Goal: Communication & Community: Answer question/provide support

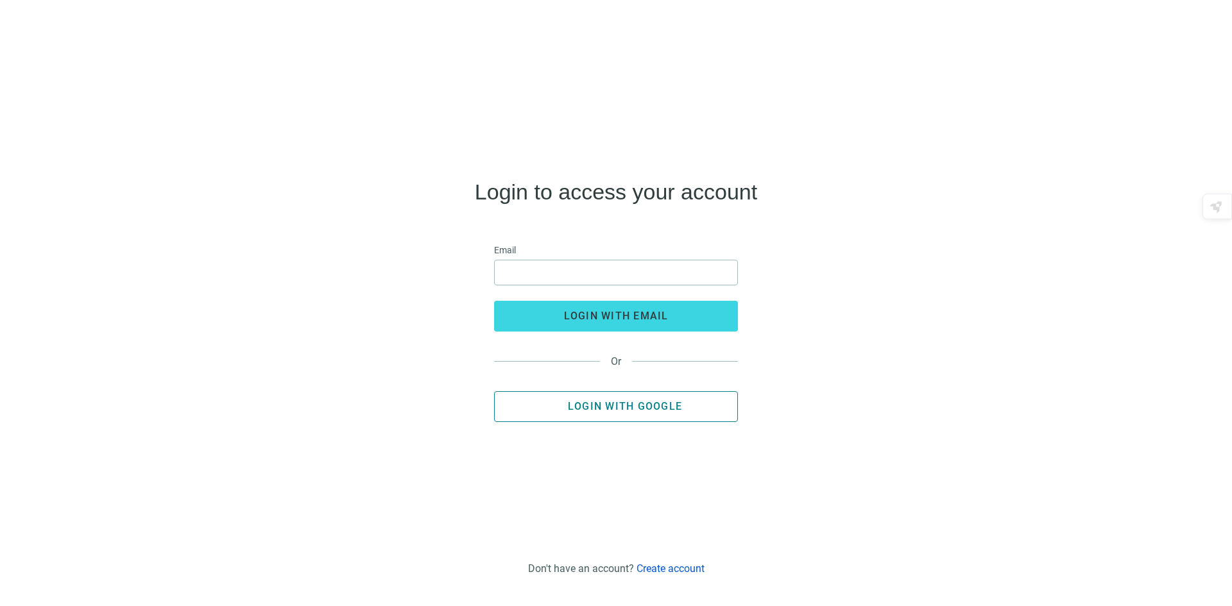
click at [621, 411] on span "Login with Google" at bounding box center [625, 406] width 114 height 12
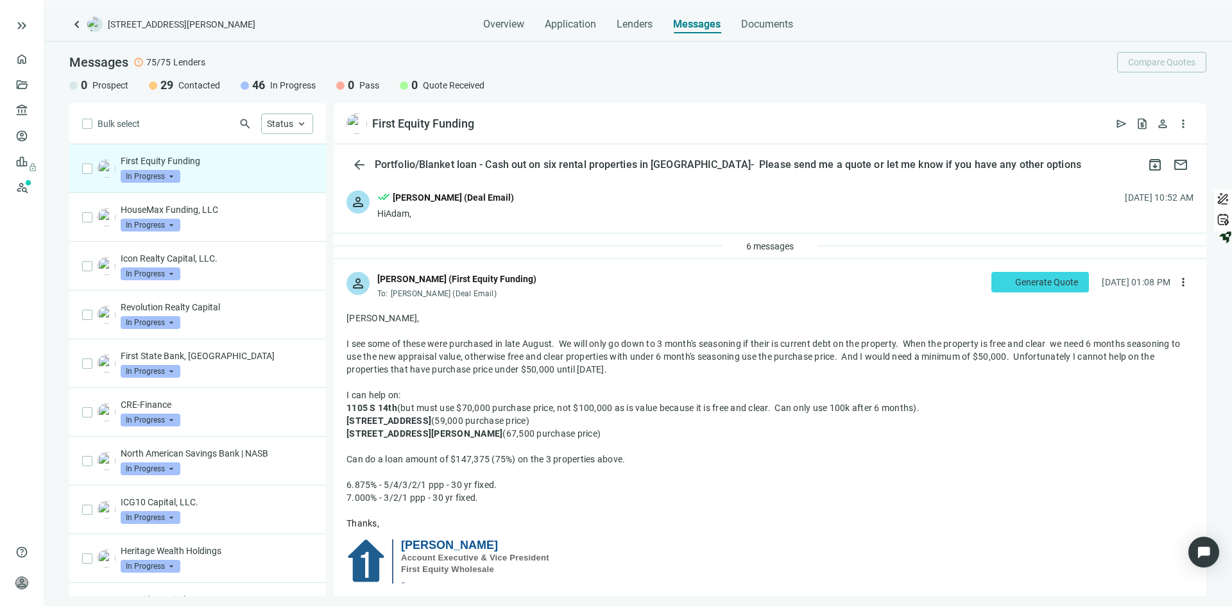
click at [204, 170] on div "First Equity Funding In Progress arrow_drop_down" at bounding box center [217, 169] width 192 height 28
click at [216, 226] on div "HouseMax Funding, LLC In Progress arrow_drop_down" at bounding box center [217, 217] width 192 height 28
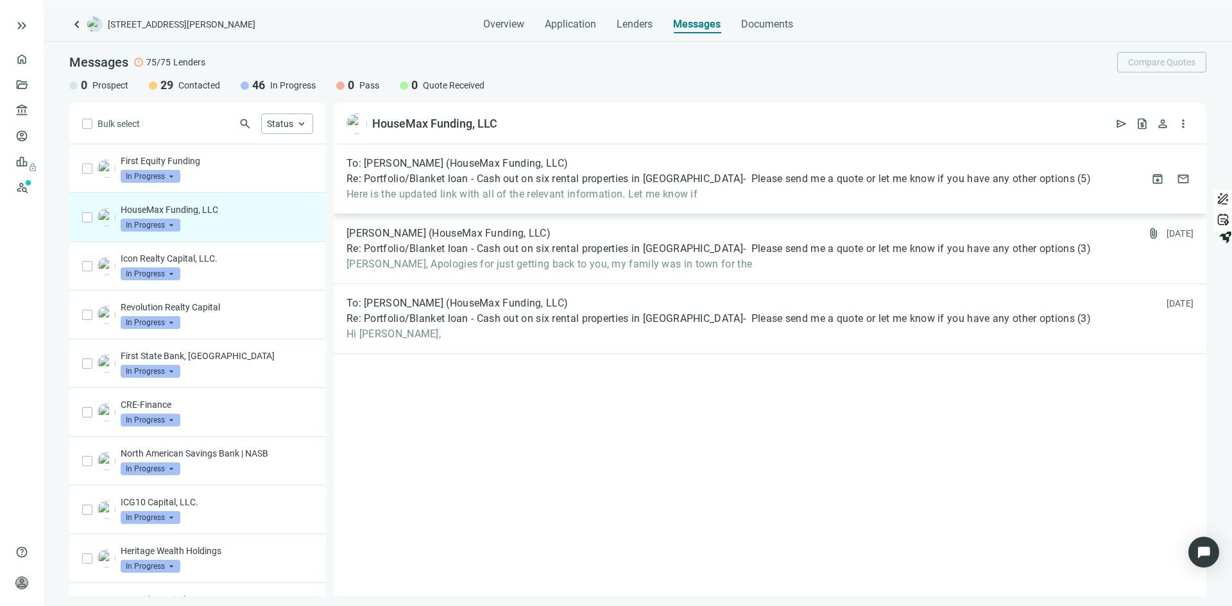
click at [525, 171] on div "To: [PERSON_NAME] (HouseMax Funding, LLC) Re: Portfolio/Blanket loan - Cash out…" at bounding box center [718, 179] width 744 height 44
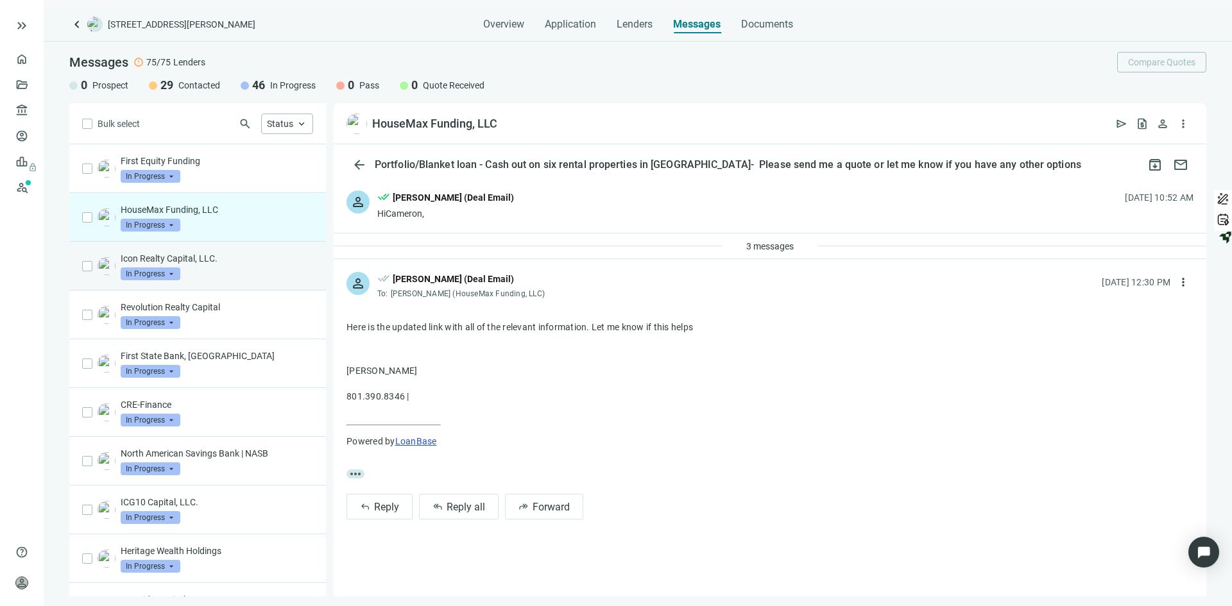
click at [243, 268] on div "Icon Realty Capital, LLC. In Progress arrow_drop_down" at bounding box center [217, 266] width 192 height 28
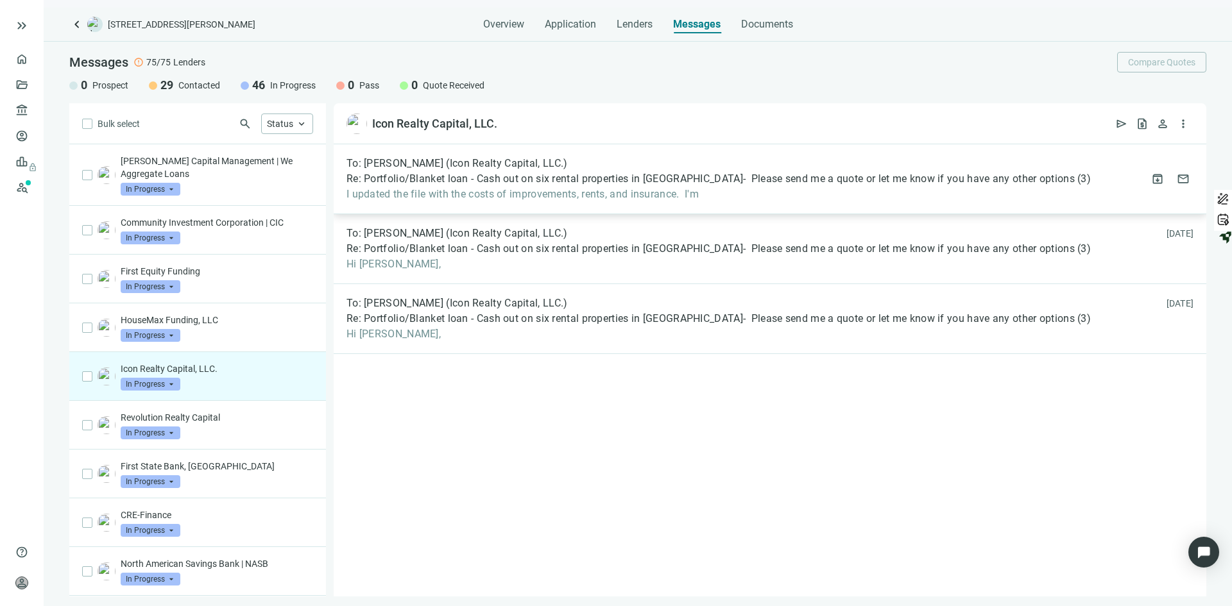
click at [540, 182] on span "Re: Portfolio/Blanket loan - Cash out on six rental properties in [GEOGRAPHIC_D…" at bounding box center [710, 179] width 728 height 13
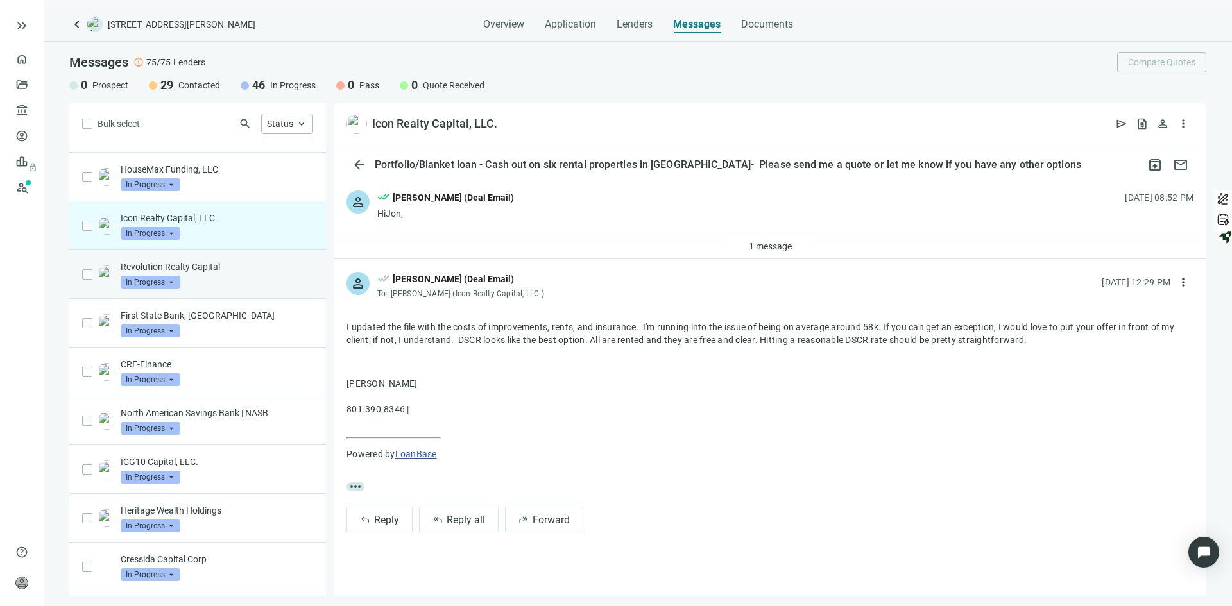
scroll to position [192, 0]
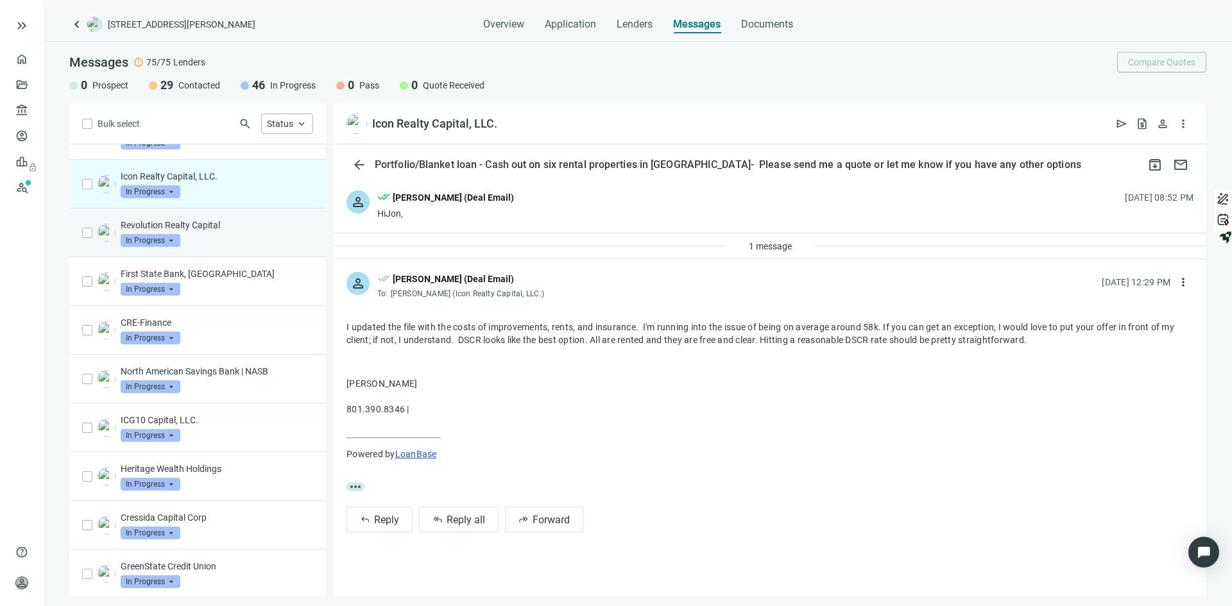
click at [242, 228] on p "Revolution Realty Capital" at bounding box center [217, 225] width 192 height 13
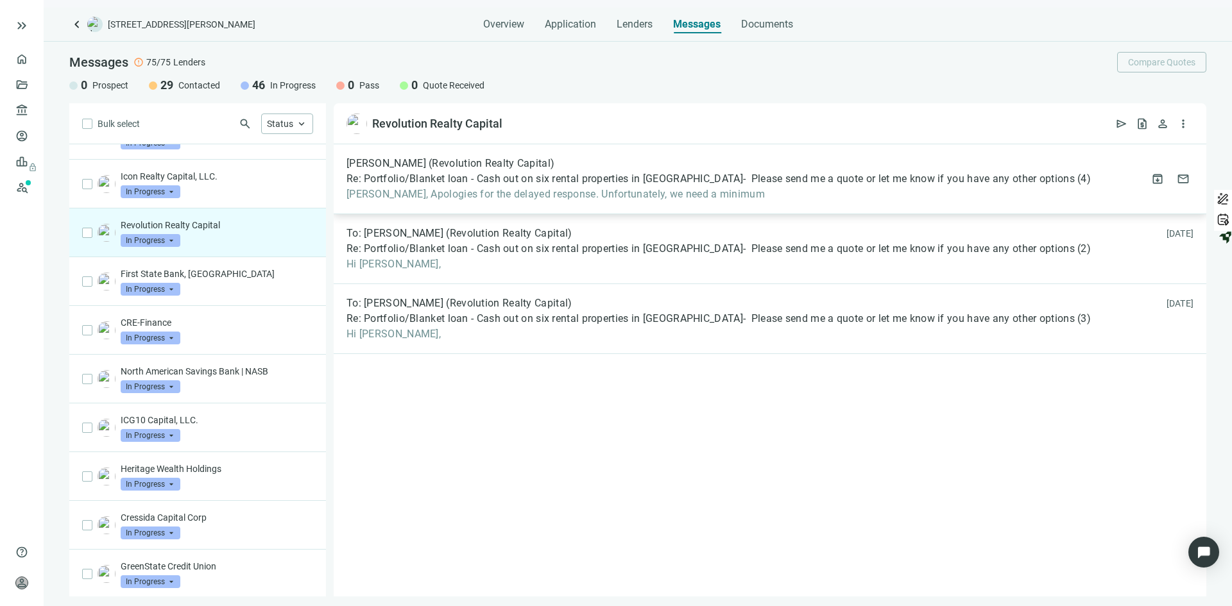
click at [451, 185] on span "Re: Portfolio/Blanket loan - Cash out on six rental properties in [GEOGRAPHIC_D…" at bounding box center [710, 179] width 728 height 13
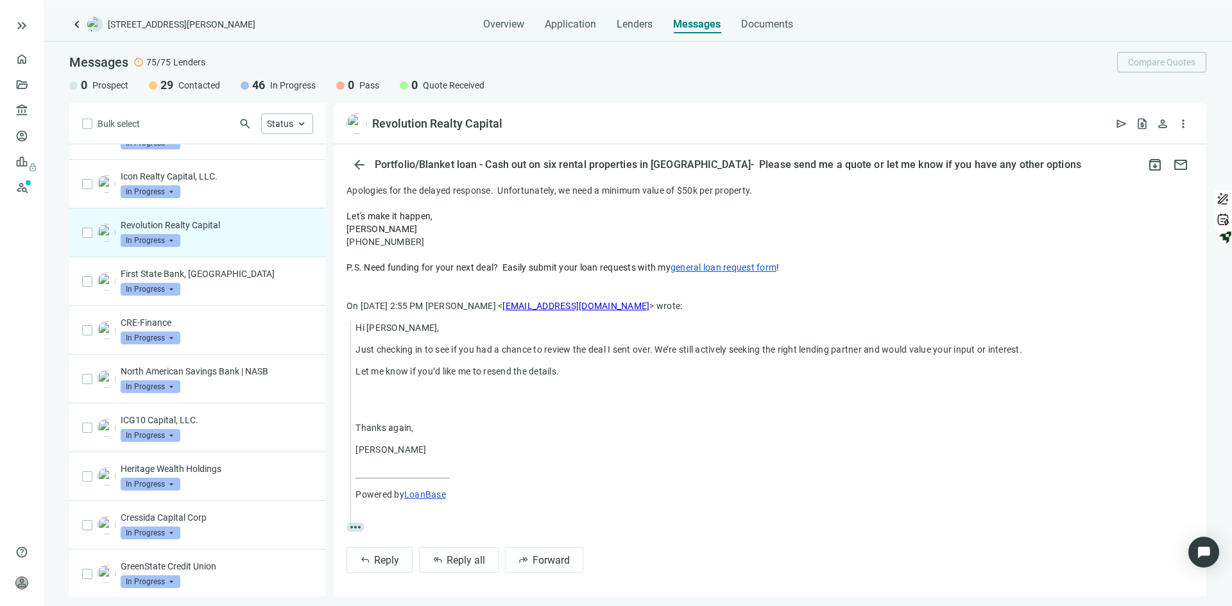
scroll to position [155, 0]
click at [243, 283] on div "First State Bank, IL In Progress arrow_drop_down" at bounding box center [217, 282] width 192 height 28
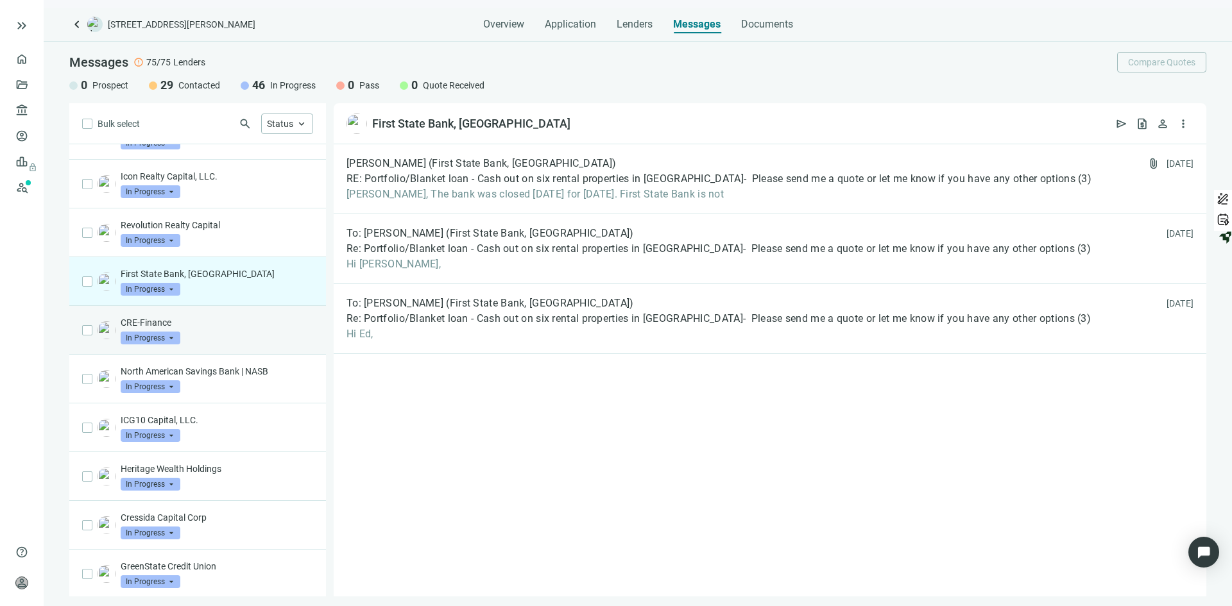
click at [216, 341] on div "CRE-Finance In Progress arrow_drop_down" at bounding box center [217, 330] width 192 height 28
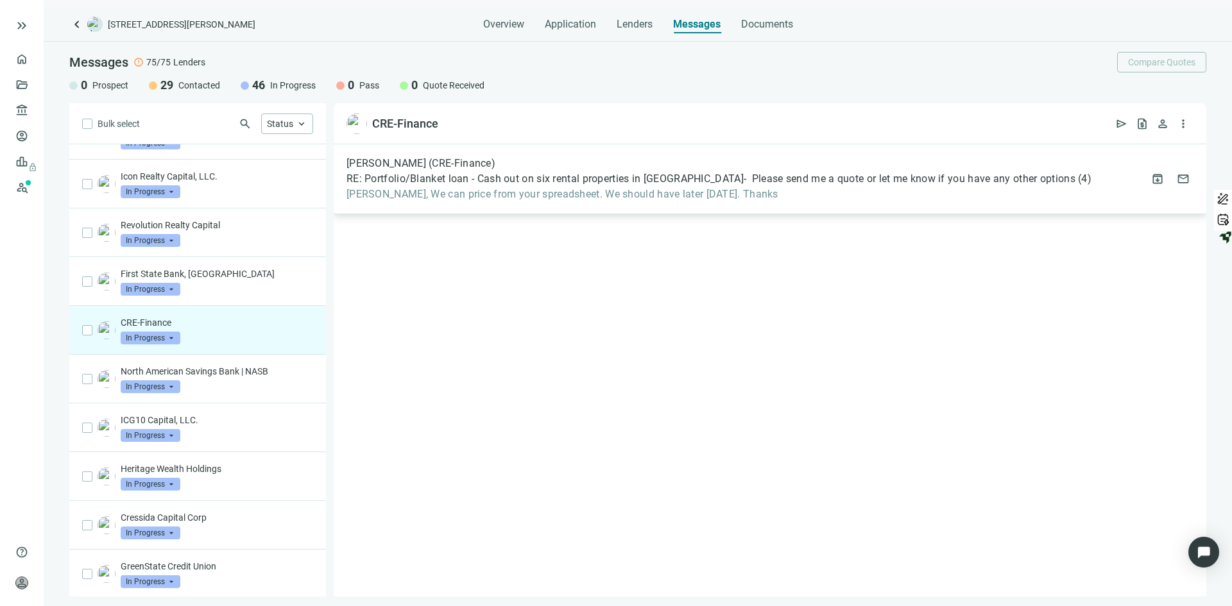
click at [497, 184] on span "RE: Portfolio/Blanket loan - Cash out on six rental properties in [GEOGRAPHIC_D…" at bounding box center [710, 179] width 729 height 13
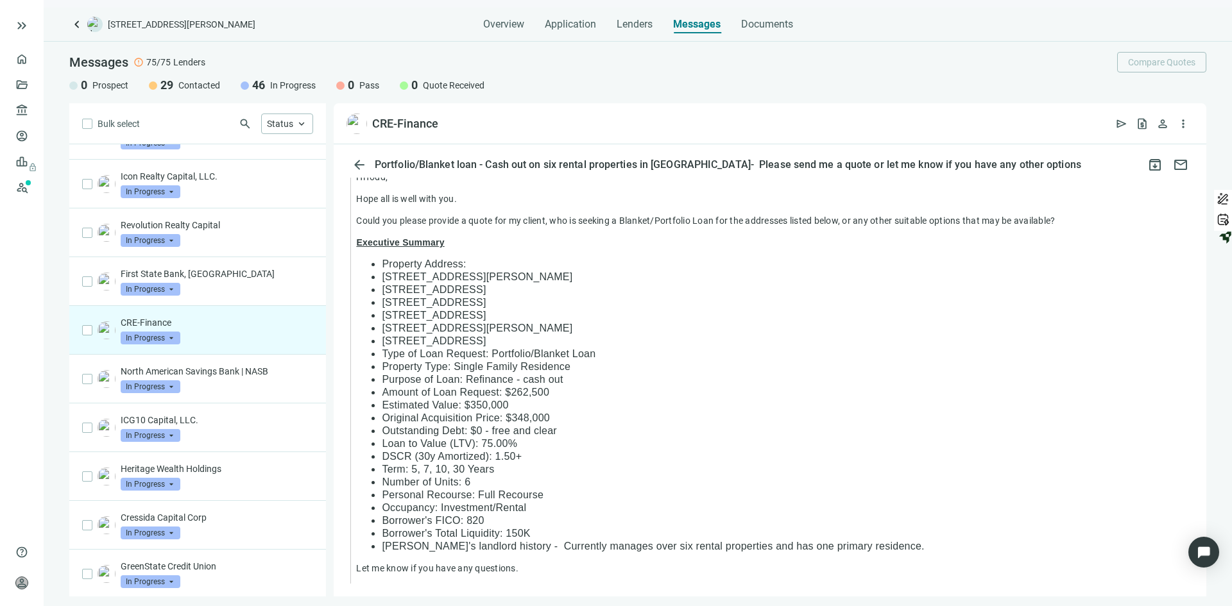
scroll to position [1155, 0]
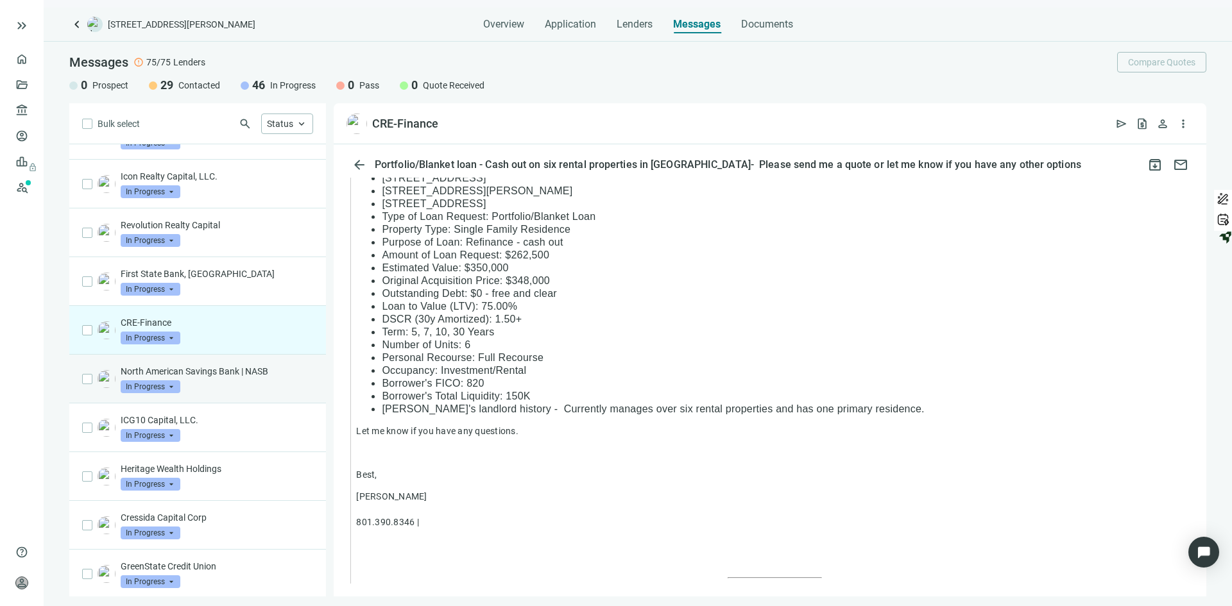
click at [212, 373] on p "North American Savings Bank | NASB" at bounding box center [217, 371] width 192 height 13
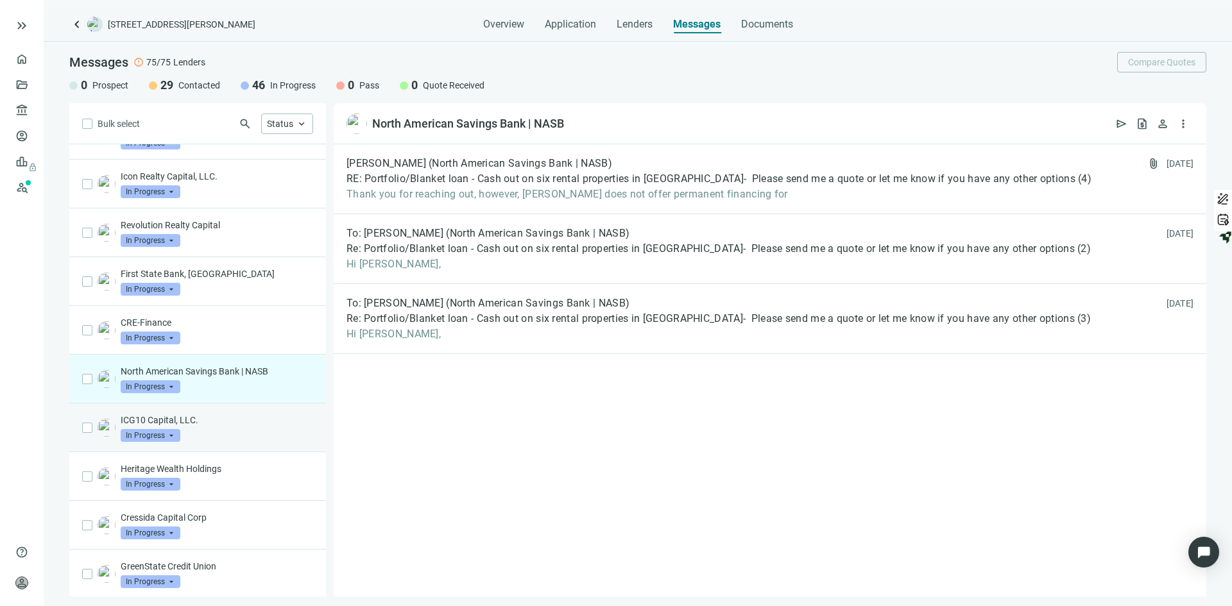
click at [199, 430] on div "ICG10 Capital, LLC. In Progress arrow_drop_down" at bounding box center [217, 428] width 192 height 28
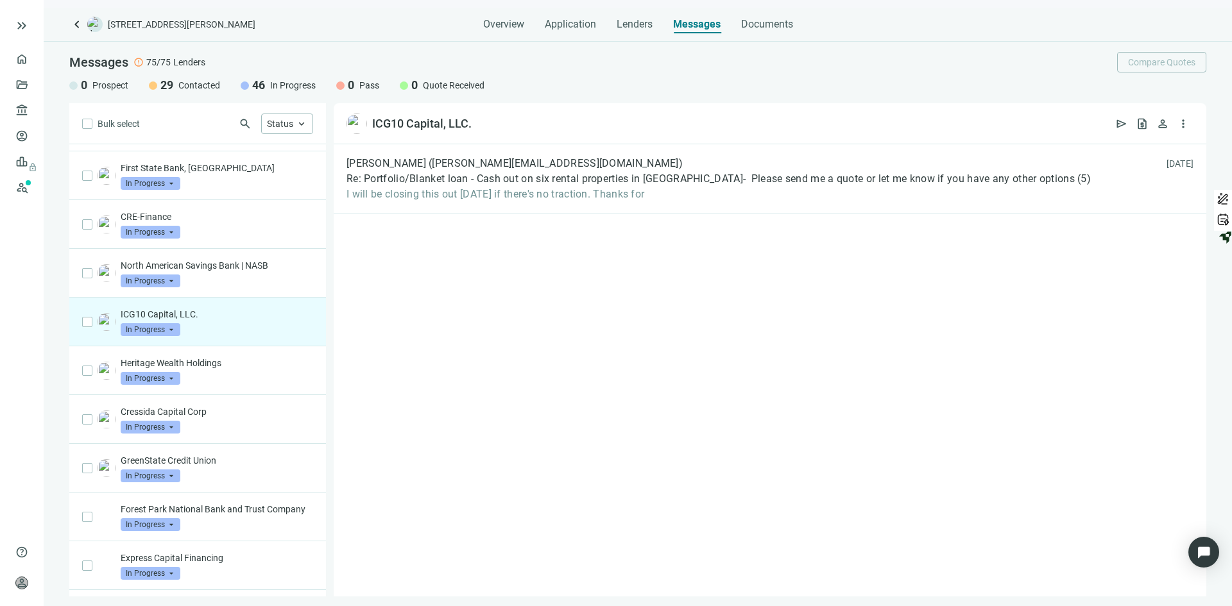
scroll to position [301, 0]
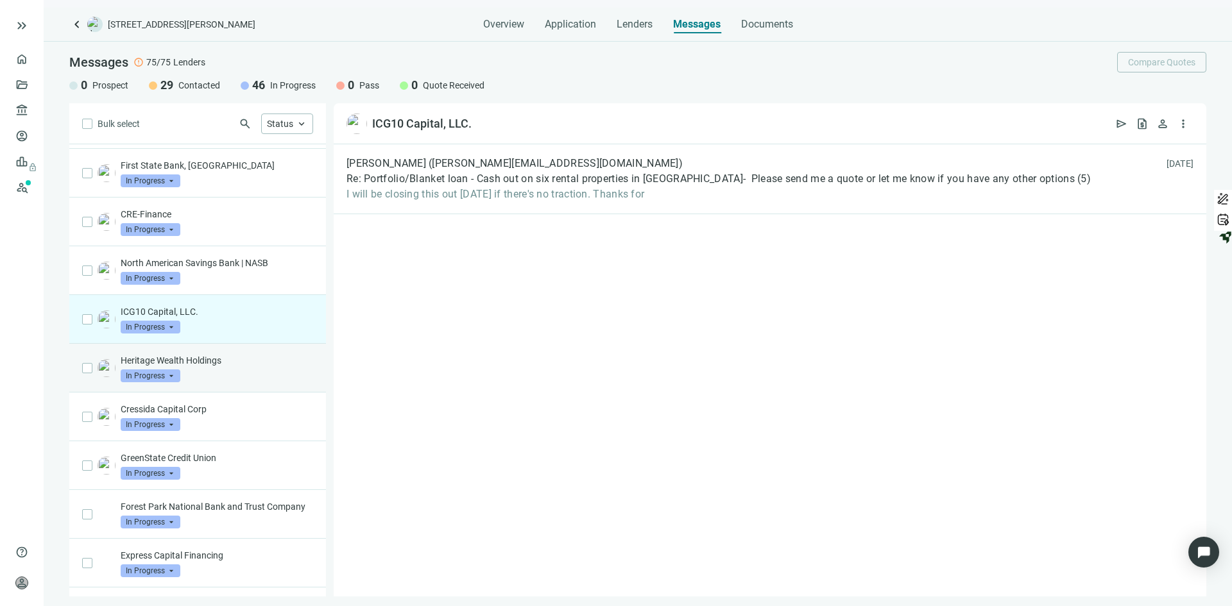
click at [243, 375] on div "Heritage Wealth Holdings In Progress arrow_drop_down" at bounding box center [217, 368] width 192 height 28
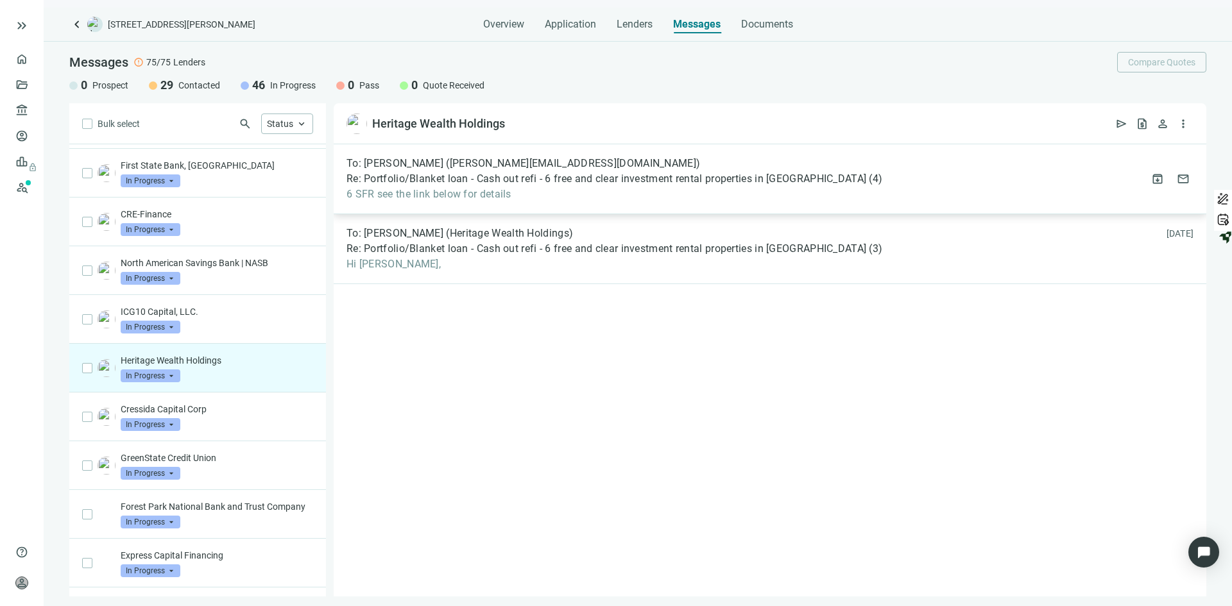
click at [547, 182] on span "Re: Portfolio/Blanket loan - Cash out refi - 6 free and clear investment rental…" at bounding box center [606, 179] width 520 height 13
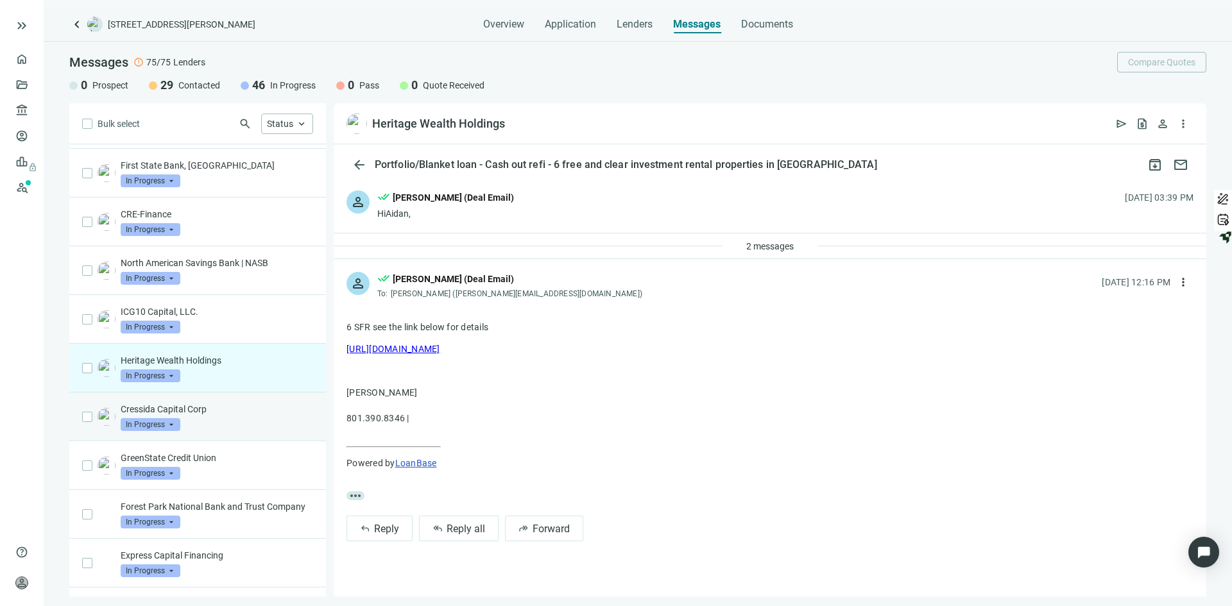
click at [247, 432] on div "Cressida Capital Corp In Progress arrow_drop_down" at bounding box center [197, 417] width 257 height 49
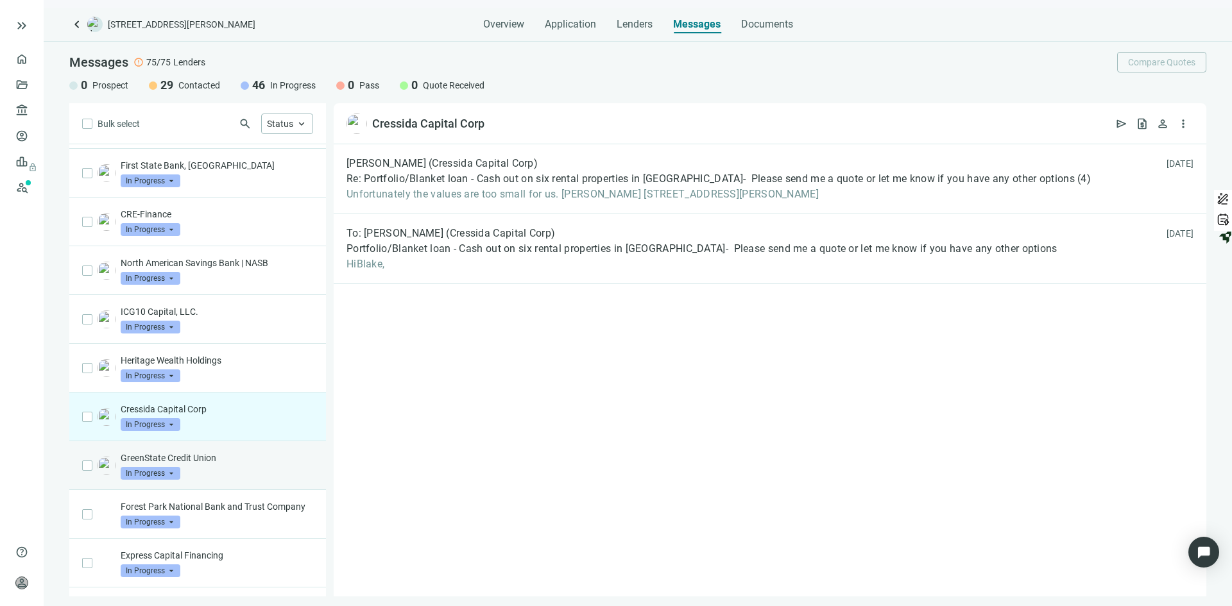
click at [211, 473] on div "GreenState Credit Union In Progress arrow_drop_down" at bounding box center [217, 466] width 192 height 28
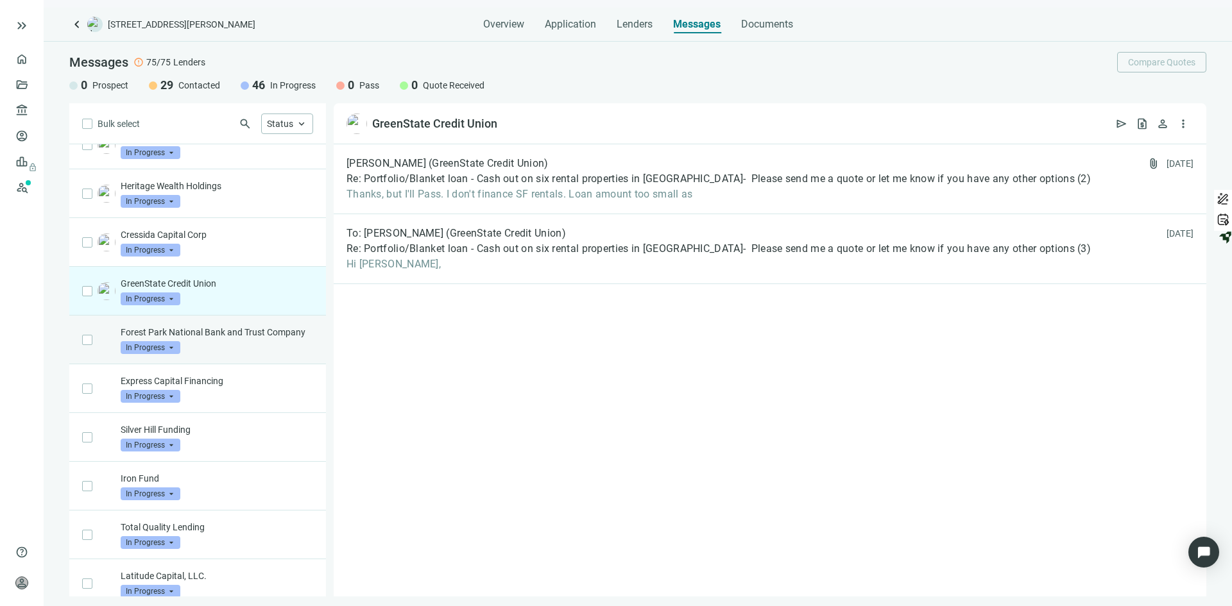
scroll to position [558, 0]
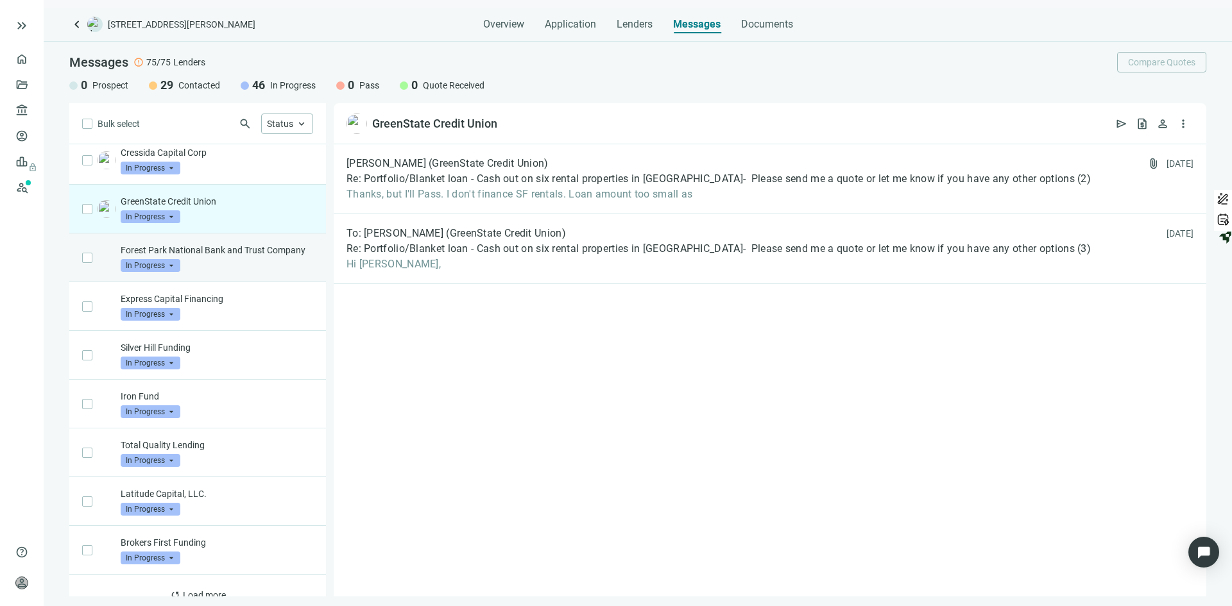
click at [219, 270] on div "Forest Park National Bank and Trust Company In Progress arrow_drop_down" at bounding box center [217, 258] width 192 height 28
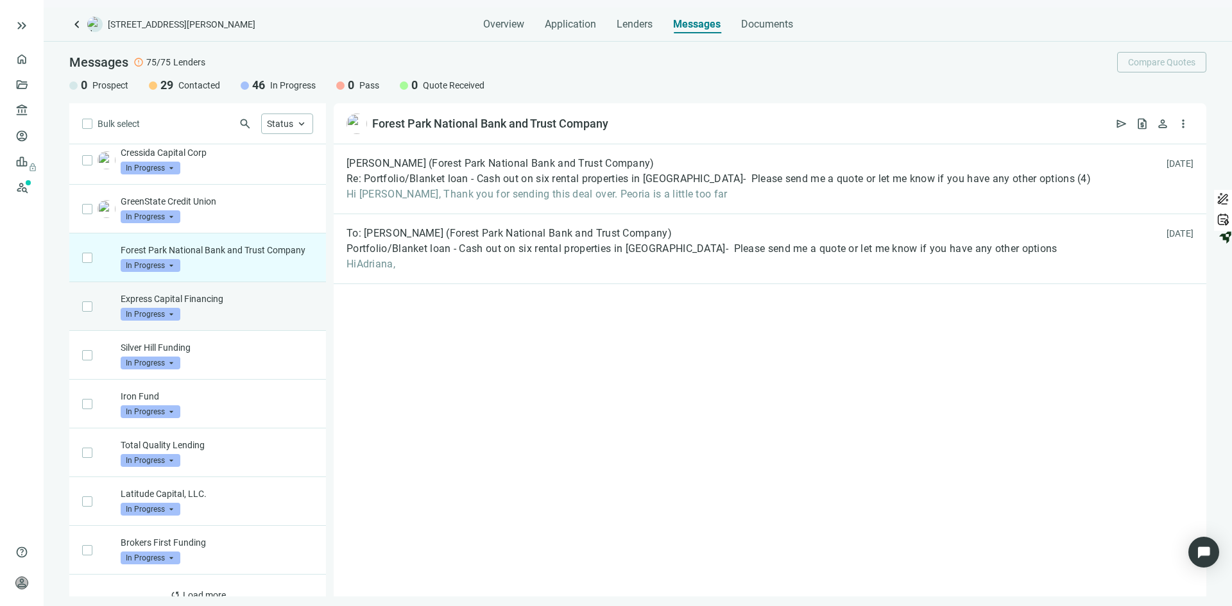
click at [230, 321] on div "Express Capital Financing In Progress arrow_drop_down" at bounding box center [217, 307] width 192 height 28
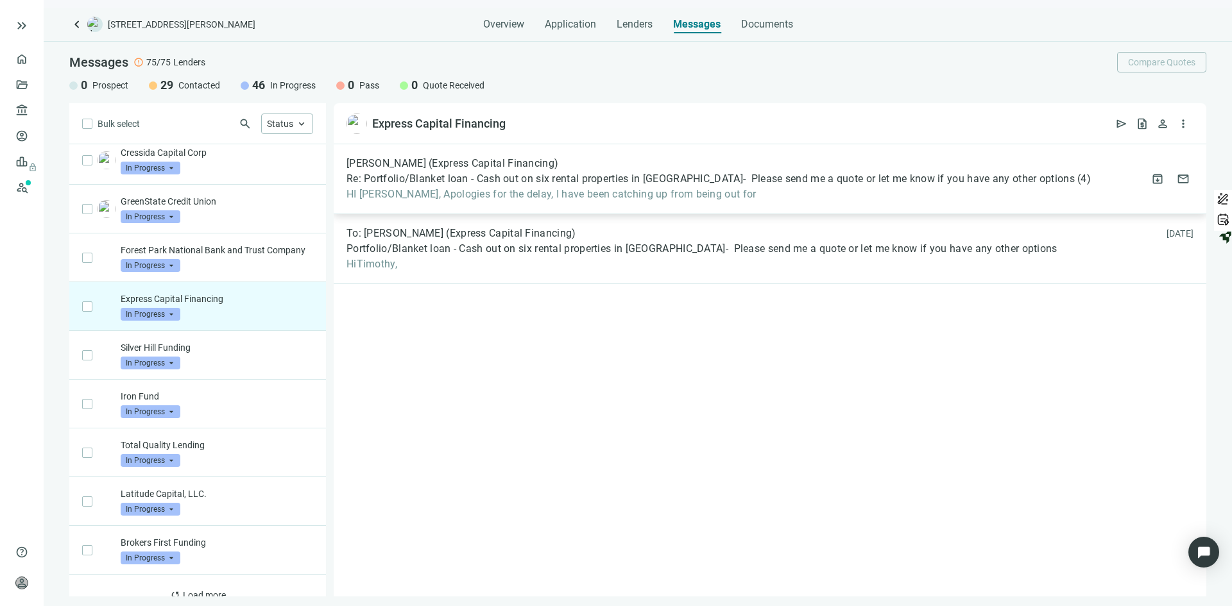
click at [549, 176] on span "Re: Portfolio/Blanket loan - Cash out on six rental properties in [GEOGRAPHIC_D…" at bounding box center [710, 179] width 728 height 13
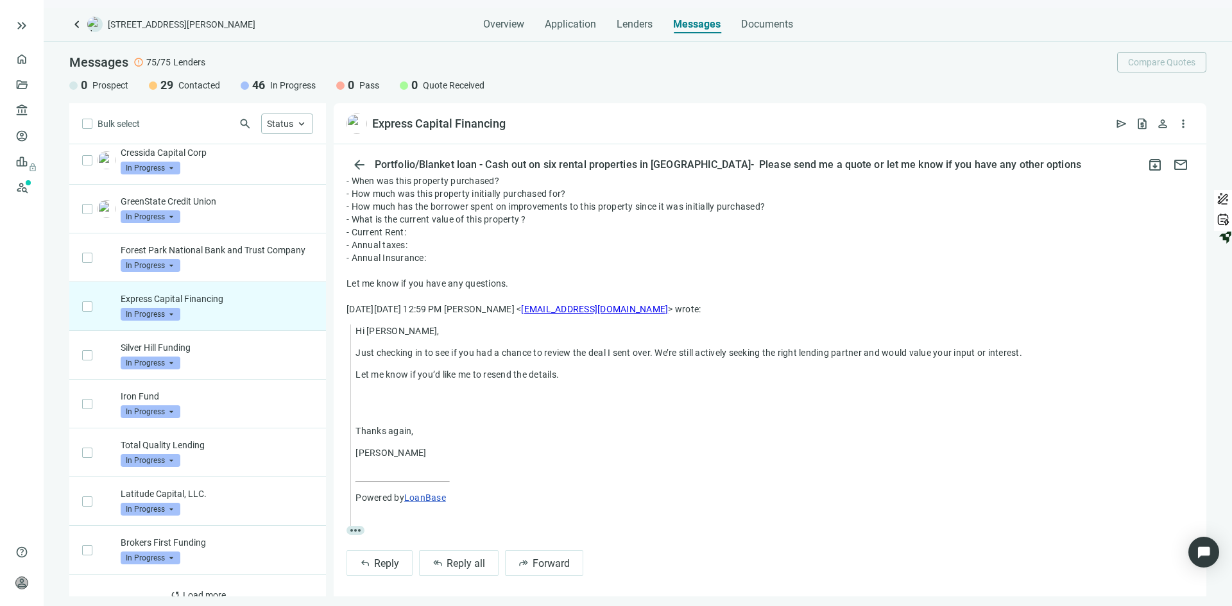
scroll to position [219, 0]
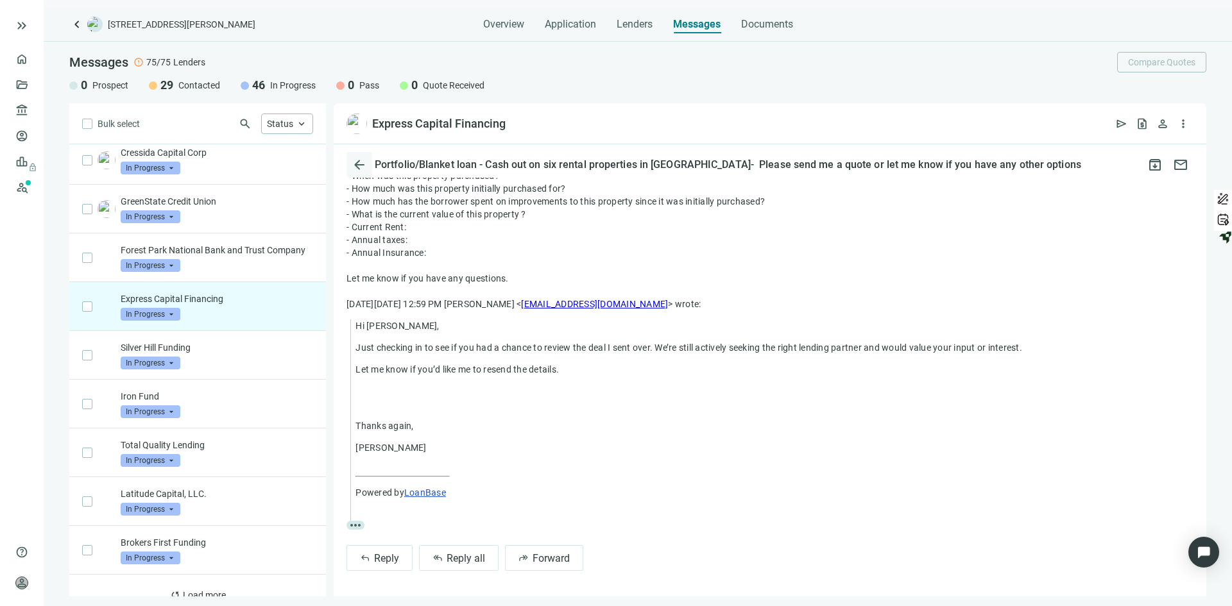
click at [357, 164] on span "arrow_back" at bounding box center [359, 164] width 15 height 15
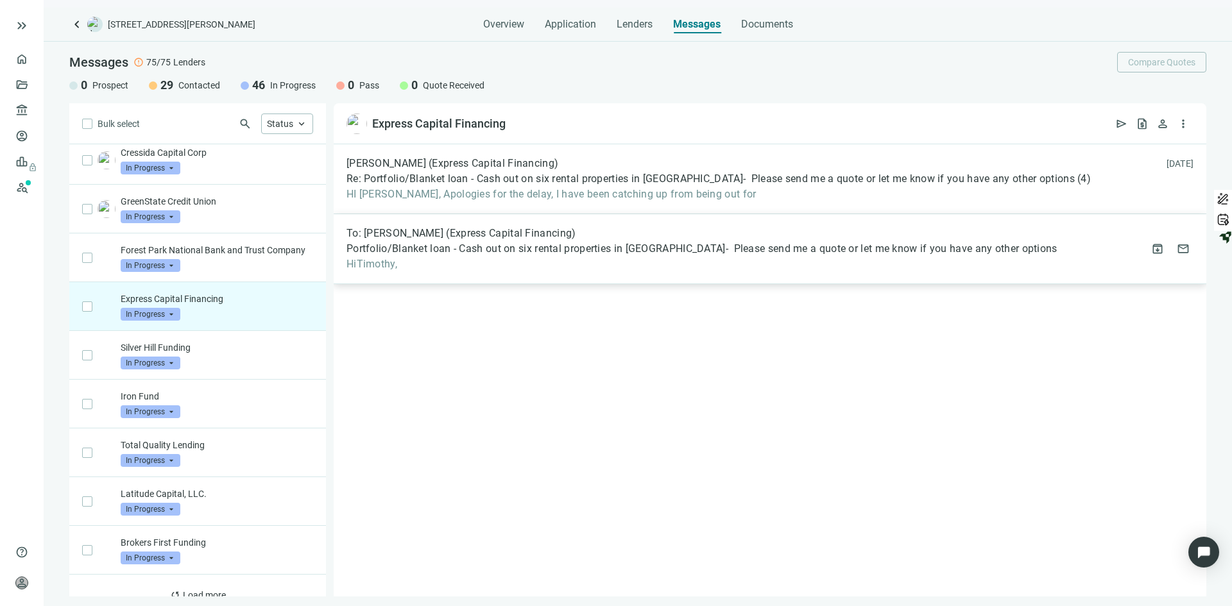
click at [658, 277] on div "To: [PERSON_NAME] (Express Capital Financing) Portfolio/Blanket loan - Cash out…" at bounding box center [770, 249] width 873 height 70
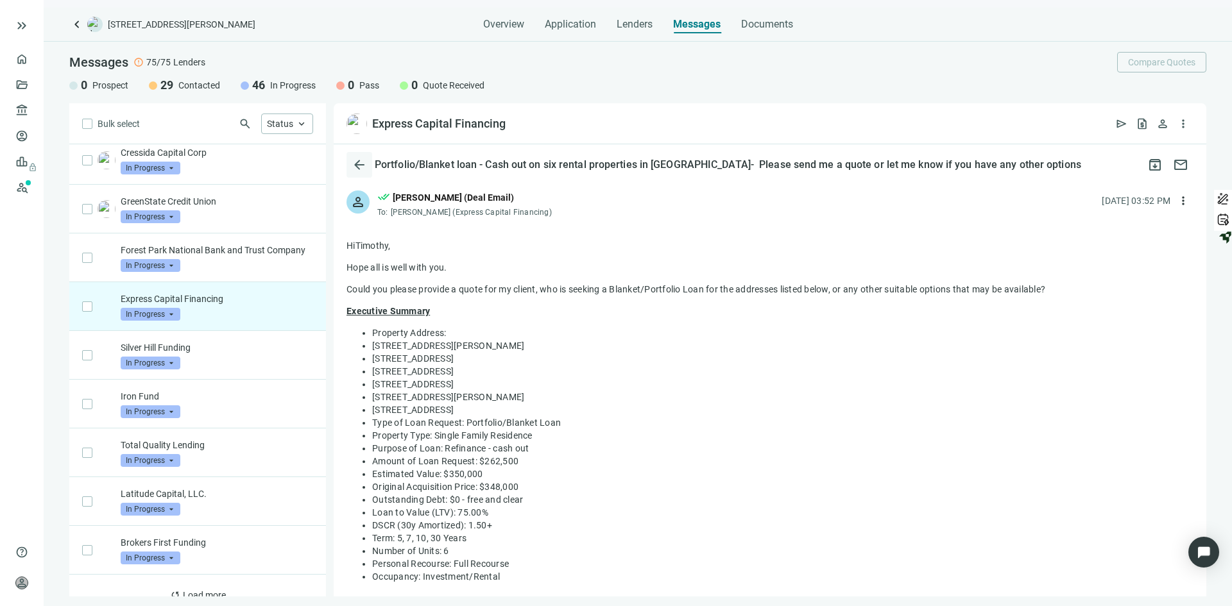
click at [359, 162] on span "arrow_back" at bounding box center [359, 164] width 15 height 15
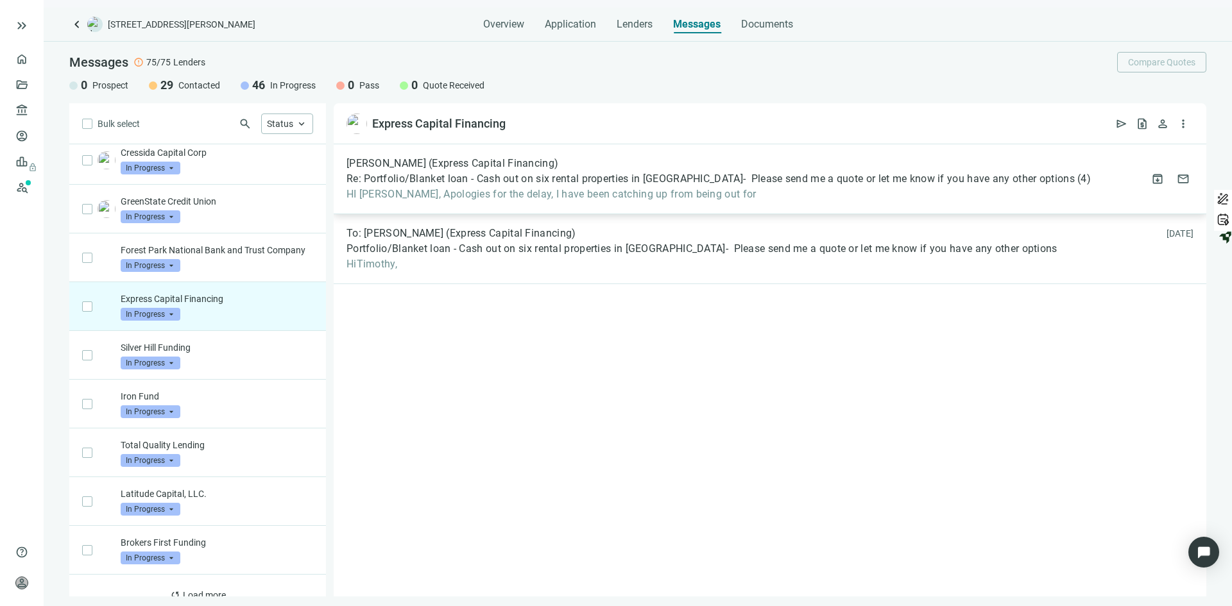
click at [461, 179] on span "Re: Portfolio/Blanket loan - Cash out on six rental properties in [GEOGRAPHIC_D…" at bounding box center [710, 179] width 728 height 13
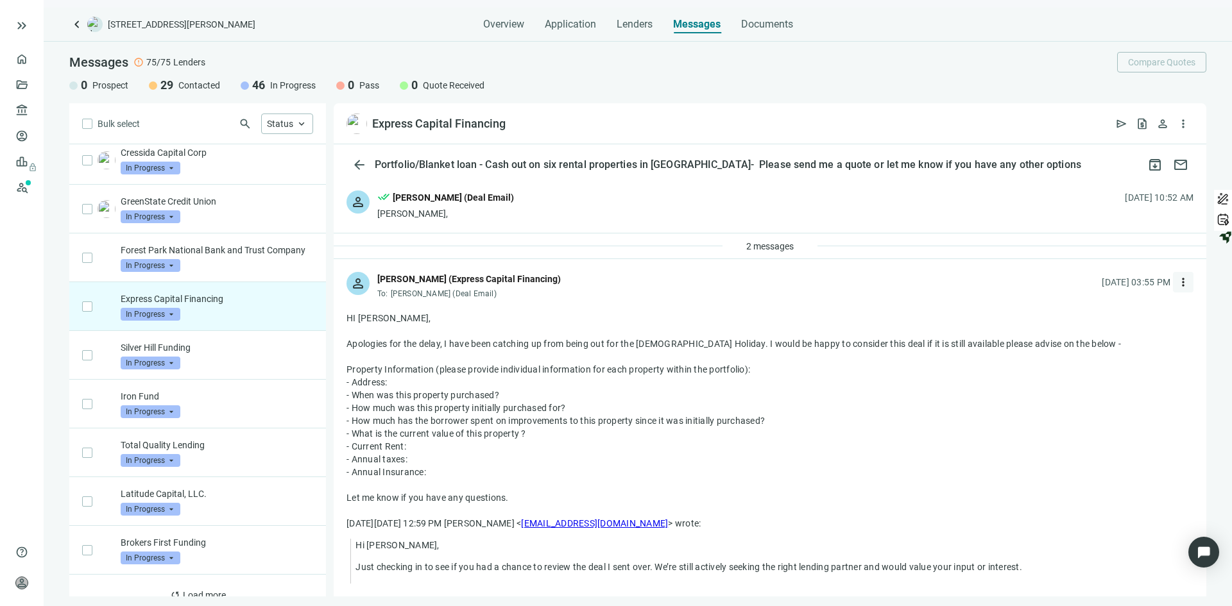
click at [1177, 278] on span "more_vert" at bounding box center [1183, 282] width 13 height 13
click at [751, 244] on span "2 messages" at bounding box center [769, 246] width 47 height 10
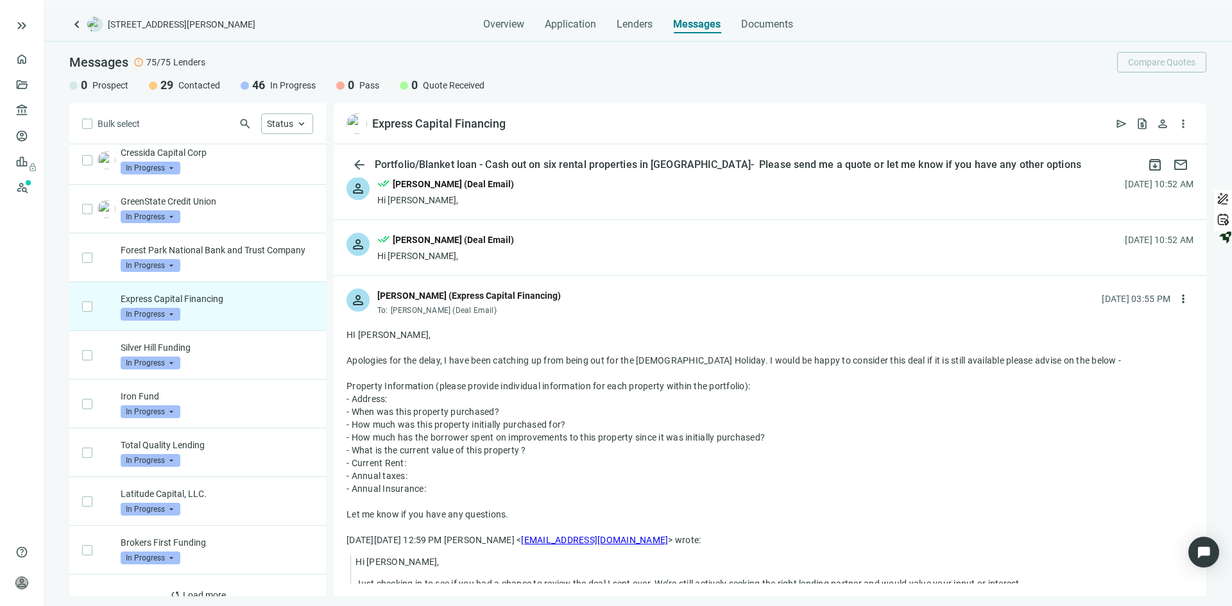
scroll to position [64, 0]
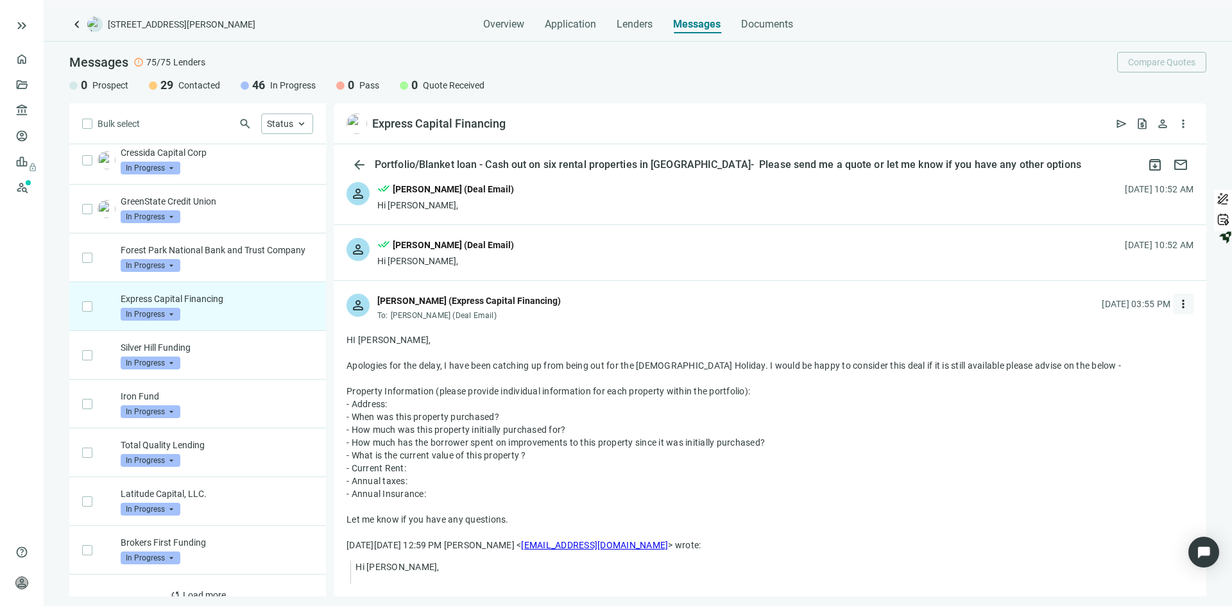
click at [1177, 306] on span "more_vert" at bounding box center [1183, 304] width 13 height 13
click at [1085, 334] on span "Reply" at bounding box center [1088, 333] width 22 height 10
type textarea "**********"
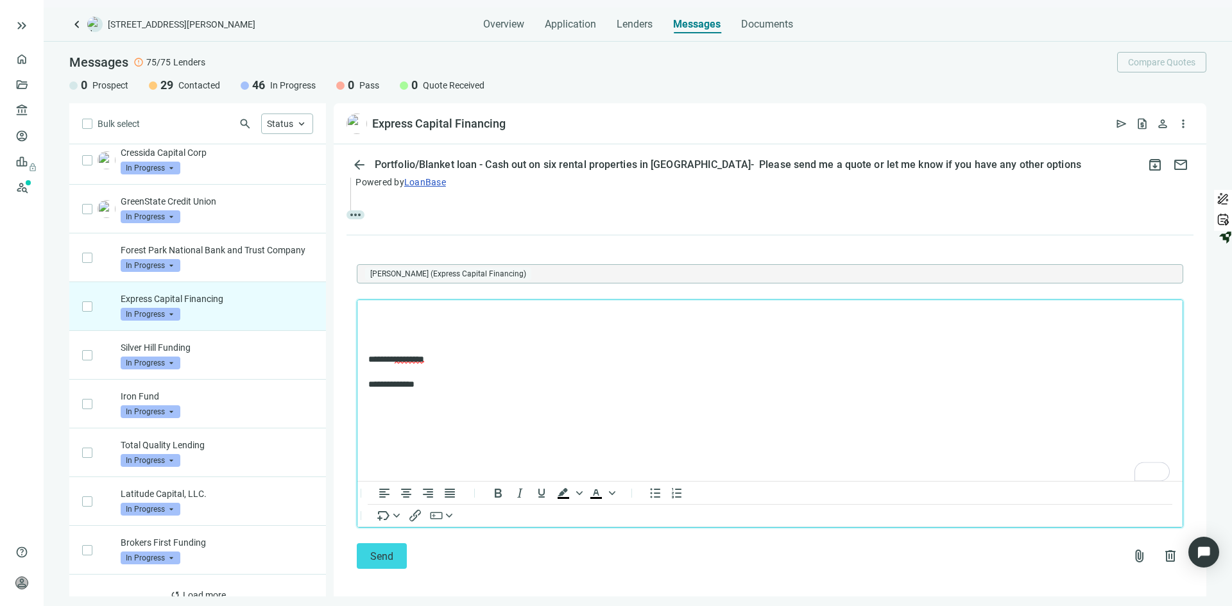
scroll to position [624, 0]
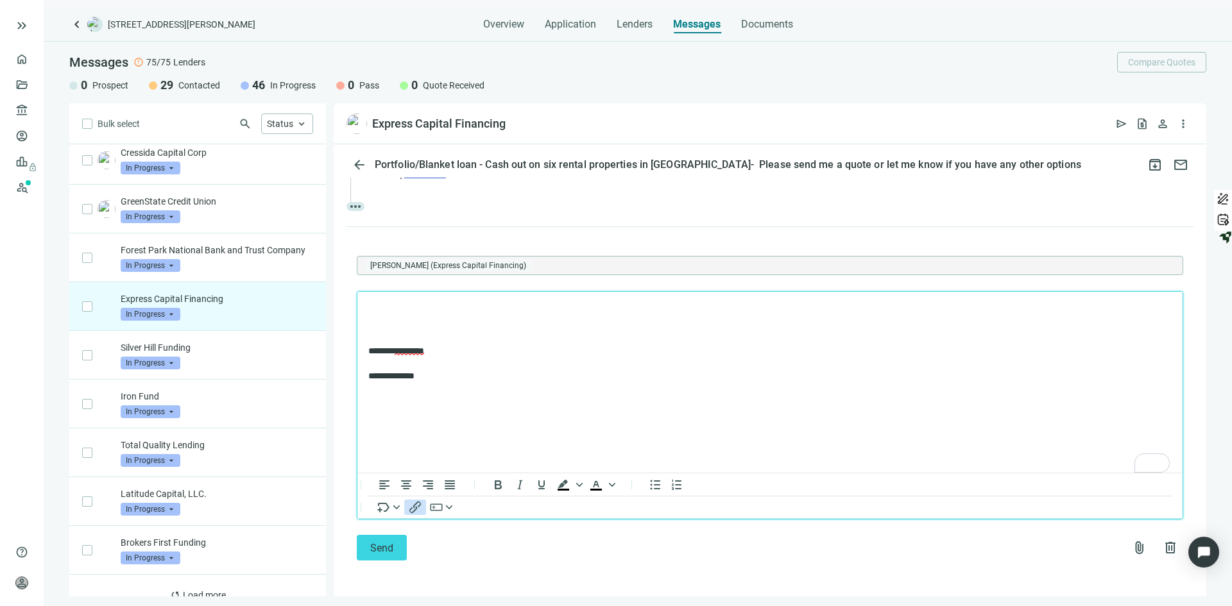
click at [414, 509] on icon "Insert/edit link" at bounding box center [414, 507] width 15 height 15
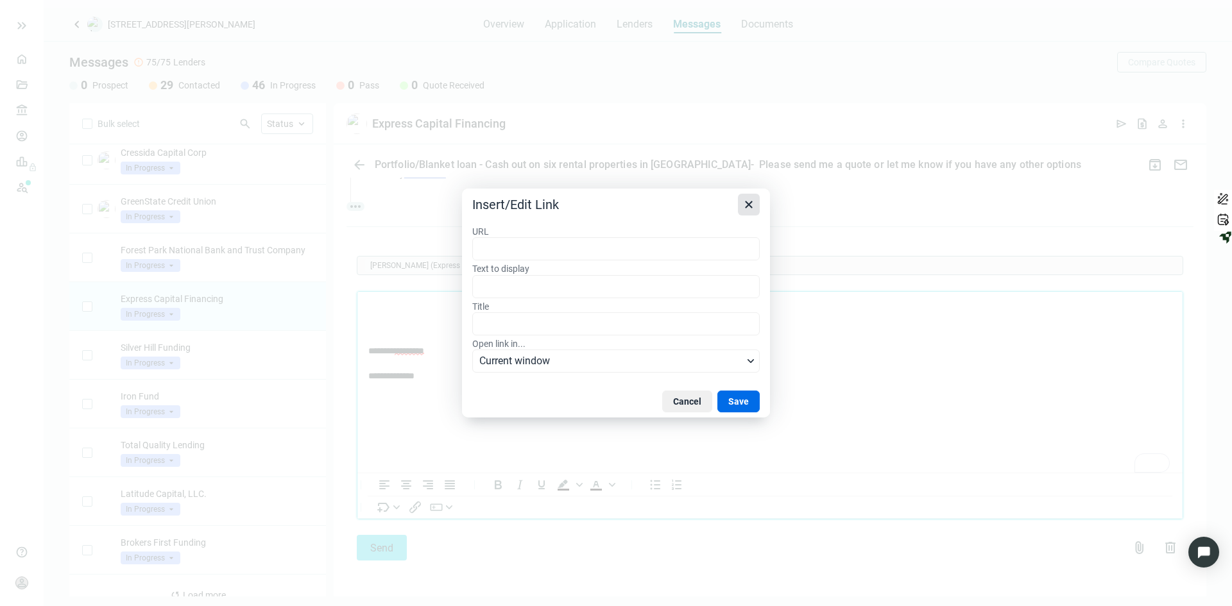
click at [754, 205] on icon "Close" at bounding box center [748, 204] width 15 height 15
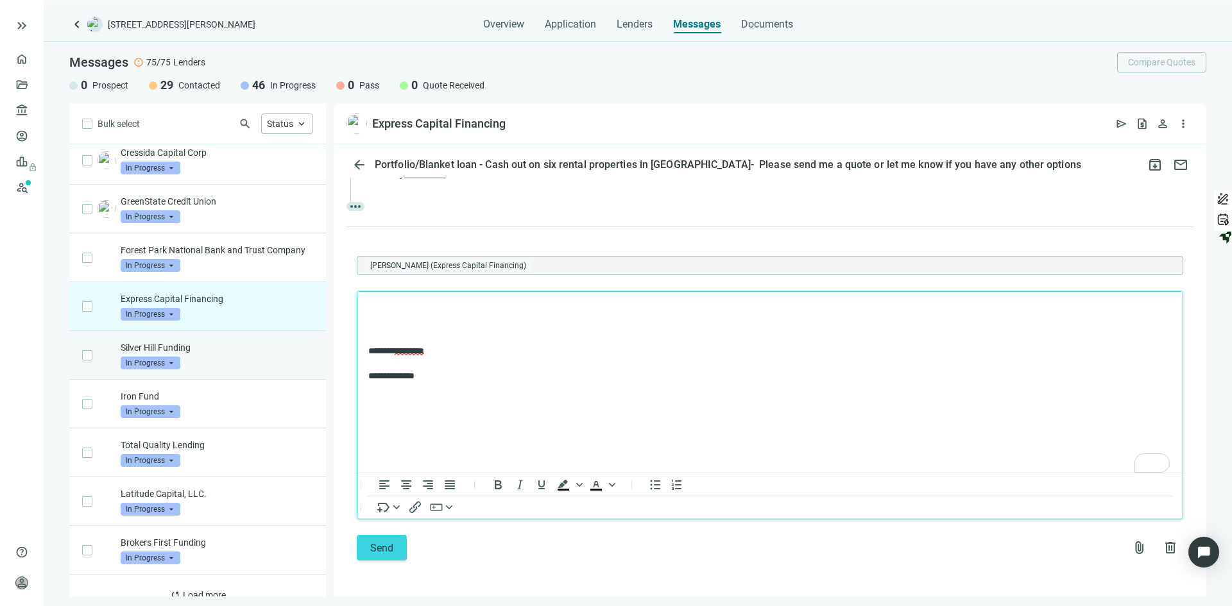
click at [223, 354] on p "Silver Hill Funding" at bounding box center [217, 347] width 192 height 13
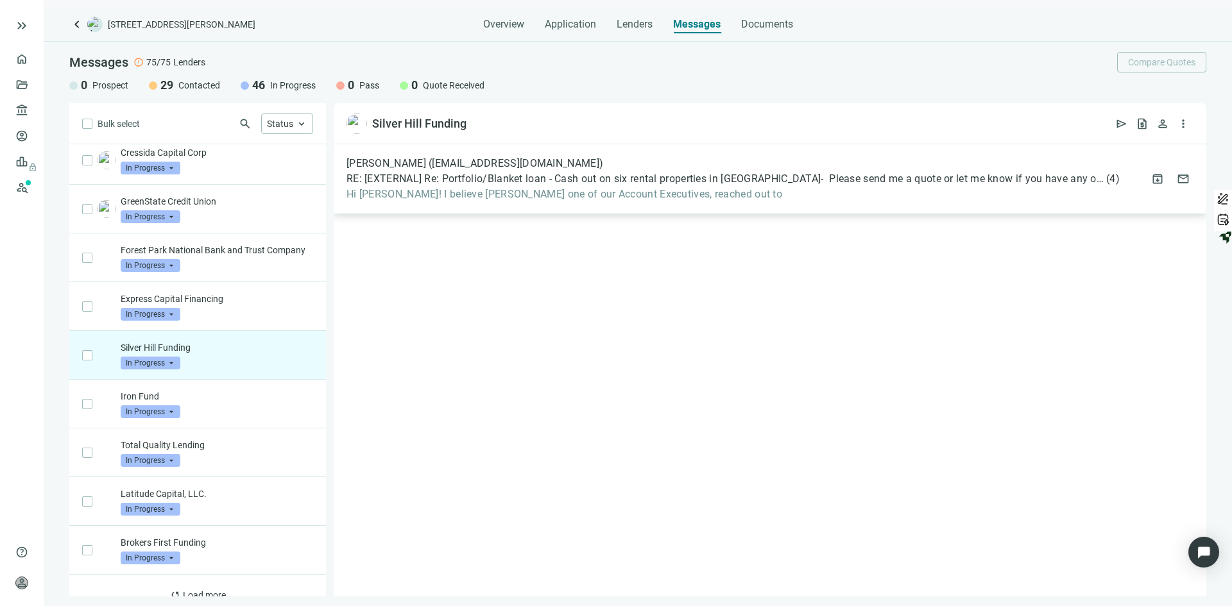
click at [488, 176] on span "RE: [EXTERNAL] Re: Portfolio/Blanket loan - Cash out on six rental properties i…" at bounding box center [724, 179] width 757 height 13
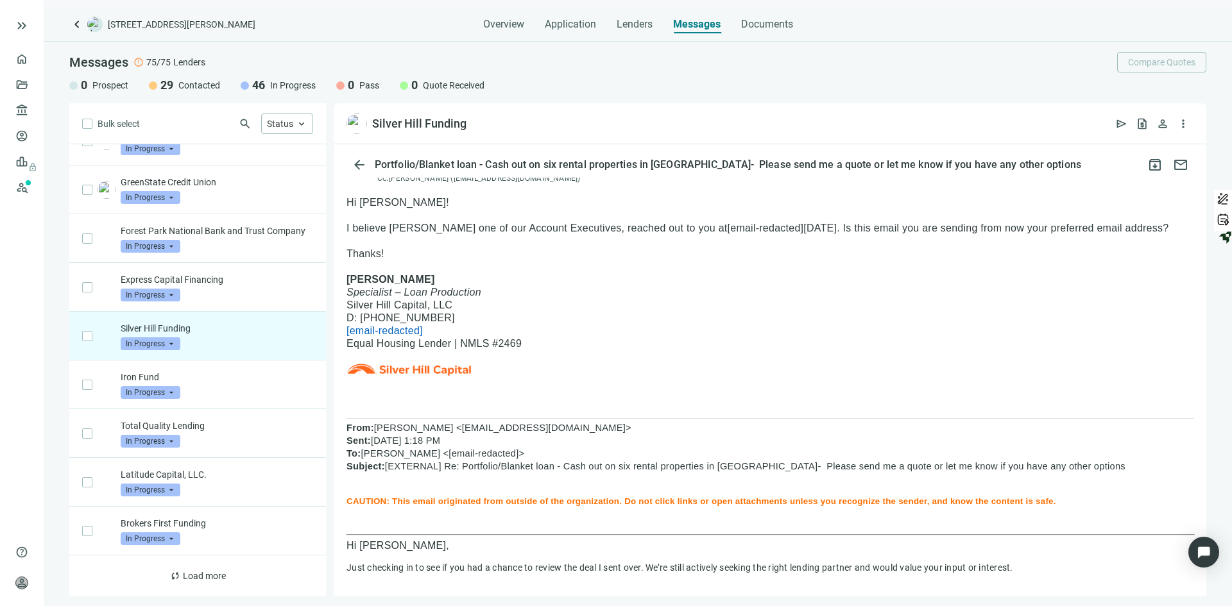
scroll to position [590, 0]
click at [225, 386] on div "Iron Fund In Progress arrow_drop_down" at bounding box center [217, 385] width 192 height 28
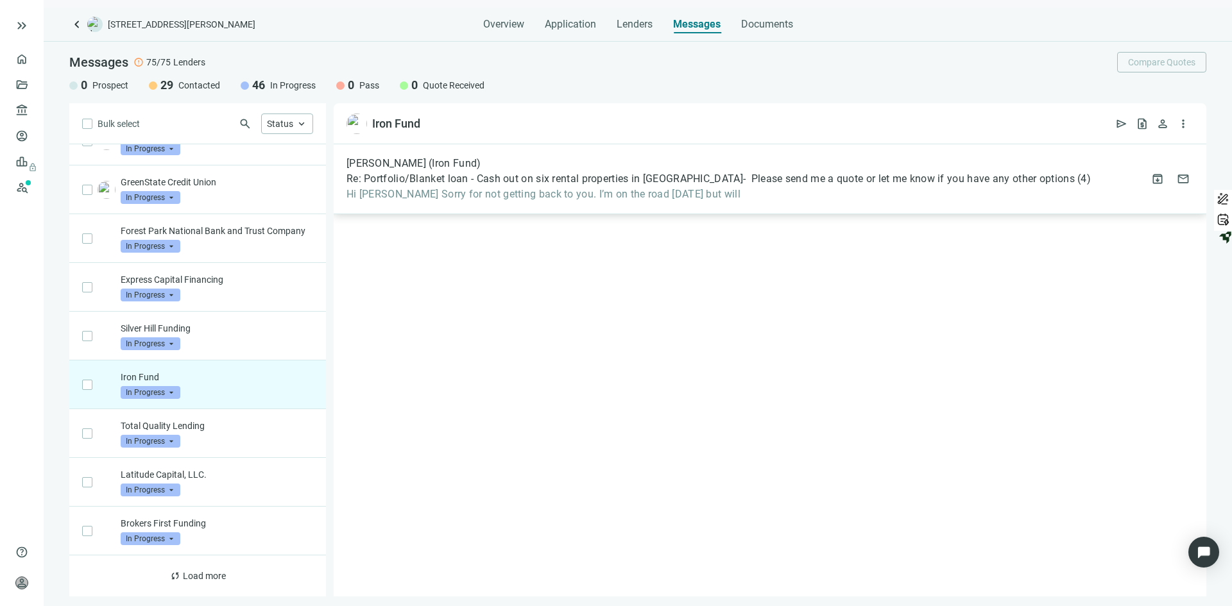
click at [503, 179] on span "Re: Portfolio/Blanket loan - Cash out on six rental properties in [GEOGRAPHIC_D…" at bounding box center [710, 179] width 728 height 13
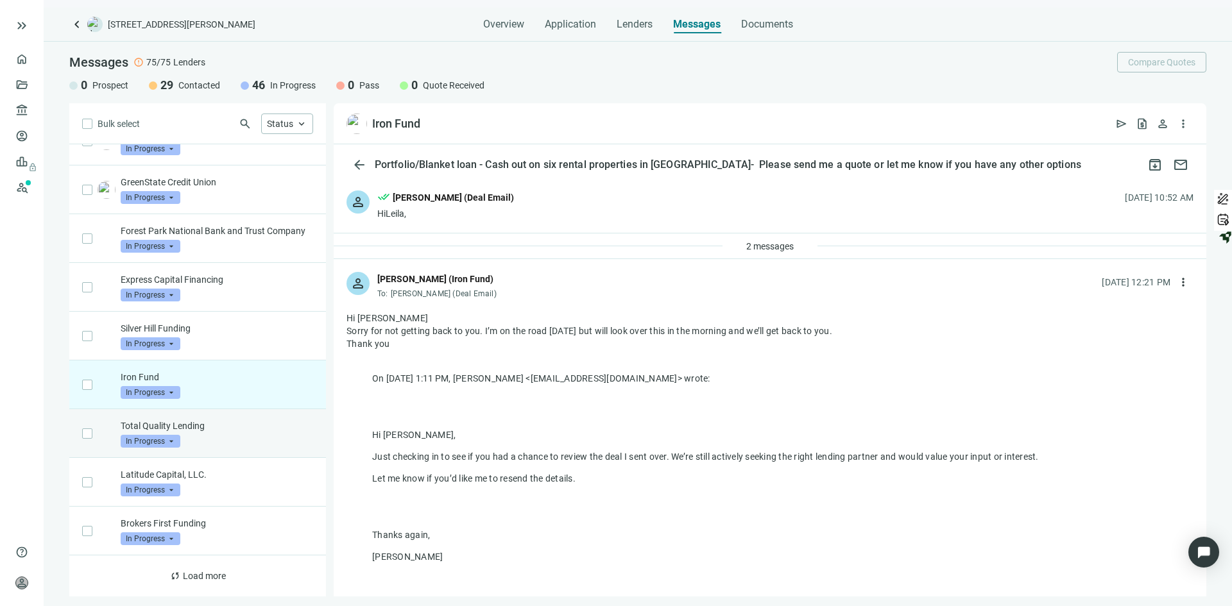
click at [228, 435] on div "Total Quality Lending In Progress arrow_drop_down" at bounding box center [217, 434] width 192 height 28
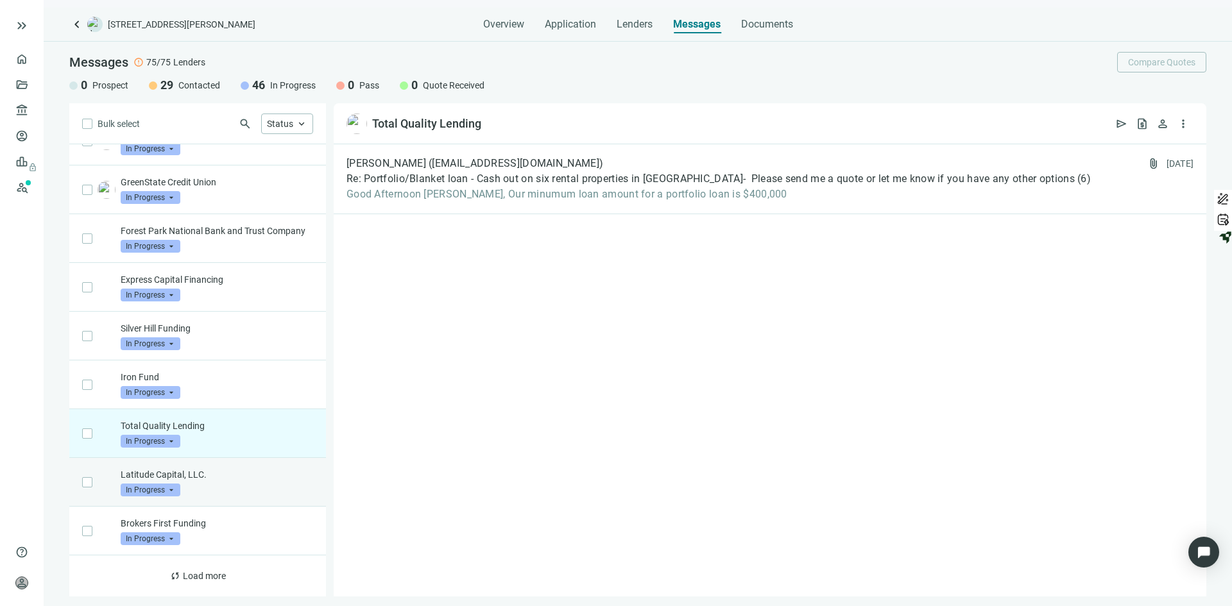
click at [233, 477] on p "Latitude Capital, LLC." at bounding box center [217, 474] width 192 height 13
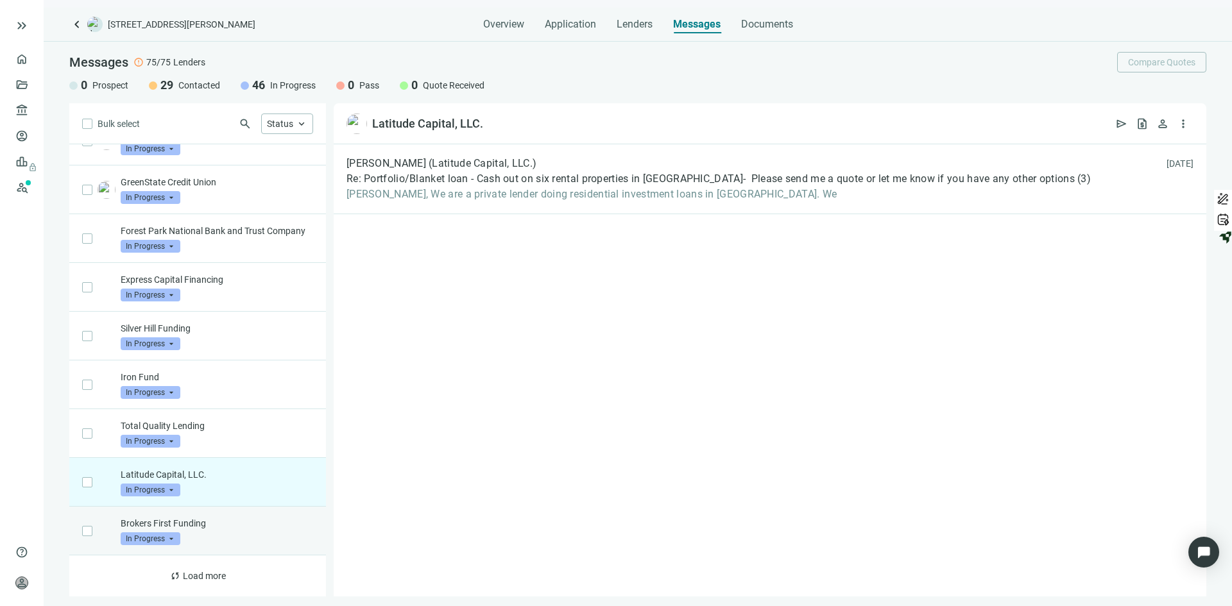
click at [235, 522] on p "Brokers First Funding" at bounding box center [217, 523] width 192 height 13
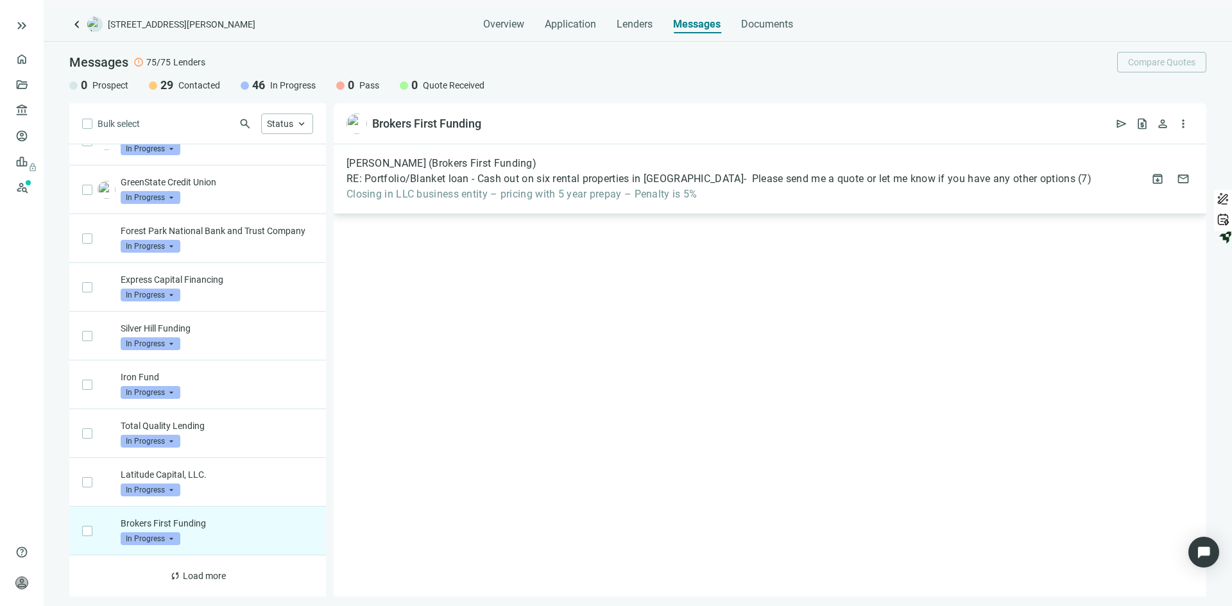
click at [532, 188] on span "Closing in LLC business entity – pricing with 5 year prepay – Penalty is 5%" at bounding box center [718, 194] width 745 height 13
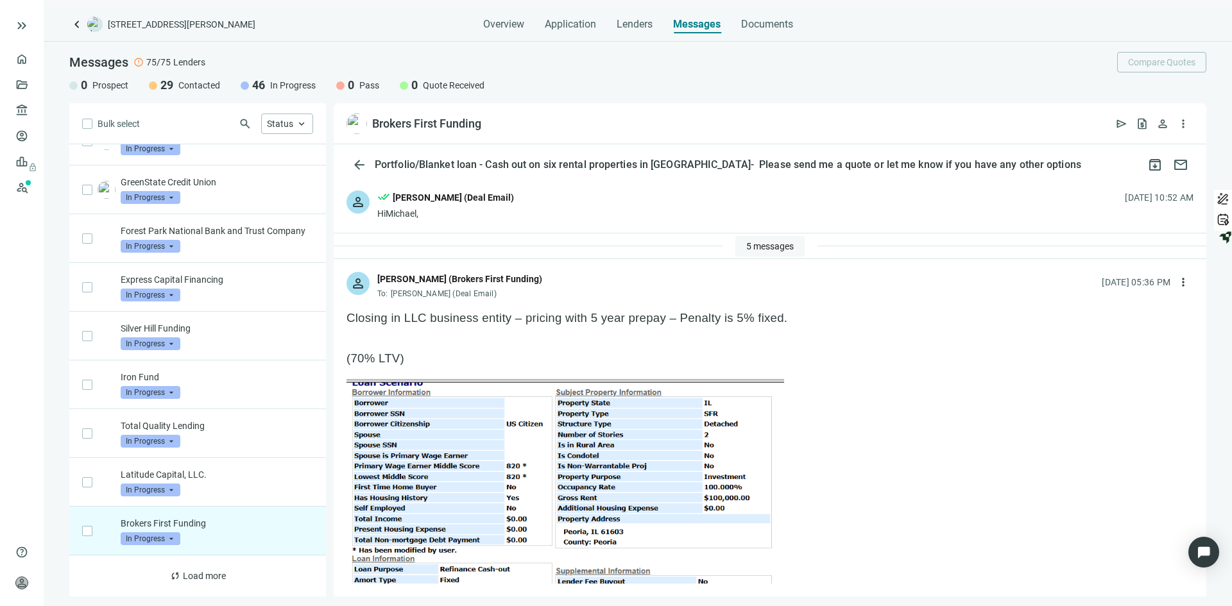
click at [758, 243] on span "5 messages" at bounding box center [769, 246] width 47 height 10
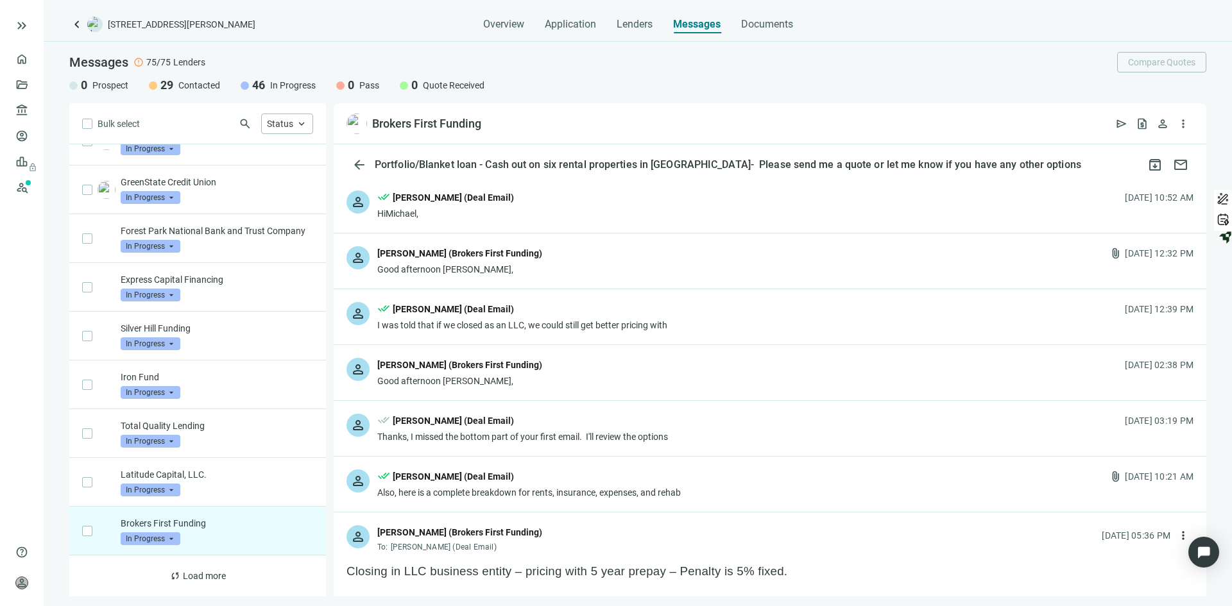
click at [604, 204] on div "person done_all [PERSON_NAME] (Deal Email) [PERSON_NAME], [DATE] 10:52 AM" at bounding box center [770, 205] width 873 height 55
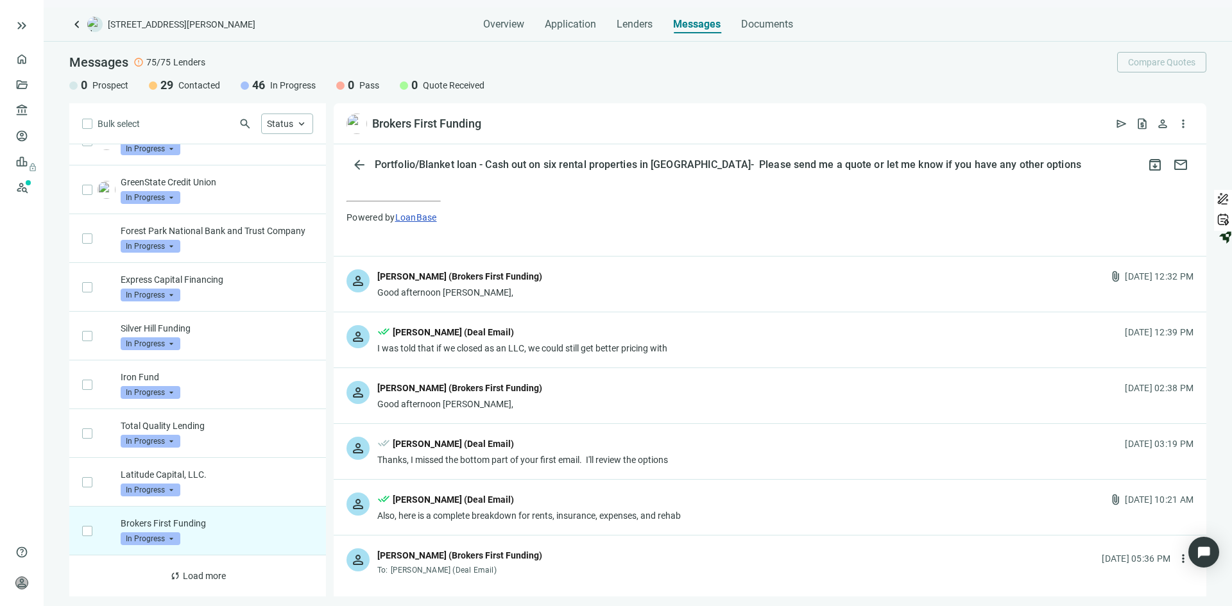
scroll to position [513, 0]
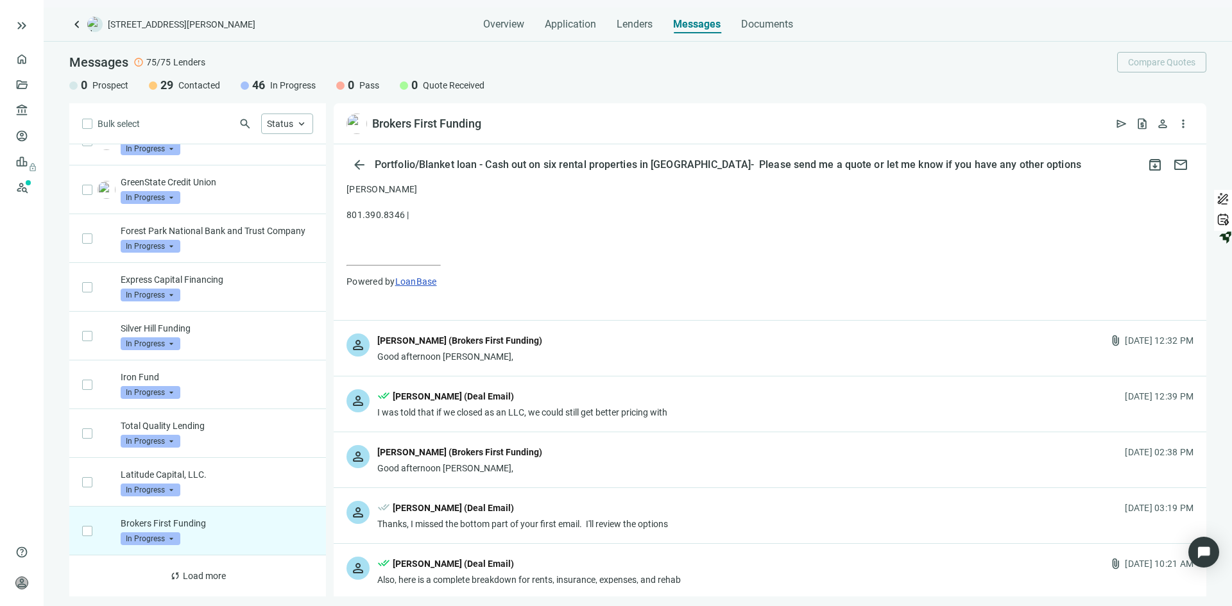
click at [579, 341] on div "person [PERSON_NAME] (Brokers First Funding) Good afternoon [PERSON_NAME], atta…" at bounding box center [770, 348] width 873 height 55
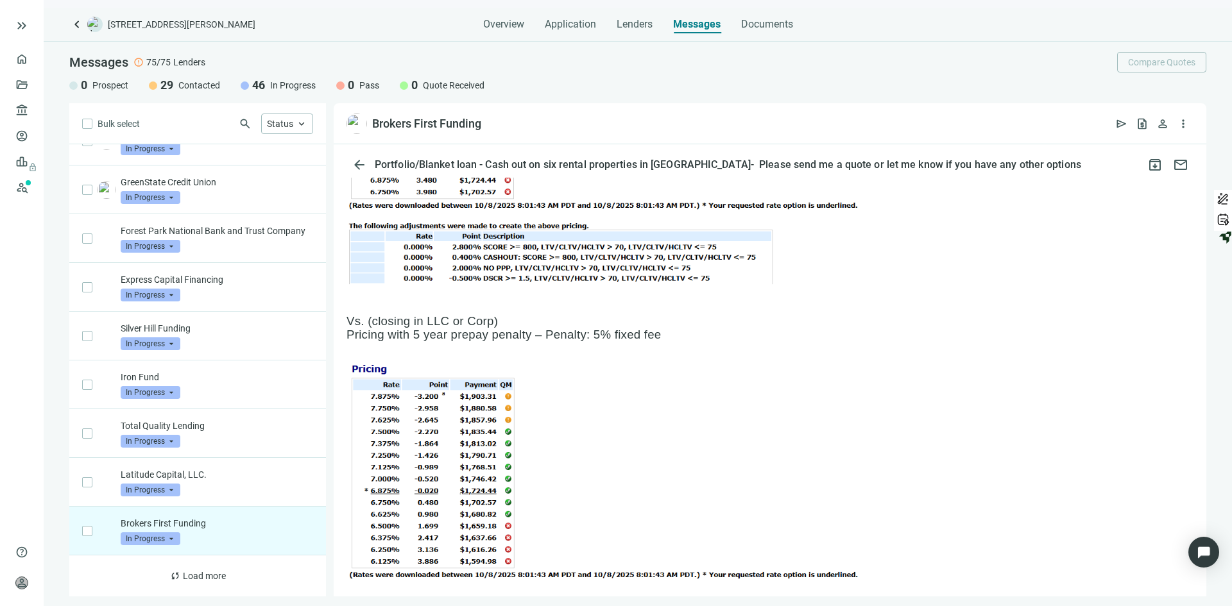
scroll to position [1026, 0]
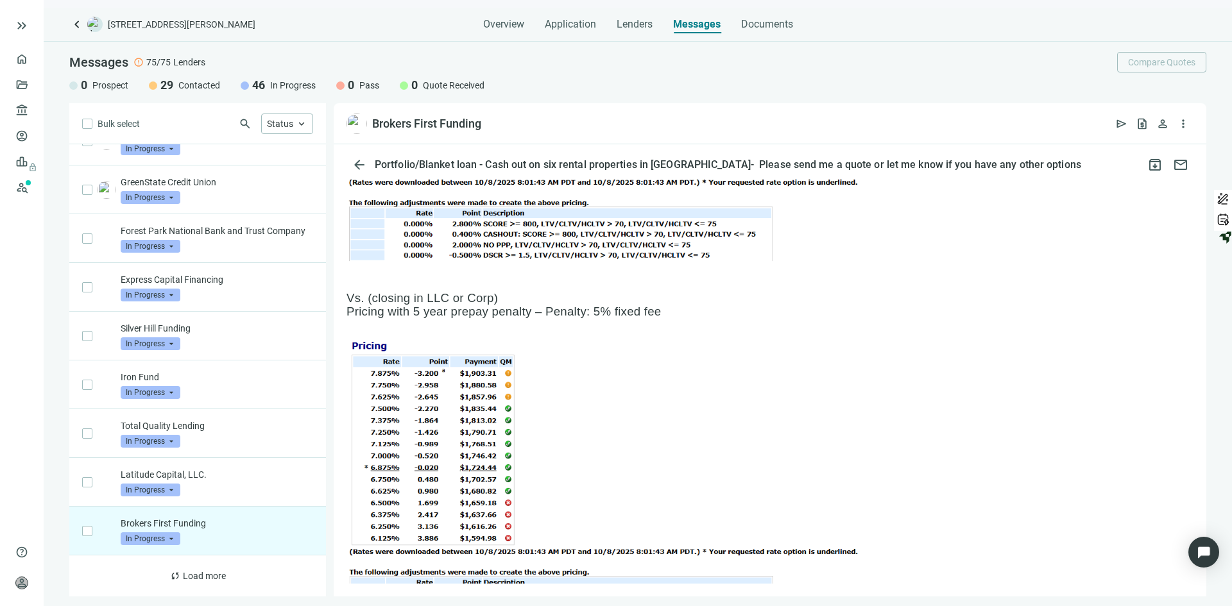
drag, startPoint x: 349, startPoint y: 297, endPoint x: 670, endPoint y: 559, distance: 414.5
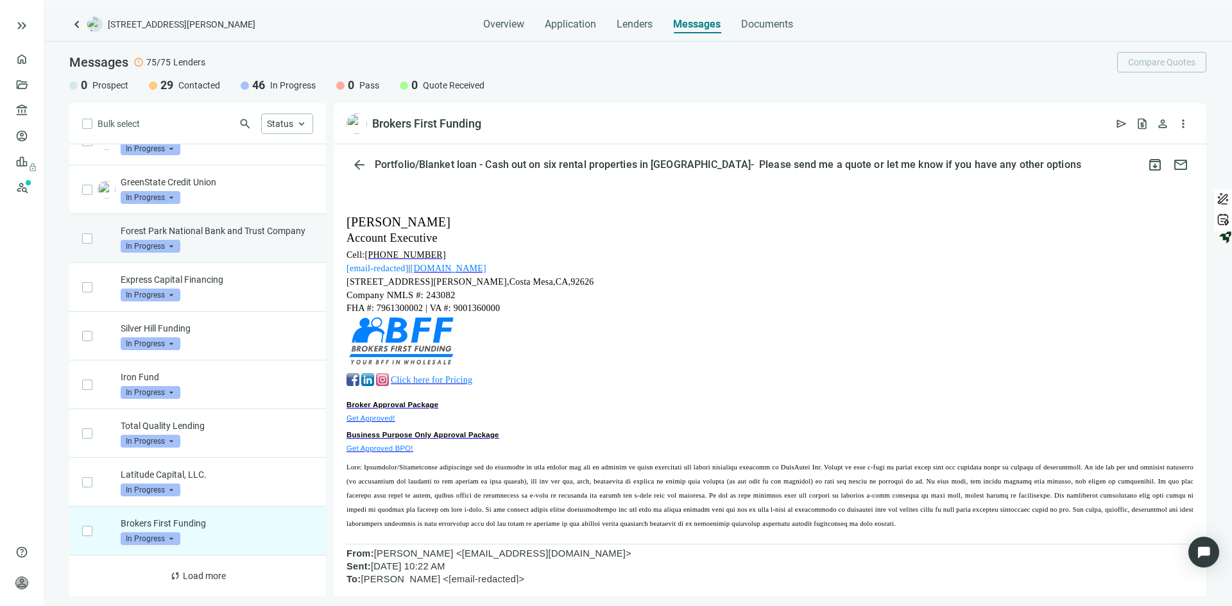
scroll to position [1540, 0]
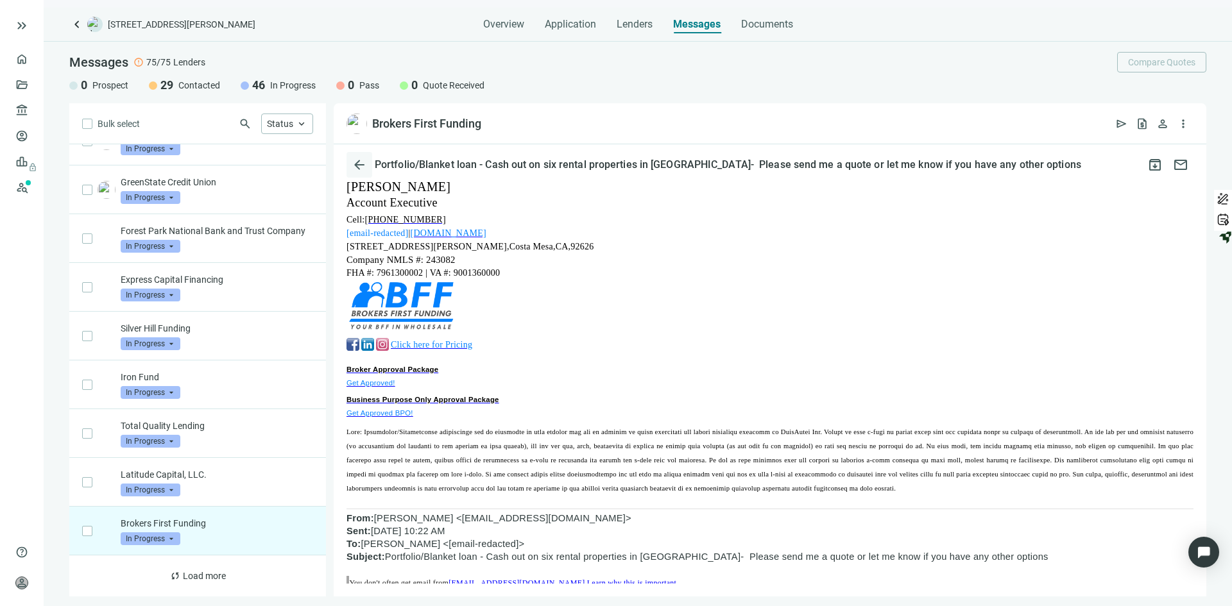
click at [365, 164] on span "arrow_back" at bounding box center [359, 164] width 15 height 15
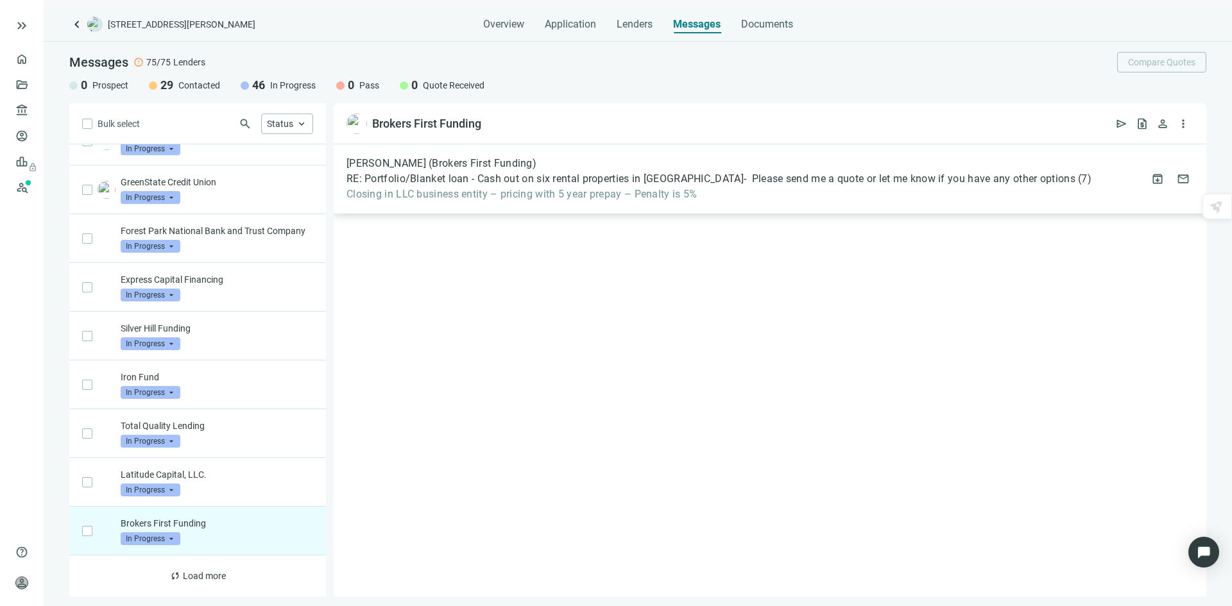
click at [511, 188] on span "Closing in LLC business entity – pricing with 5 year prepay – Penalty is 5%" at bounding box center [718, 194] width 745 height 13
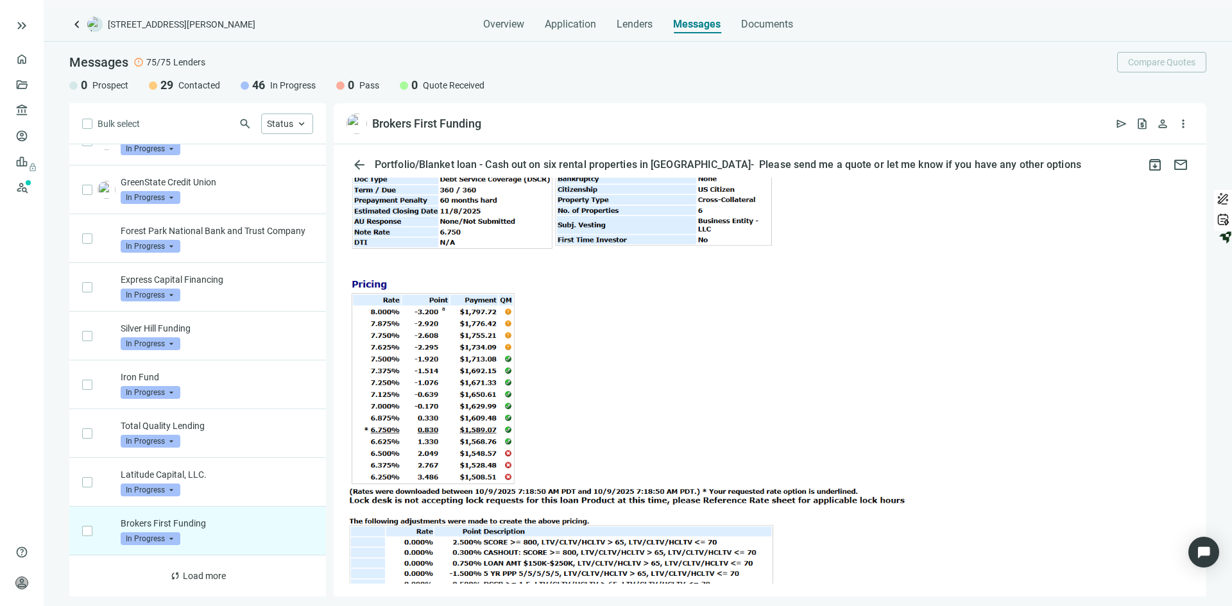
scroll to position [532, 0]
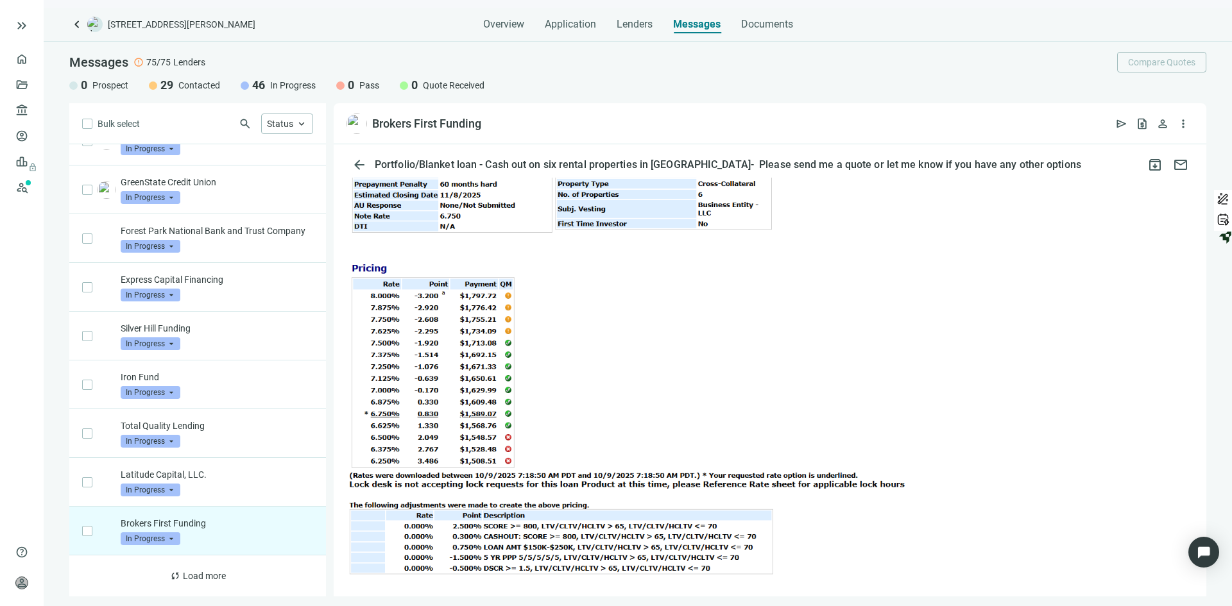
drag, startPoint x: 345, startPoint y: 315, endPoint x: 735, endPoint y: 557, distance: 459.0
click at [639, 339] on img at bounding box center [641, 415] width 590 height 321
click at [665, 355] on img at bounding box center [641, 415] width 590 height 321
click at [979, 336] on p at bounding box center [769, 417] width 847 height 324
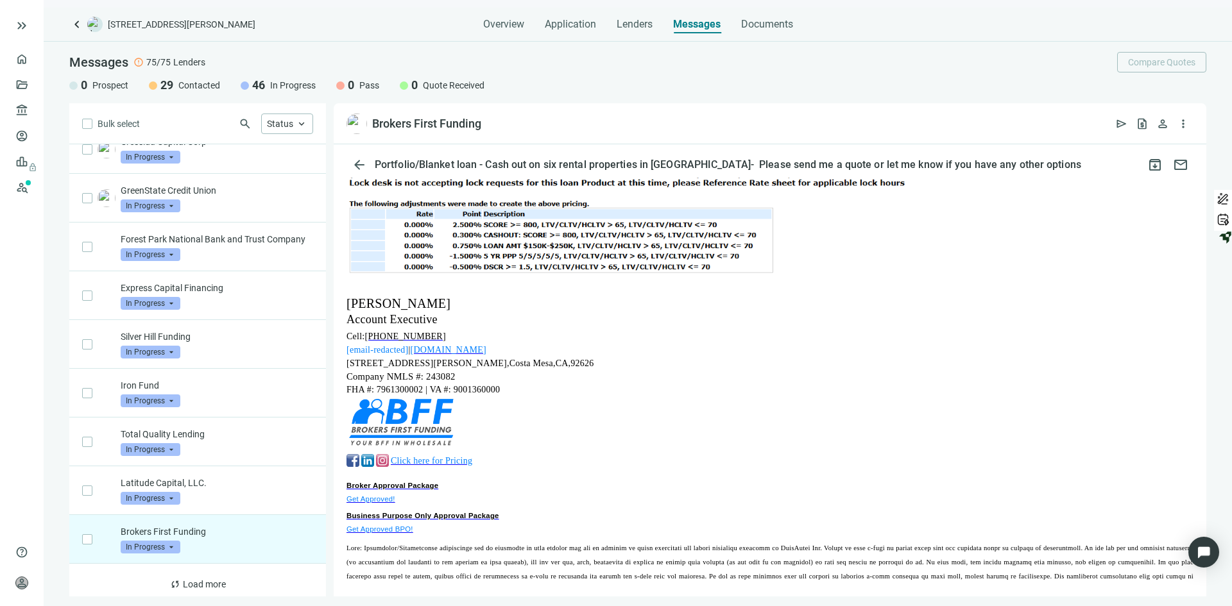
scroll to position [590, 0]
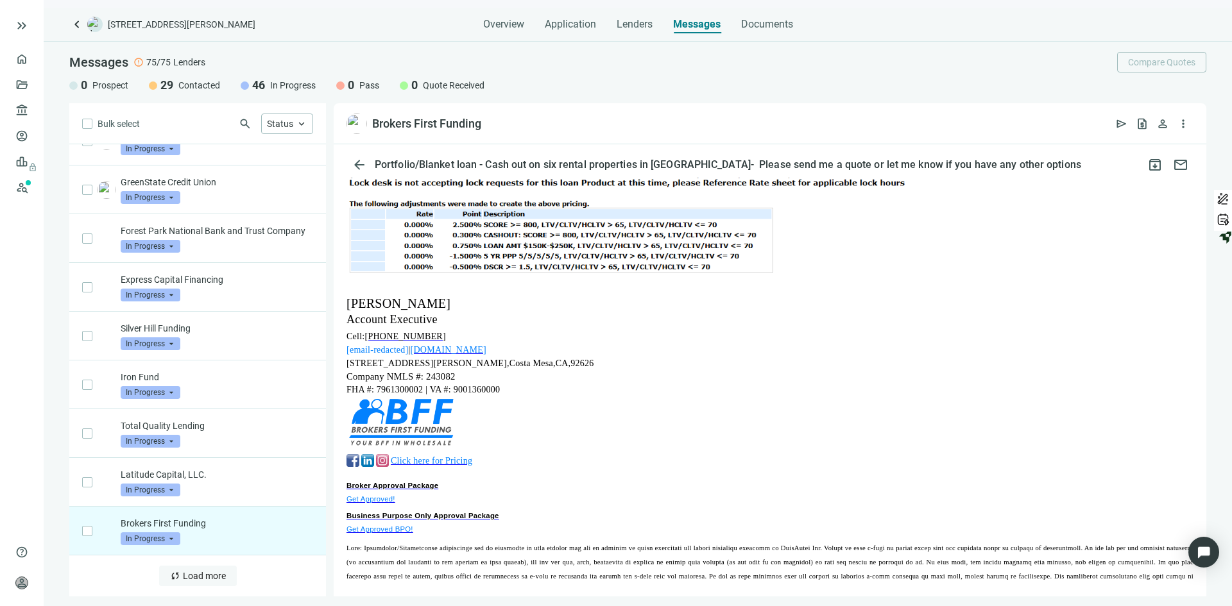
click at [210, 580] on span "Load more" at bounding box center [204, 576] width 43 height 10
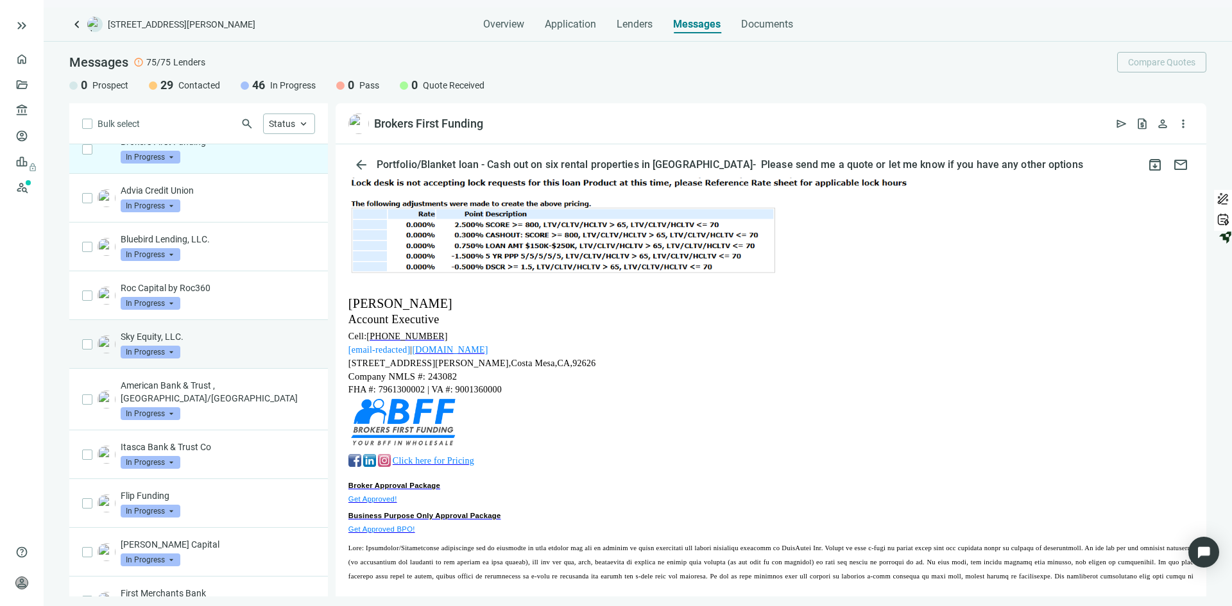
scroll to position [961, 0]
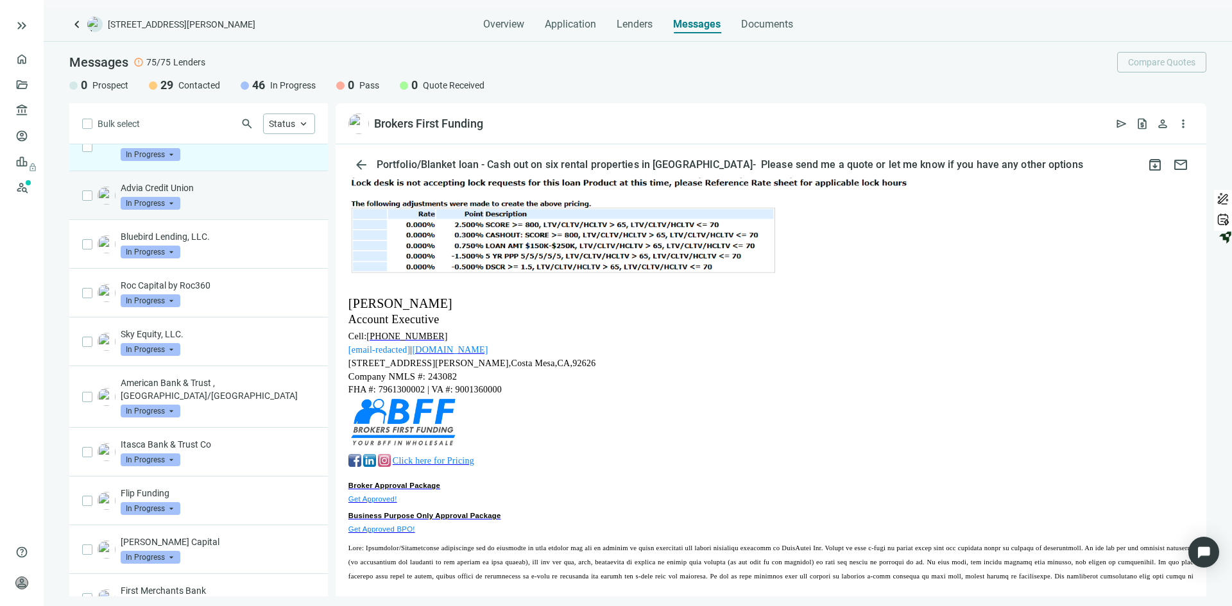
click at [247, 210] on div "Advia Credit Union In Progress arrow_drop_down" at bounding box center [218, 196] width 194 height 28
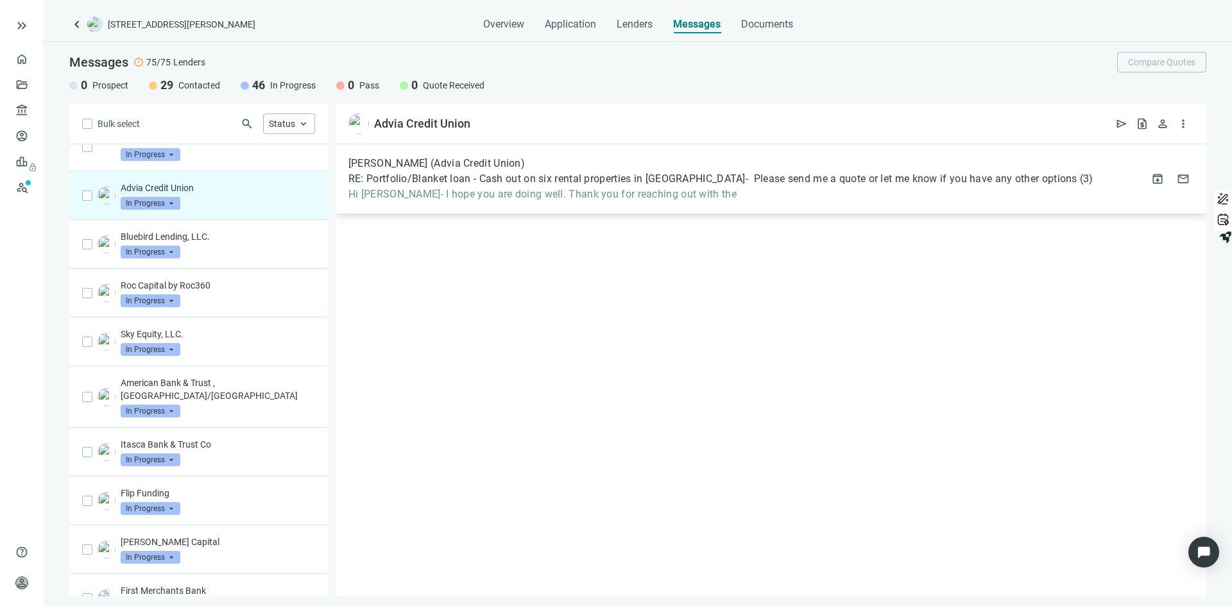
click at [577, 189] on span "Hi [PERSON_NAME]- I hope you are doing well. Thank you for reaching out with the" at bounding box center [720, 194] width 745 height 13
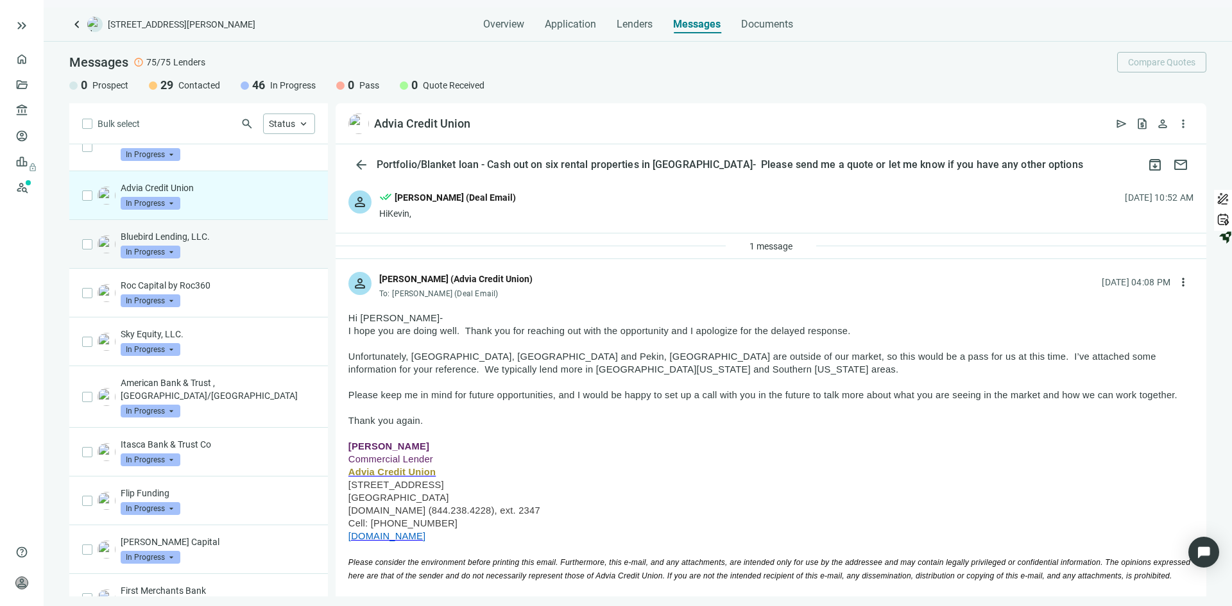
click at [227, 259] on div "Bluebird Lending, LLC. In Progress arrow_drop_down" at bounding box center [218, 244] width 194 height 28
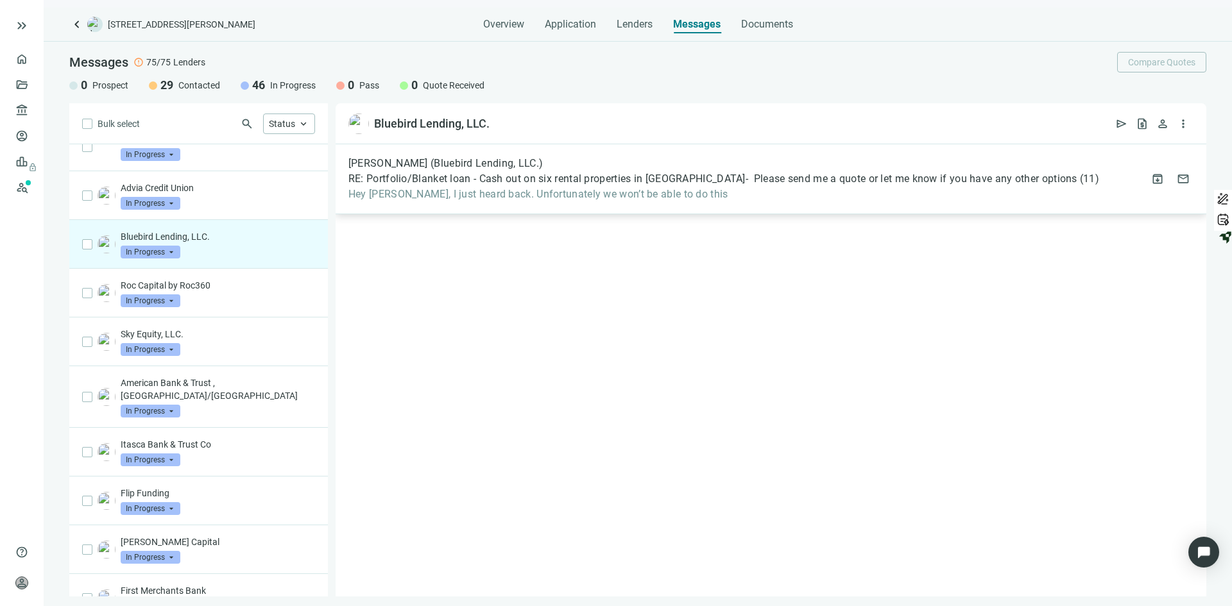
click at [487, 185] on div "[PERSON_NAME] (Bluebird Lending, LLC.) RE: Portfolio/Blanket loan - Cash out on…" at bounding box center [723, 179] width 751 height 44
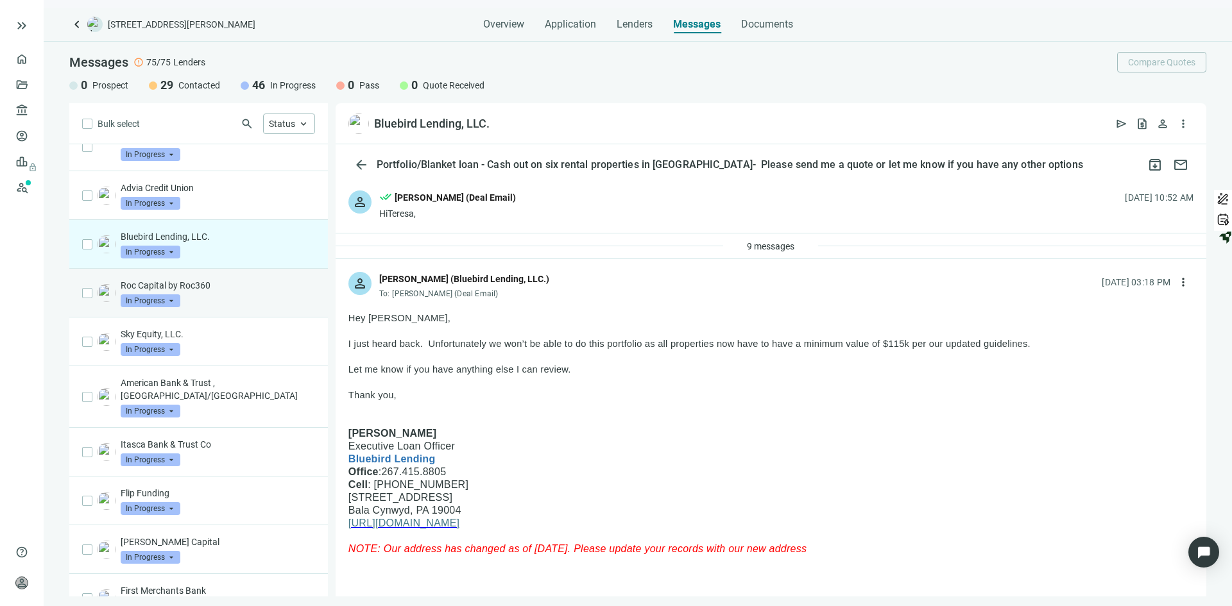
click at [224, 307] on div "Roc Capital by Roc360 In Progress arrow_drop_down" at bounding box center [218, 293] width 194 height 28
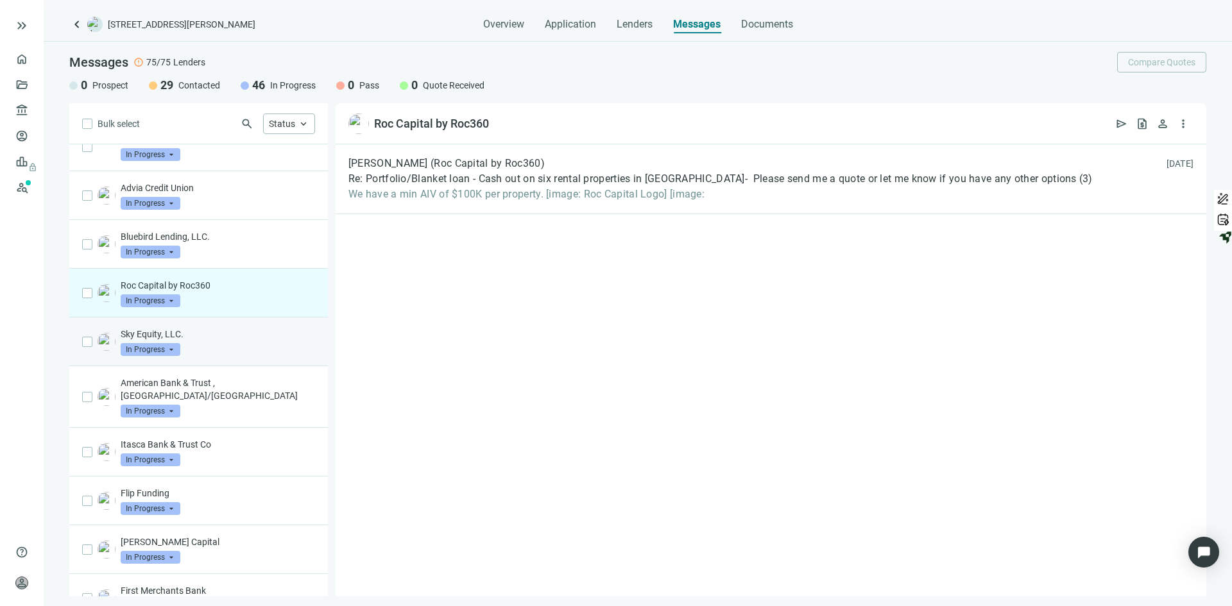
click at [214, 356] on div "Sky Equity, LLC. In Progress arrow_drop_down" at bounding box center [218, 342] width 194 height 28
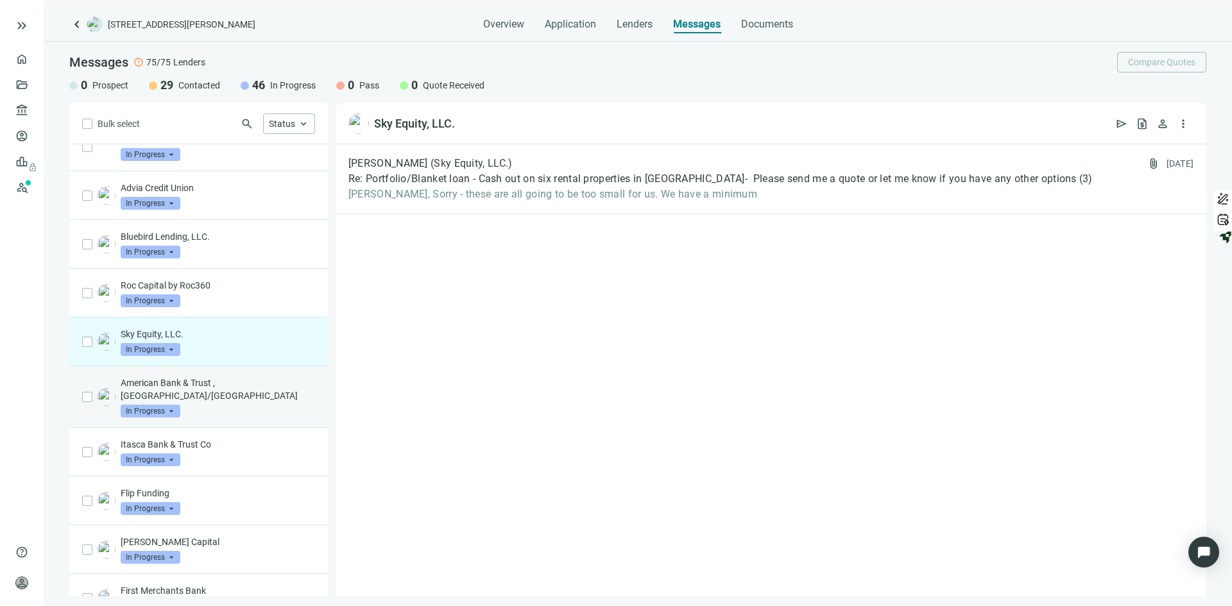
click at [222, 418] on div "American Bank & Trust , [GEOGRAPHIC_DATA]/IL In Progress arrow_drop_down" at bounding box center [198, 397] width 259 height 62
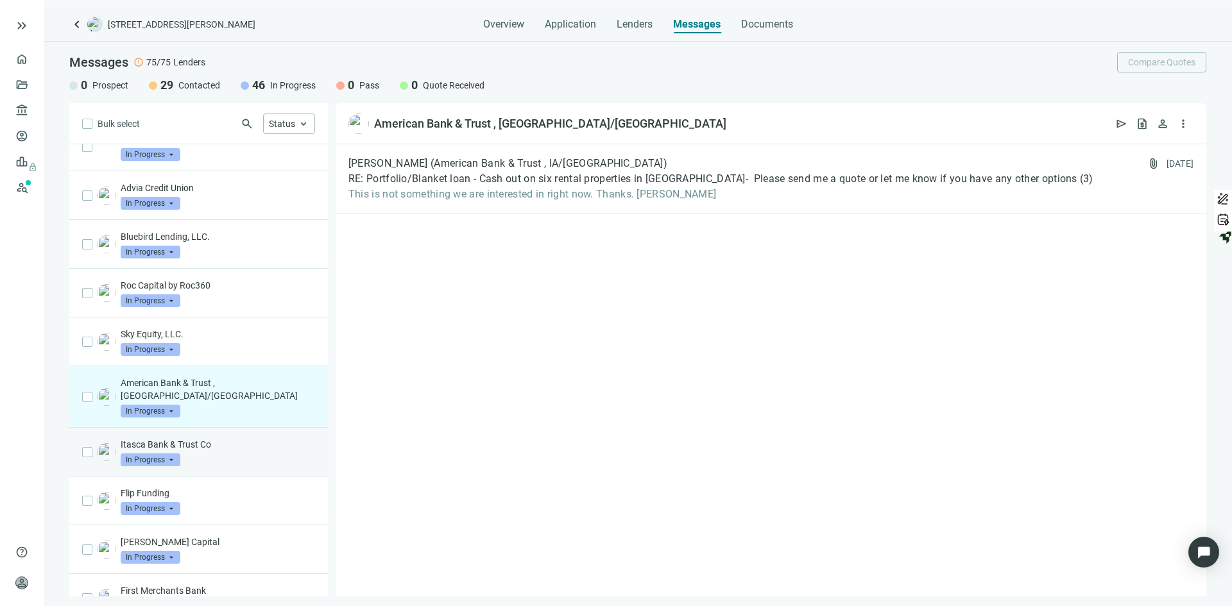
click at [210, 463] on div "Itasca Bank & Trust Co In Progress arrow_drop_down" at bounding box center [218, 452] width 194 height 28
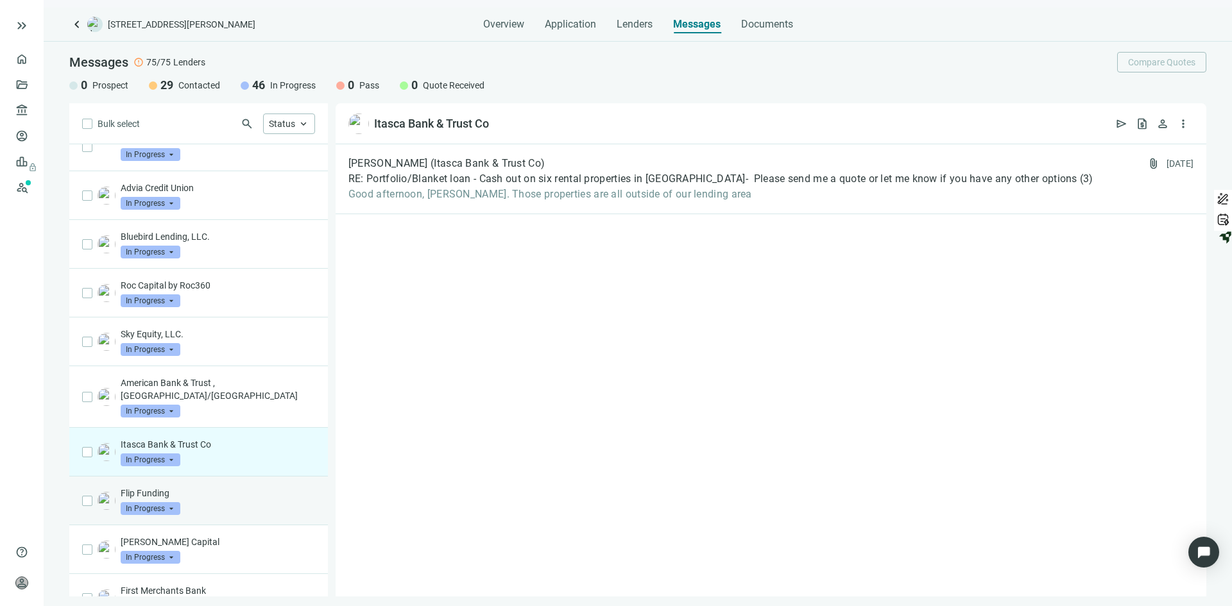
click at [211, 498] on p "Flip Funding" at bounding box center [218, 493] width 194 height 13
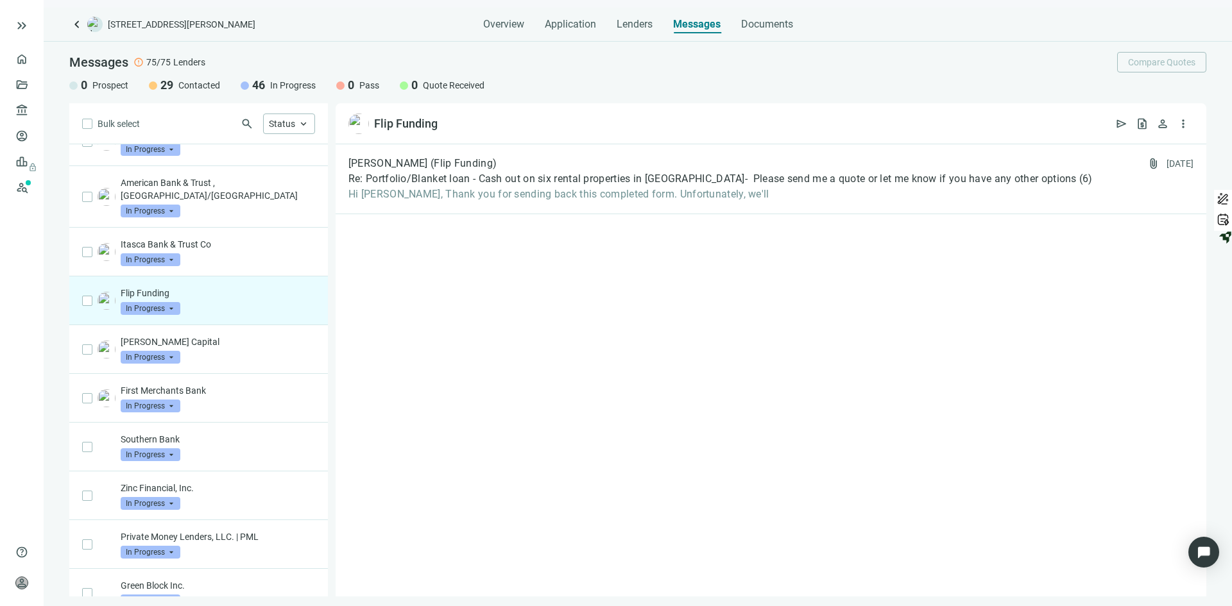
scroll to position [1201, 0]
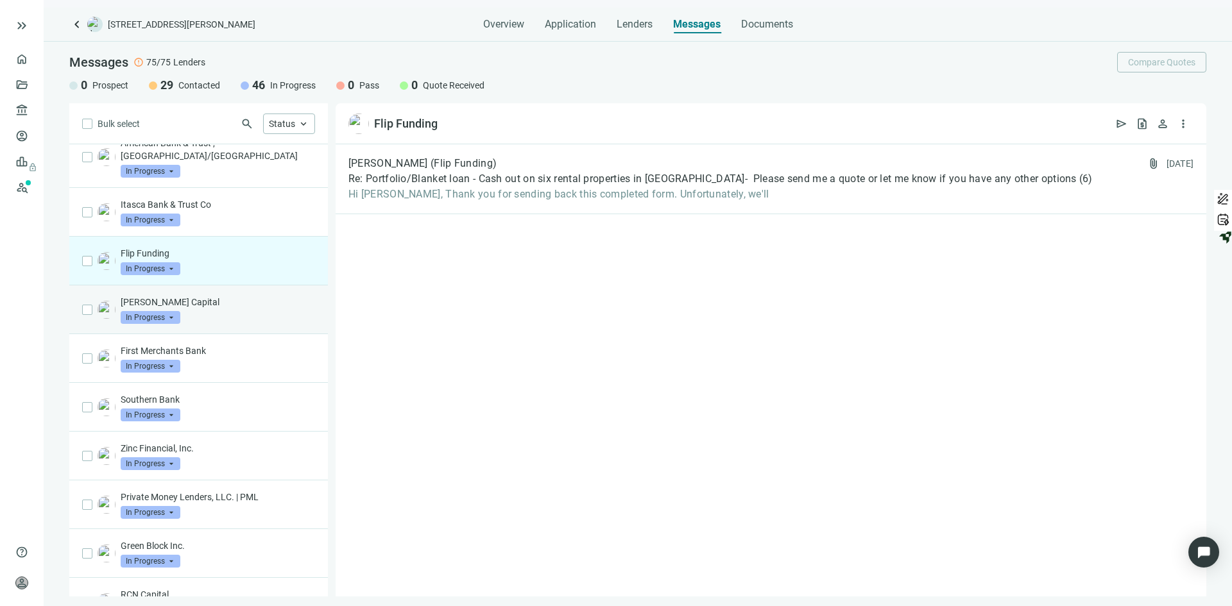
click at [222, 307] on p "[PERSON_NAME] Capital" at bounding box center [218, 302] width 194 height 13
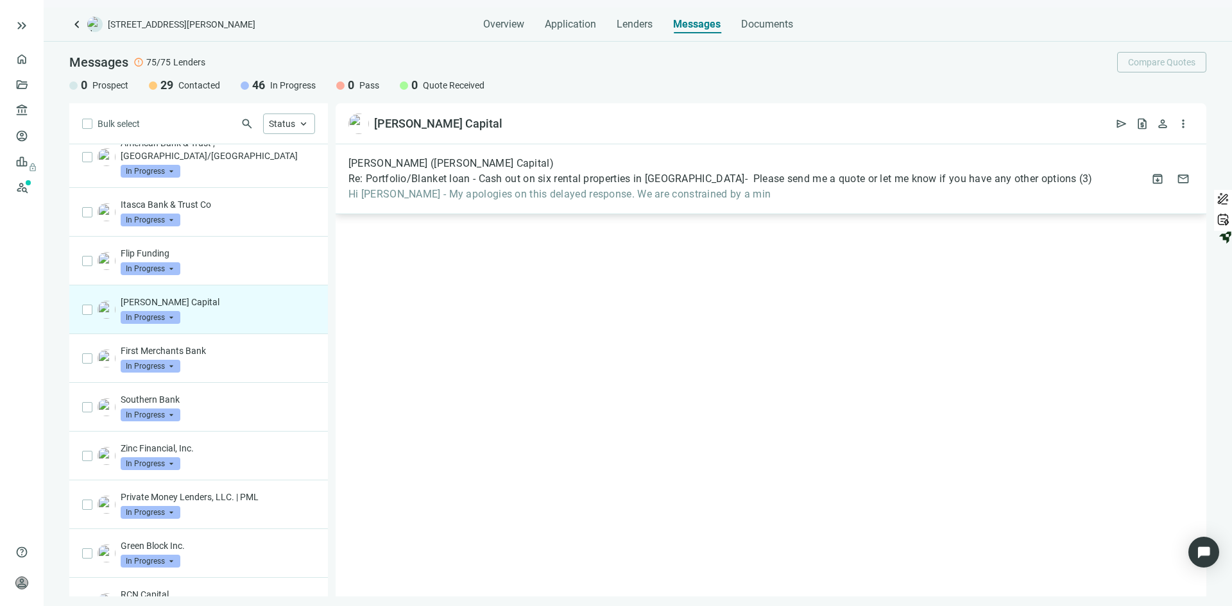
click at [649, 195] on span "Hi [PERSON_NAME] - My apologies on this delayed response. We are constrained by…" at bounding box center [720, 194] width 744 height 13
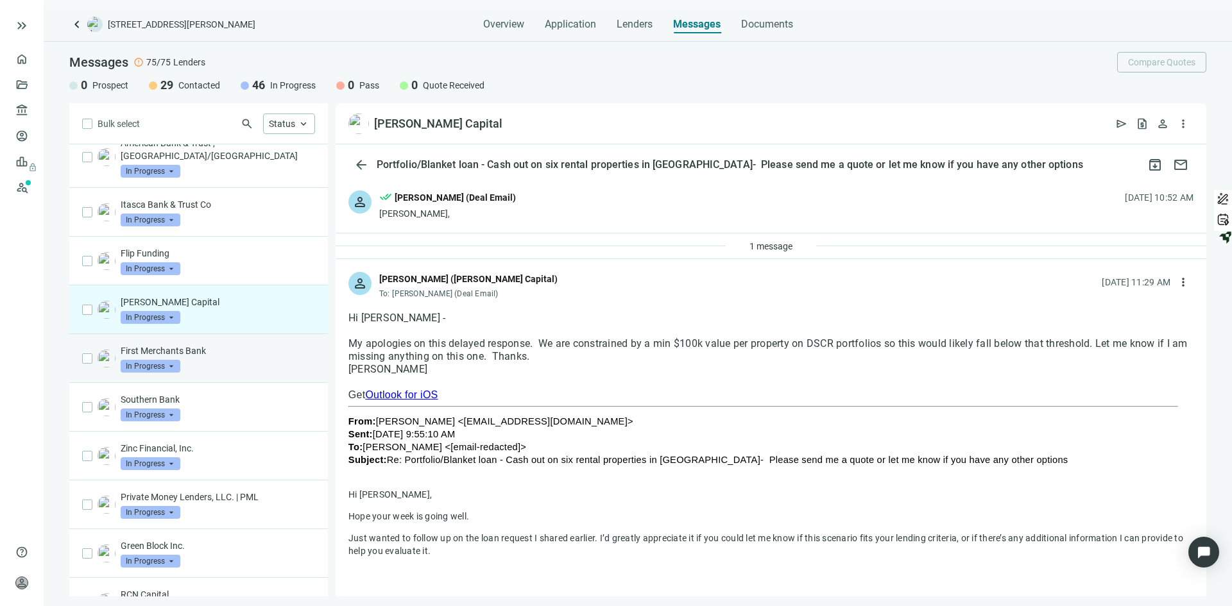
click at [226, 364] on div "First Merchants Bank In Progress arrow_drop_down" at bounding box center [218, 359] width 194 height 28
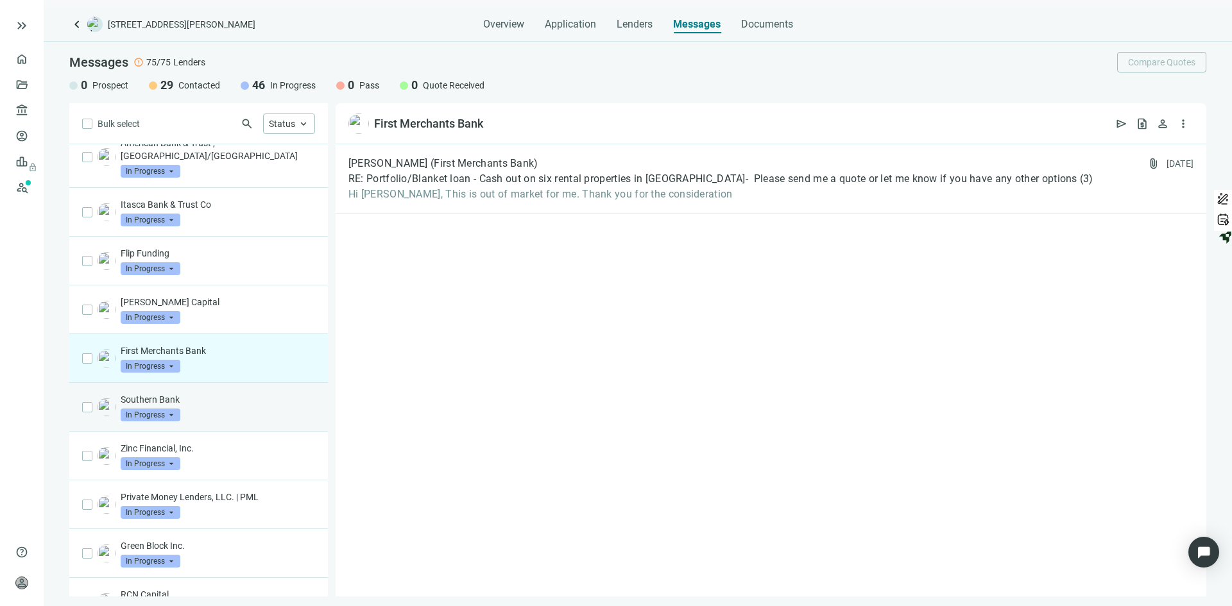
click at [227, 407] on div "Southern Bank In Progress arrow_drop_down" at bounding box center [218, 407] width 194 height 28
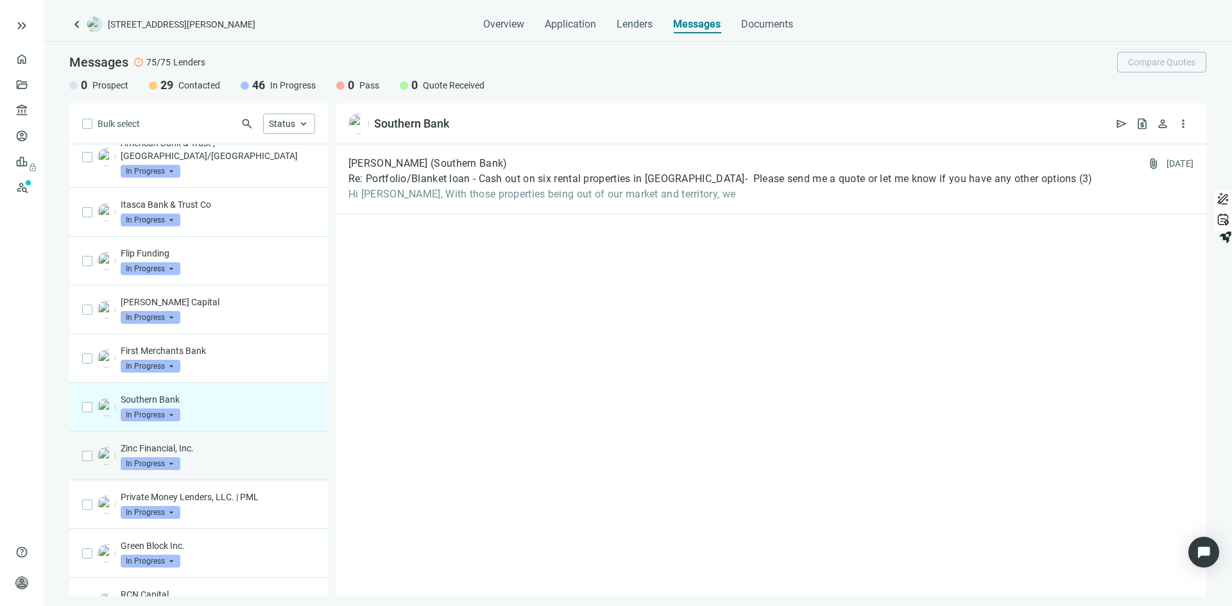
click at [226, 450] on p "Zinc Financial, Inc." at bounding box center [218, 448] width 194 height 13
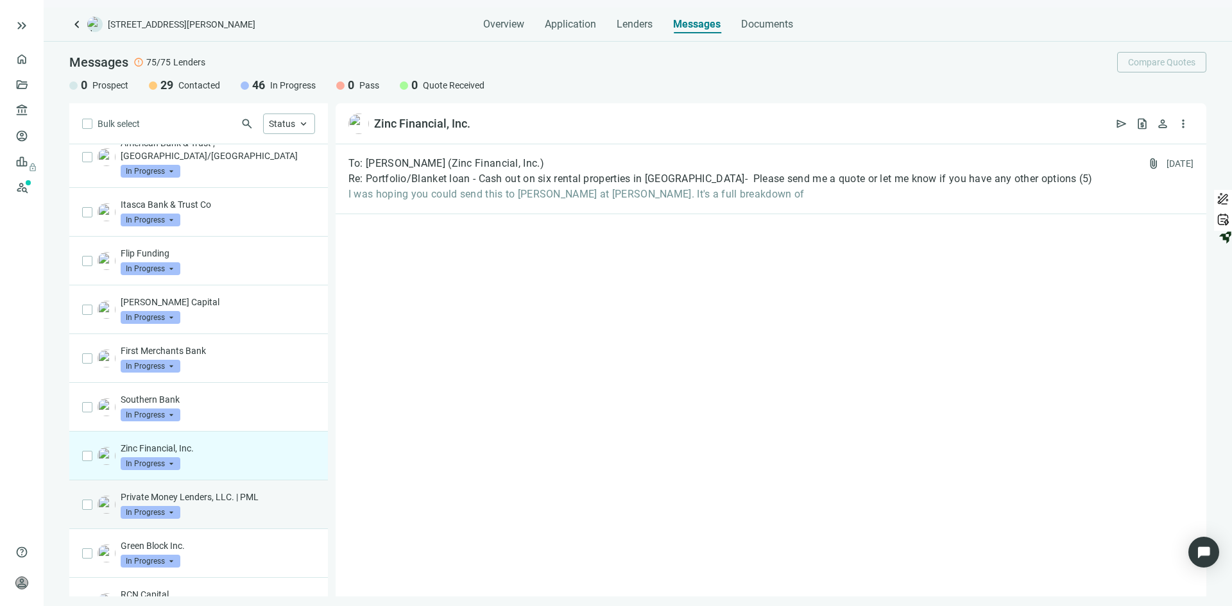
click at [241, 514] on div "Private Money Lenders, LLC. | PML In Progress arrow_drop_down" at bounding box center [218, 505] width 194 height 28
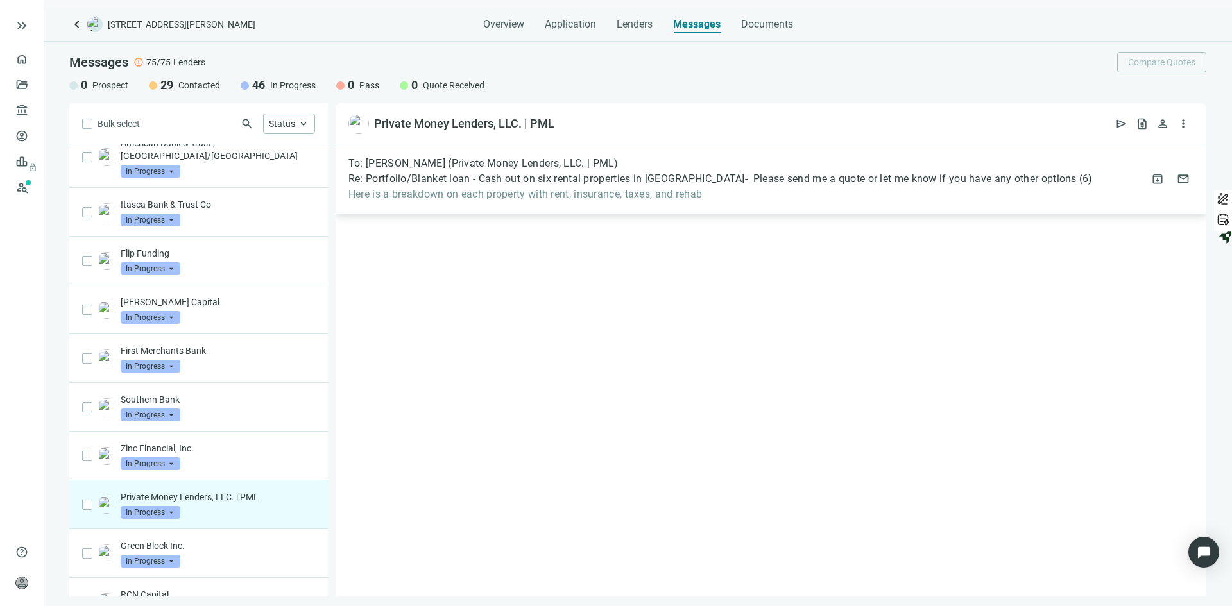
click at [484, 187] on div "To: [PERSON_NAME] (Private Money Lenders, LLC. | PML) Re: Portfolio/Blanket loa…" at bounding box center [720, 179] width 744 height 44
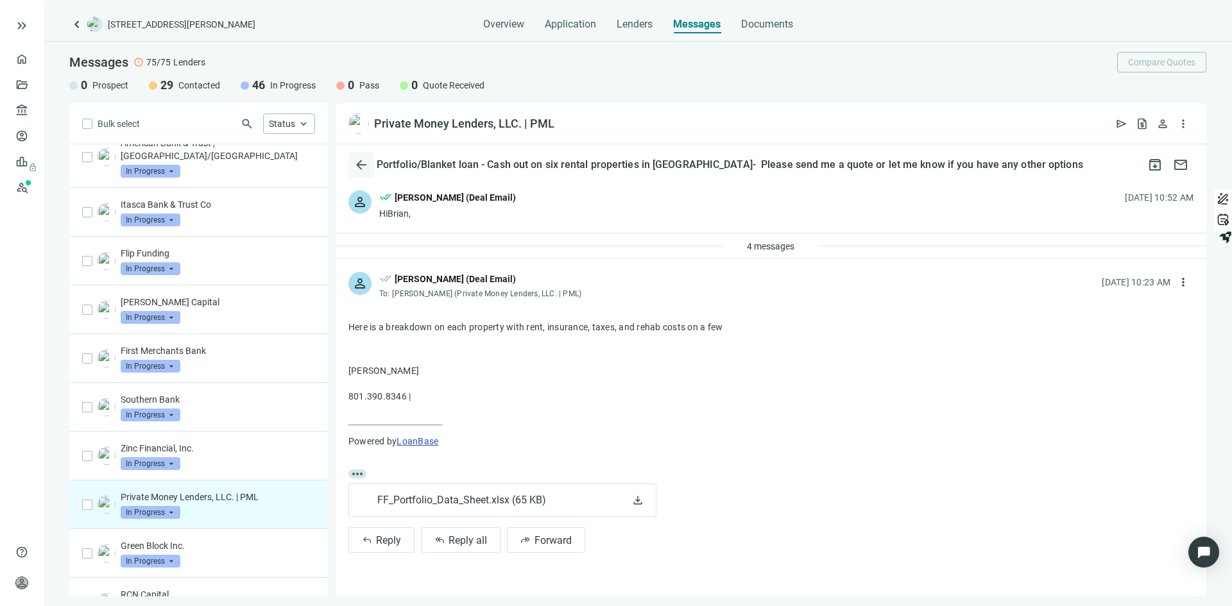
click at [355, 163] on span "arrow_back" at bounding box center [360, 164] width 15 height 15
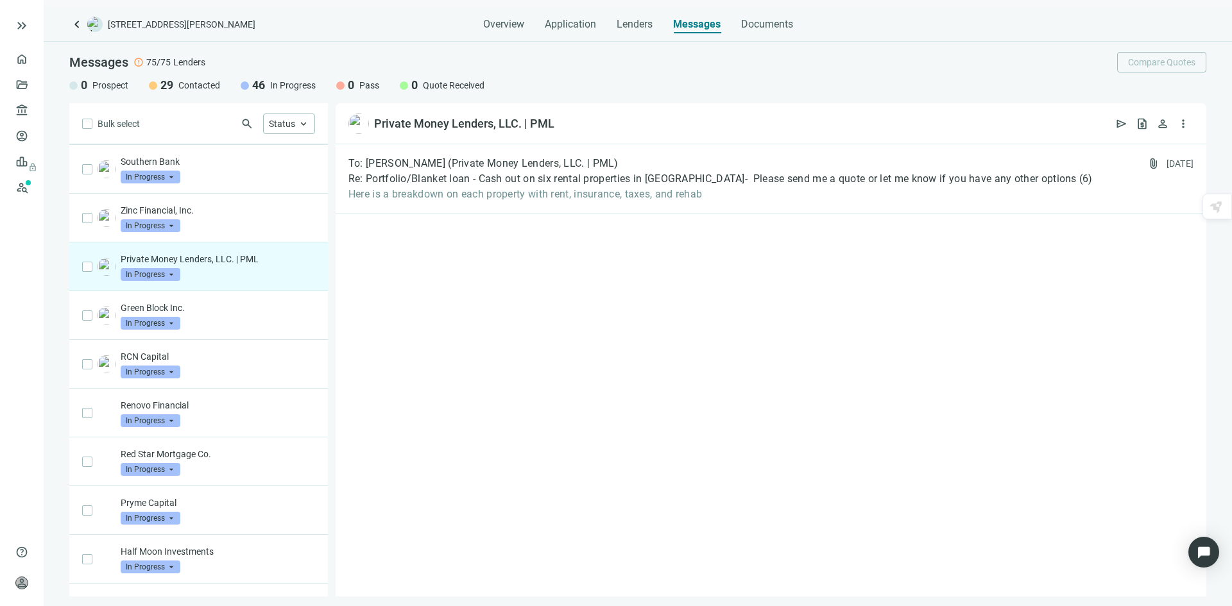
scroll to position [1445, 0]
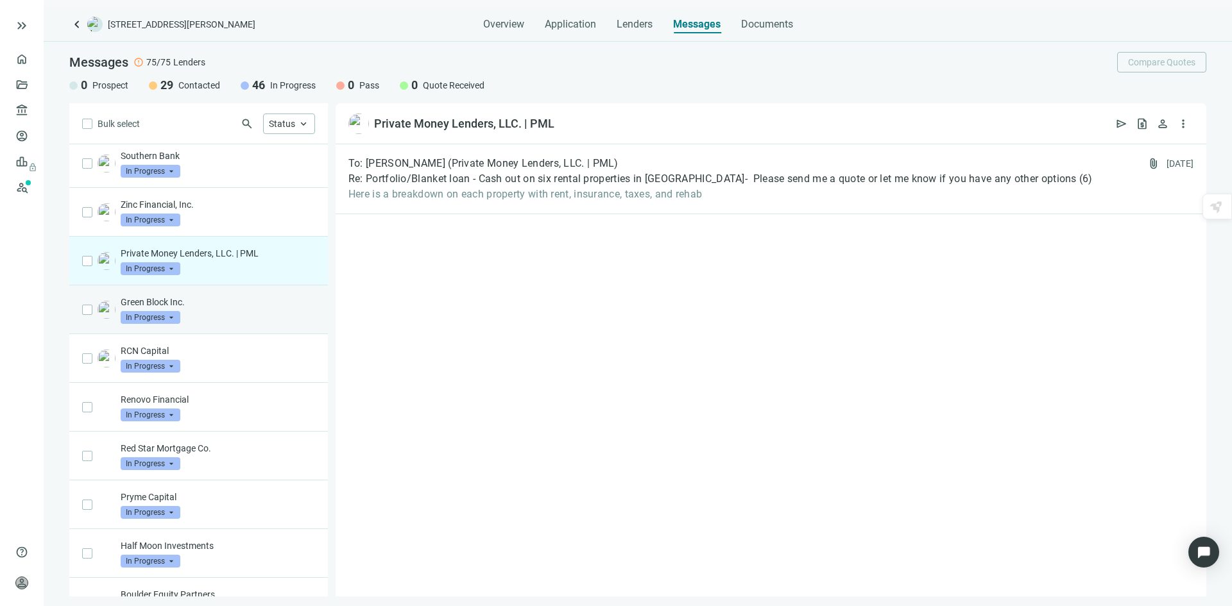
click at [229, 314] on div "Green Block Inc. In Progress arrow_drop_down" at bounding box center [218, 310] width 194 height 28
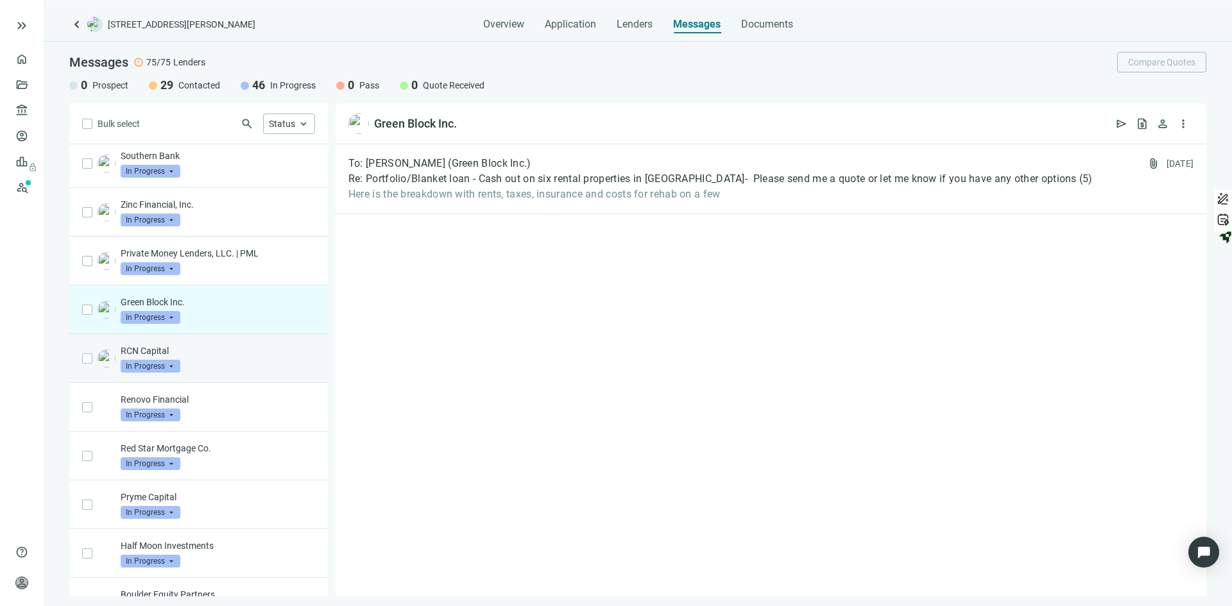
click at [210, 360] on div "RCN Capital In Progress arrow_drop_down" at bounding box center [218, 359] width 194 height 28
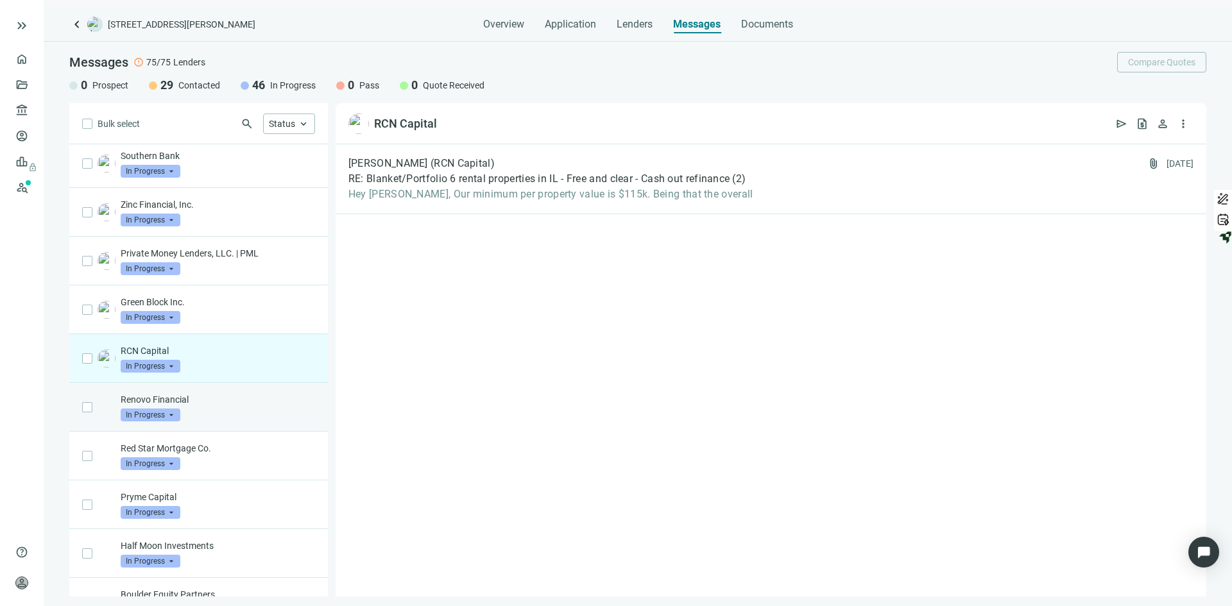
click at [206, 396] on p "Renovo Financial" at bounding box center [218, 399] width 194 height 13
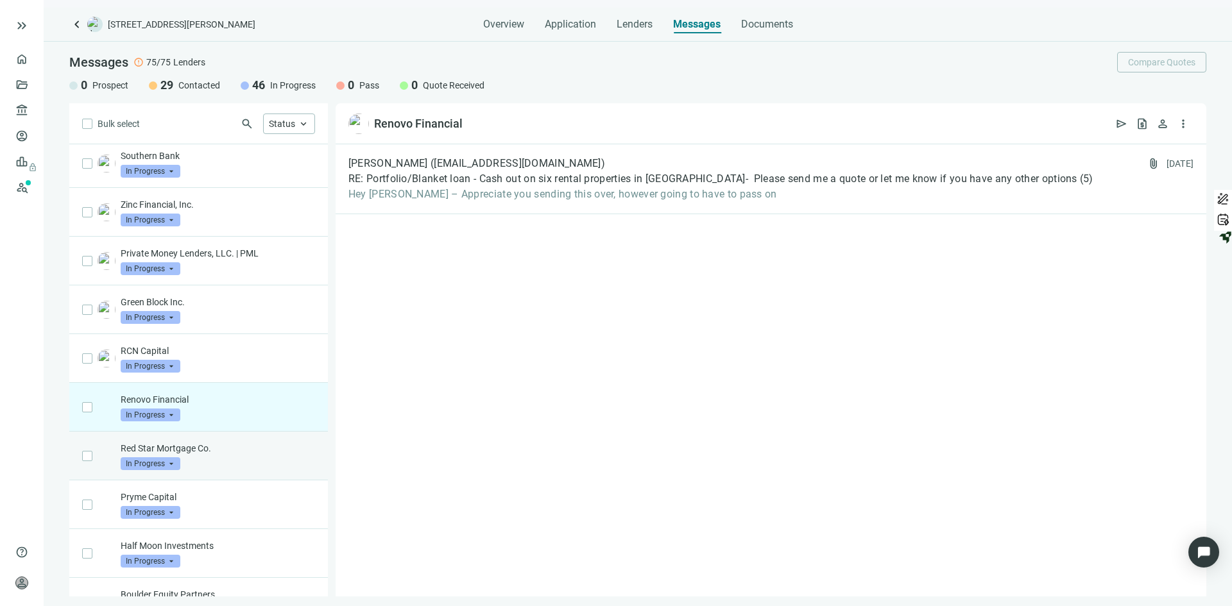
click at [212, 459] on div "Red Star Mortgage Co. In Progress arrow_drop_down" at bounding box center [218, 456] width 194 height 28
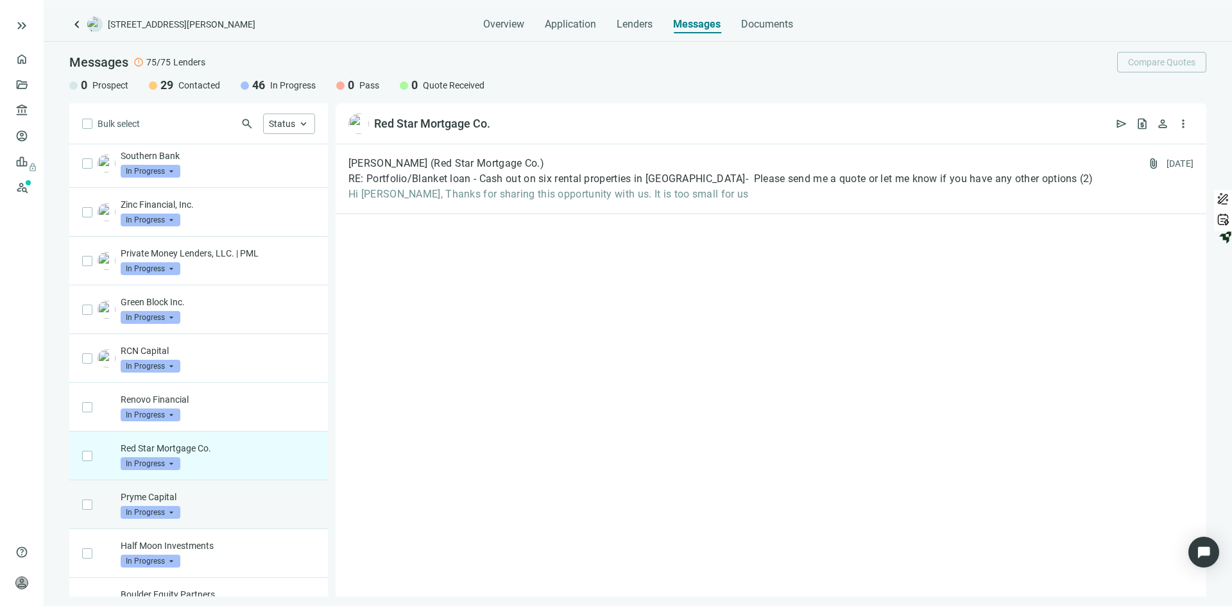
click at [217, 514] on div "Pryme Capital In Progress arrow_drop_down" at bounding box center [218, 505] width 194 height 28
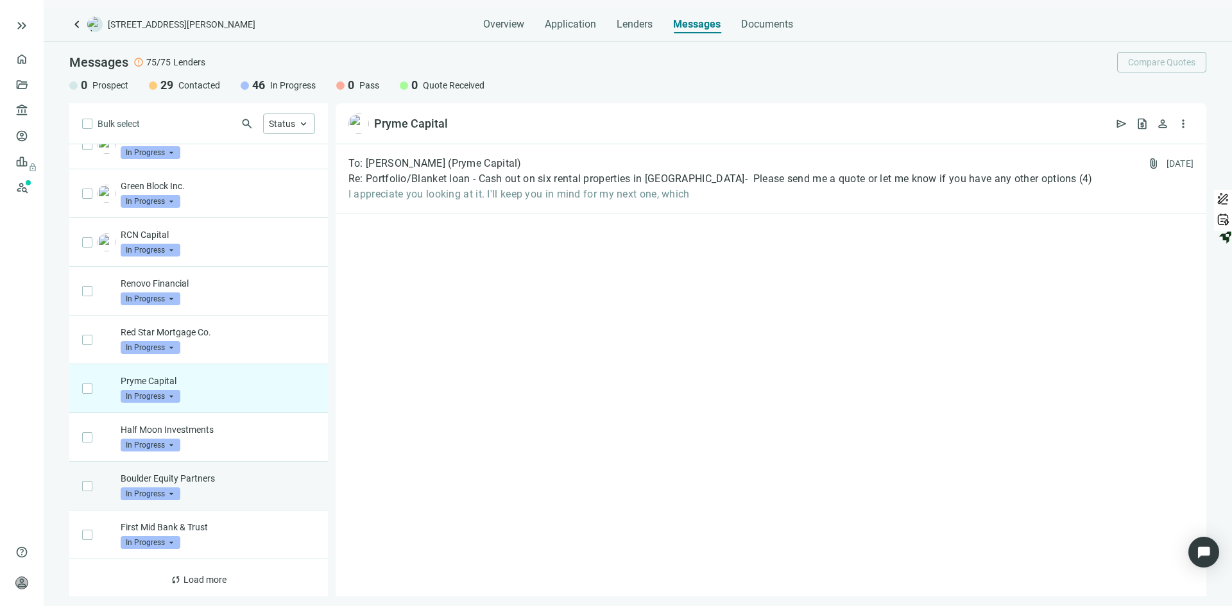
scroll to position [1565, 0]
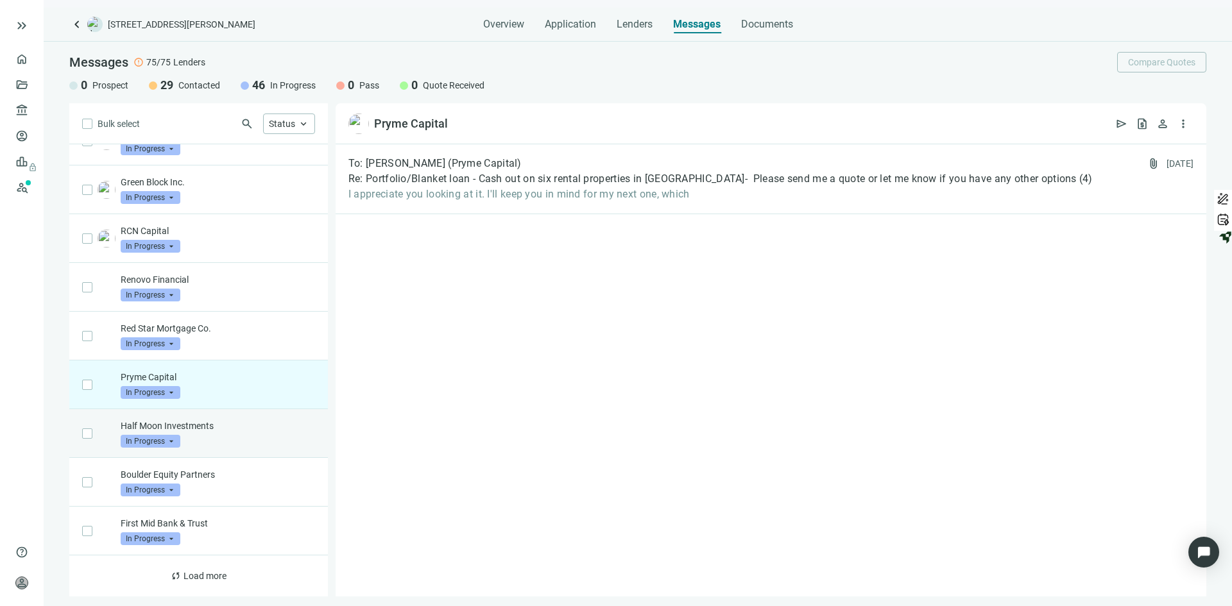
click at [225, 443] on div "Half Moon Investments In Progress arrow_drop_down" at bounding box center [218, 434] width 194 height 28
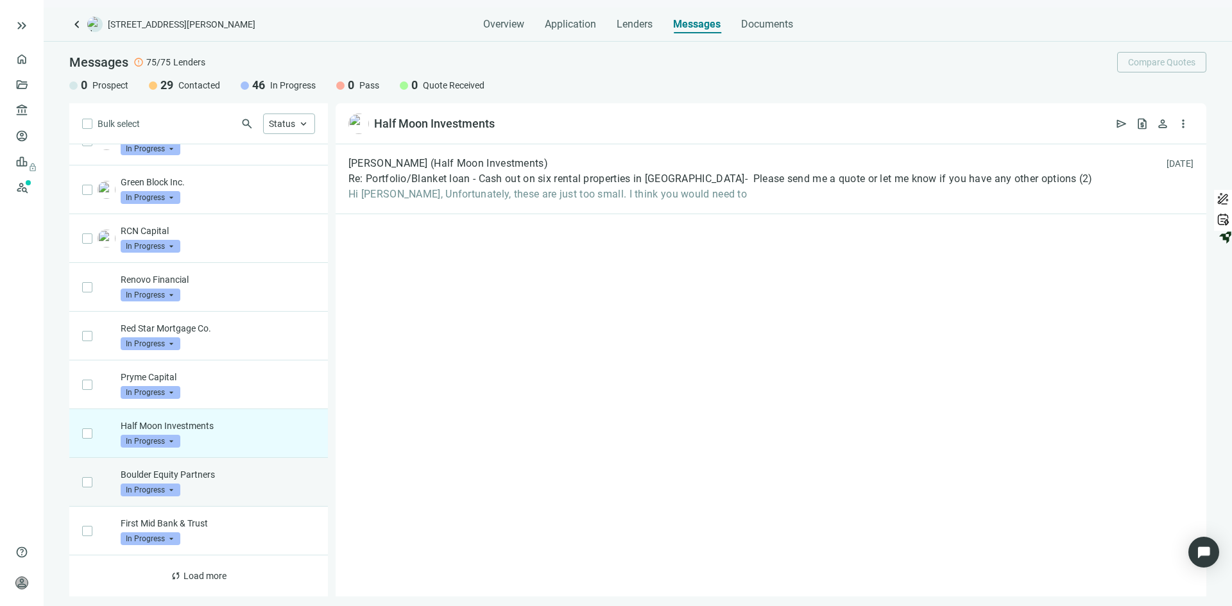
click at [224, 493] on div "Boulder Equity Partners In Progress arrow_drop_down" at bounding box center [218, 482] width 194 height 28
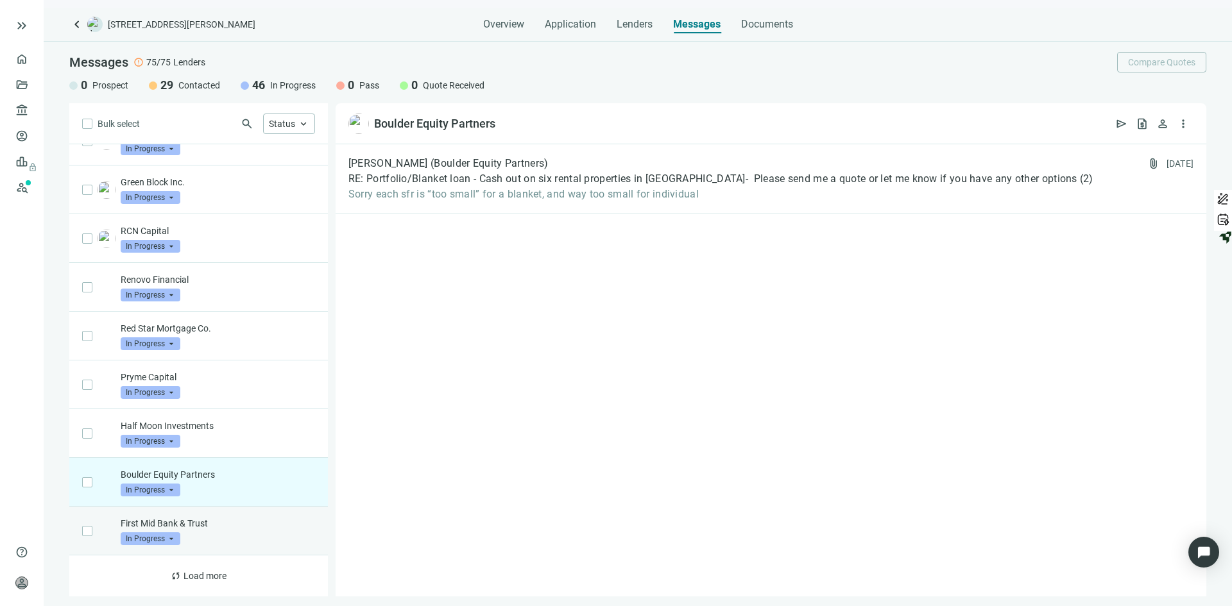
click at [225, 539] on div "First Mid Bank & Trust In Progress arrow_drop_down" at bounding box center [218, 531] width 194 height 28
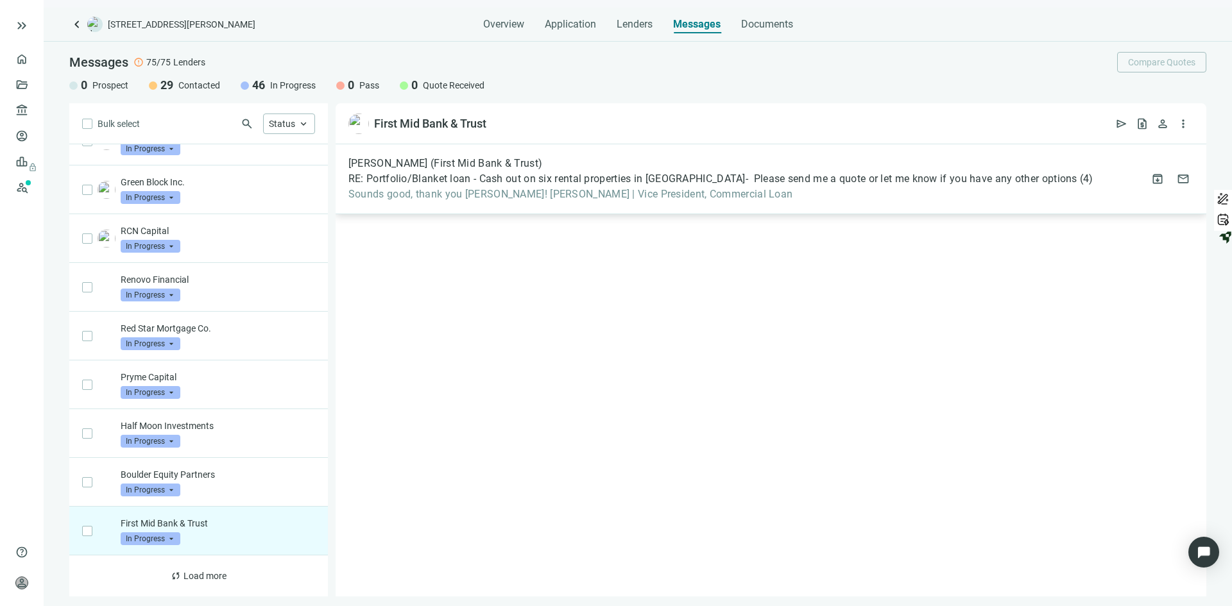
click at [509, 173] on span "RE: Portfolio/Blanket loan - Cash out on six rental properties in [GEOGRAPHIC_D…" at bounding box center [712, 179] width 729 height 13
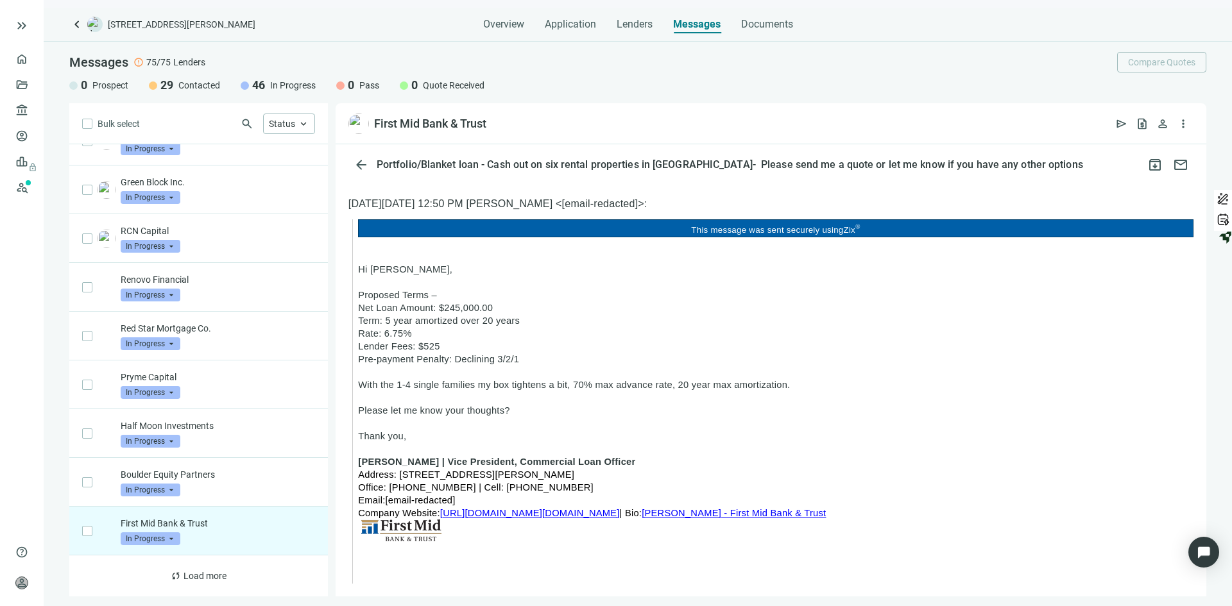
scroll to position [577, 0]
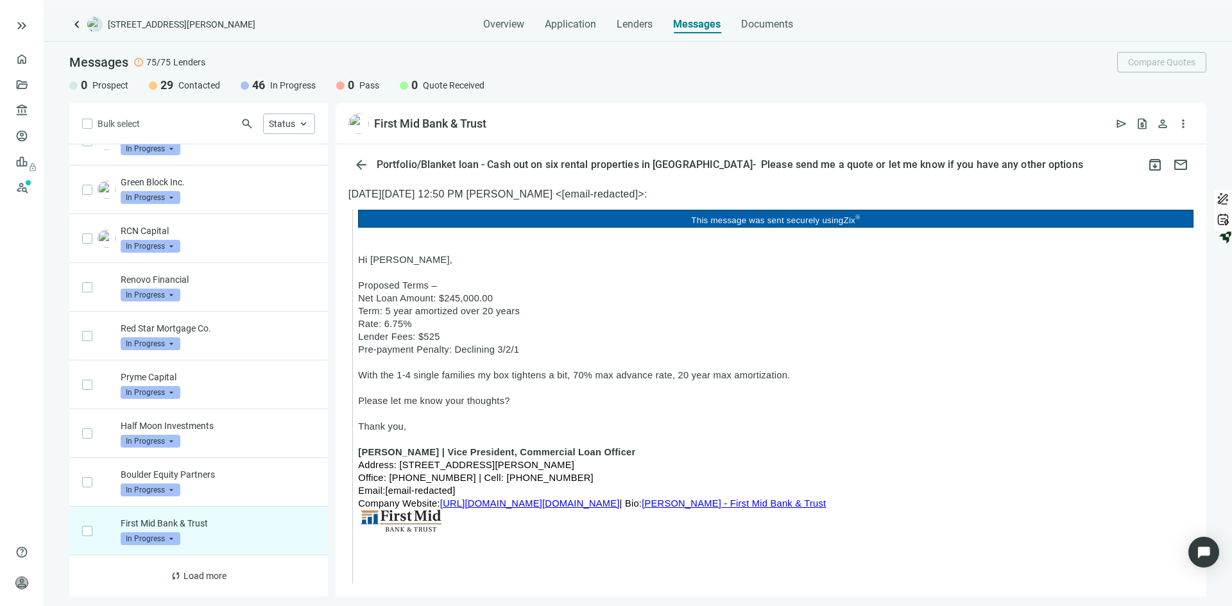
drag, startPoint x: 815, startPoint y: 375, endPoint x: 352, endPoint y: 283, distance: 471.7
click at [313, 117] on div "send Send Email ( 1 ) search Status keyboard_arrow_up" at bounding box center [198, 123] width 259 height 41
click at [302, 123] on span "keyboard_arrow_up" at bounding box center [304, 124] width 12 height 12
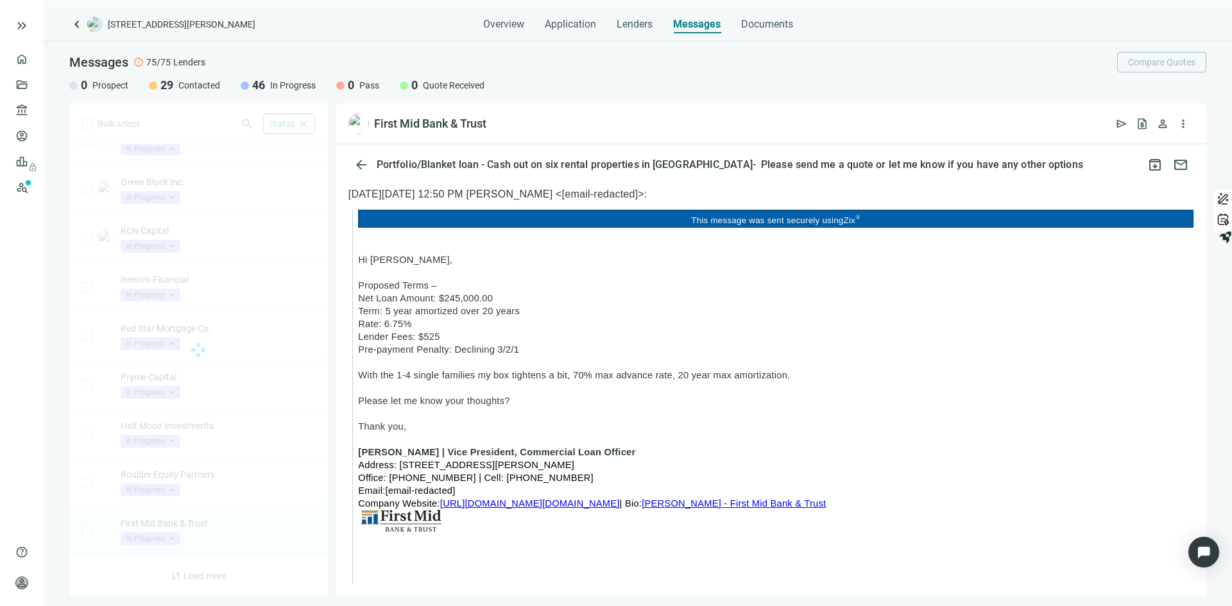
click at [256, 527] on div "Bulk select search Status close Prospect Only Contacted Only In Progress Only Q…" at bounding box center [198, 349] width 259 height 493
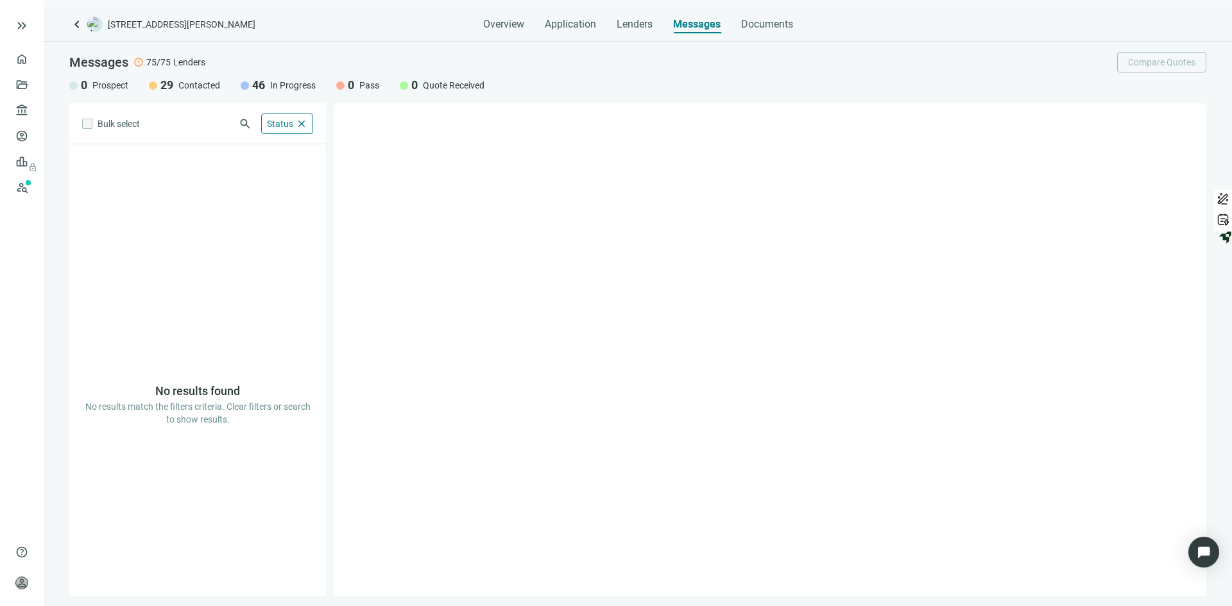
click at [273, 84] on span "In Progress" at bounding box center [293, 85] width 46 height 13
click at [289, 121] on span "Status" at bounding box center [280, 124] width 26 height 10
click at [303, 198] on span "In Progress" at bounding box center [311, 197] width 49 height 13
click at [441, 285] on span "Clear" at bounding box center [443, 282] width 22 height 10
click at [550, 206] on div at bounding box center [770, 349] width 873 height 493
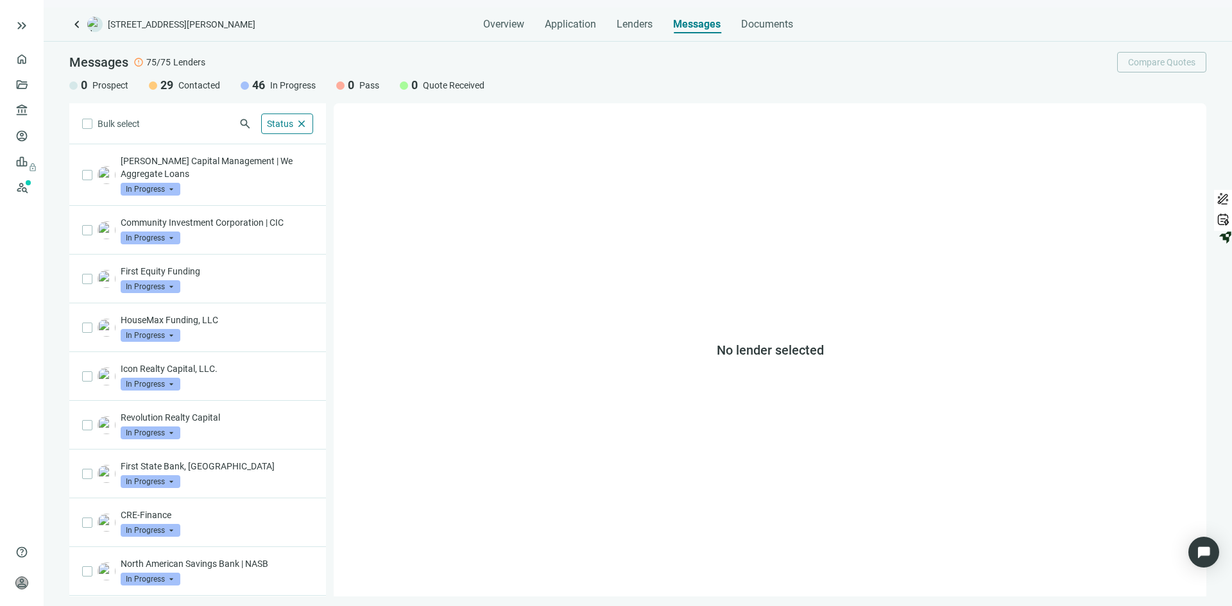
scroll to position [590, 0]
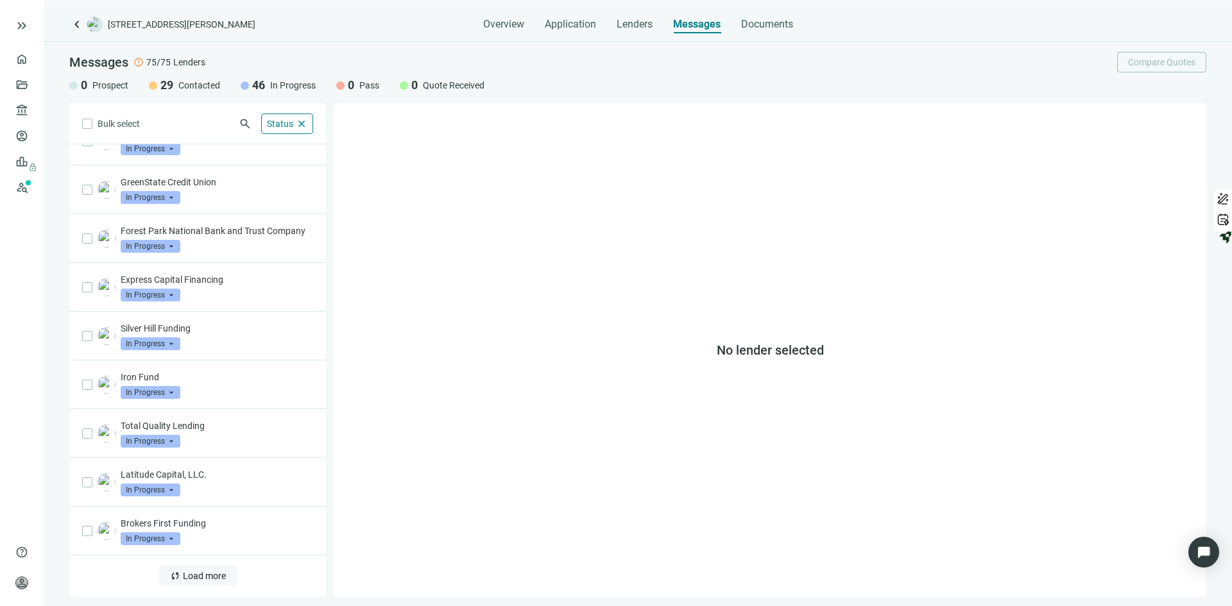
click at [216, 584] on button "sync Load more" at bounding box center [198, 576] width 78 height 21
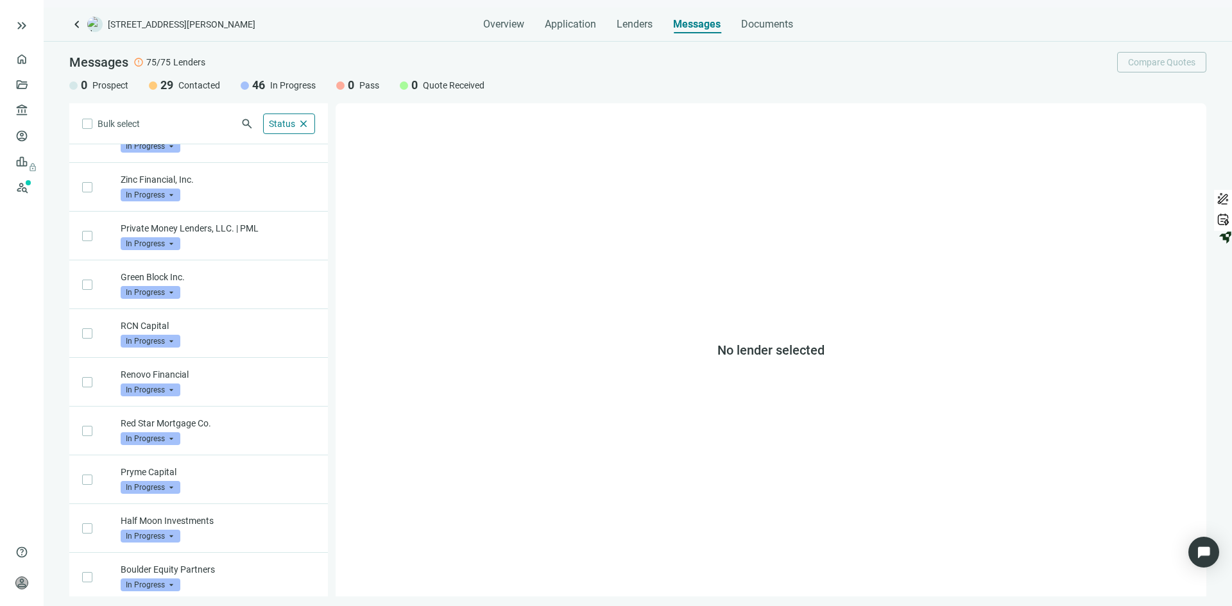
scroll to position [1565, 0]
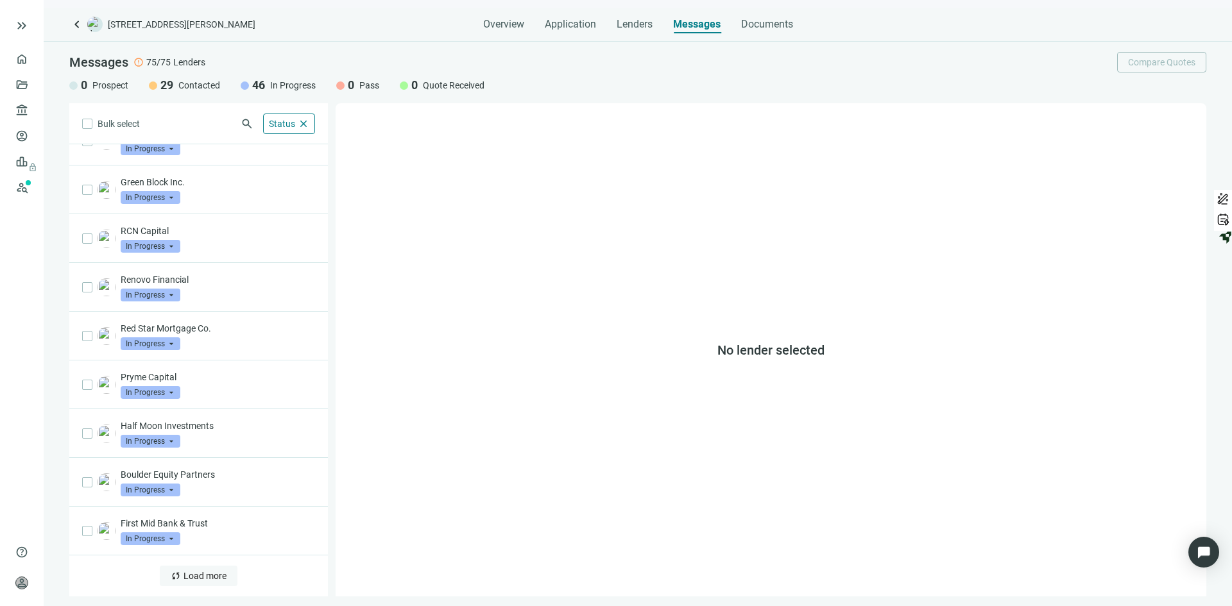
click at [205, 574] on span "Load more" at bounding box center [204, 576] width 43 height 10
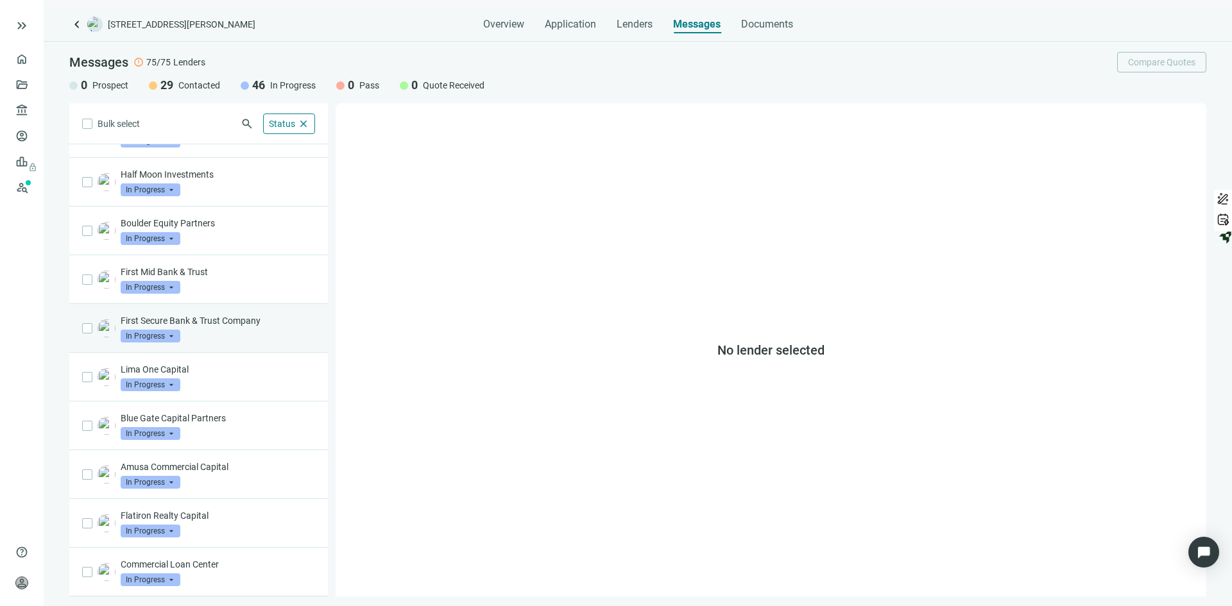
click at [213, 336] on div "First Secure Bank & Trust Company In Progress arrow_drop_down" at bounding box center [218, 328] width 194 height 28
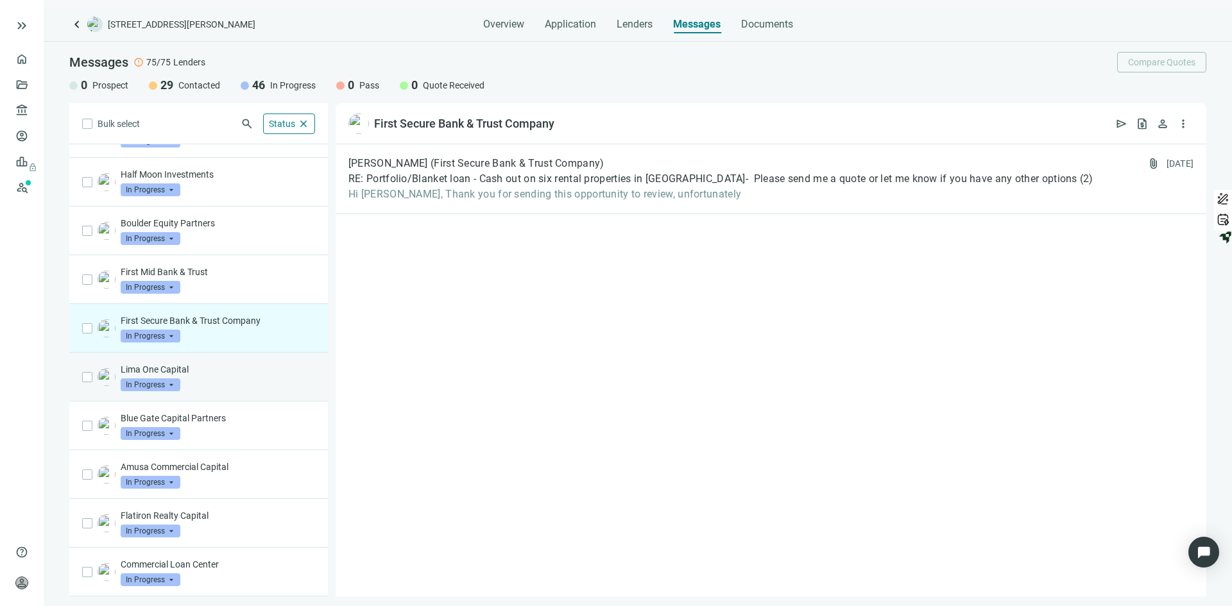
click at [206, 385] on div "Lima One Capital In Progress arrow_drop_down" at bounding box center [218, 377] width 194 height 28
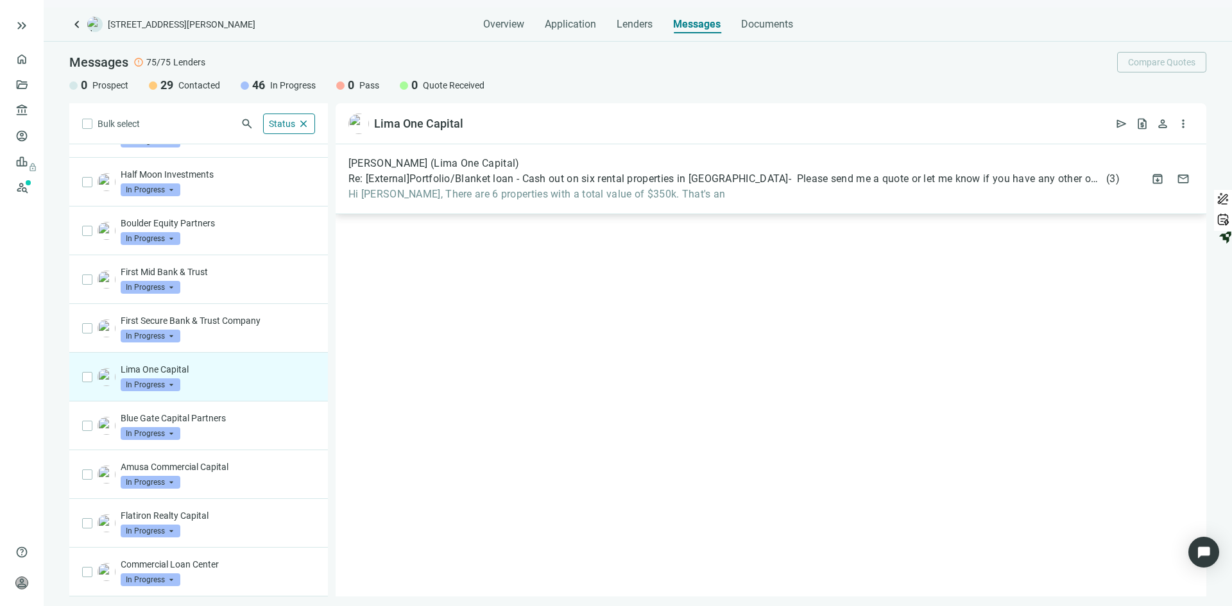
click at [597, 179] on span "Re: [External]Portfolio/Blanket loan - Cash out on six rental properties in [GE…" at bounding box center [725, 179] width 755 height 13
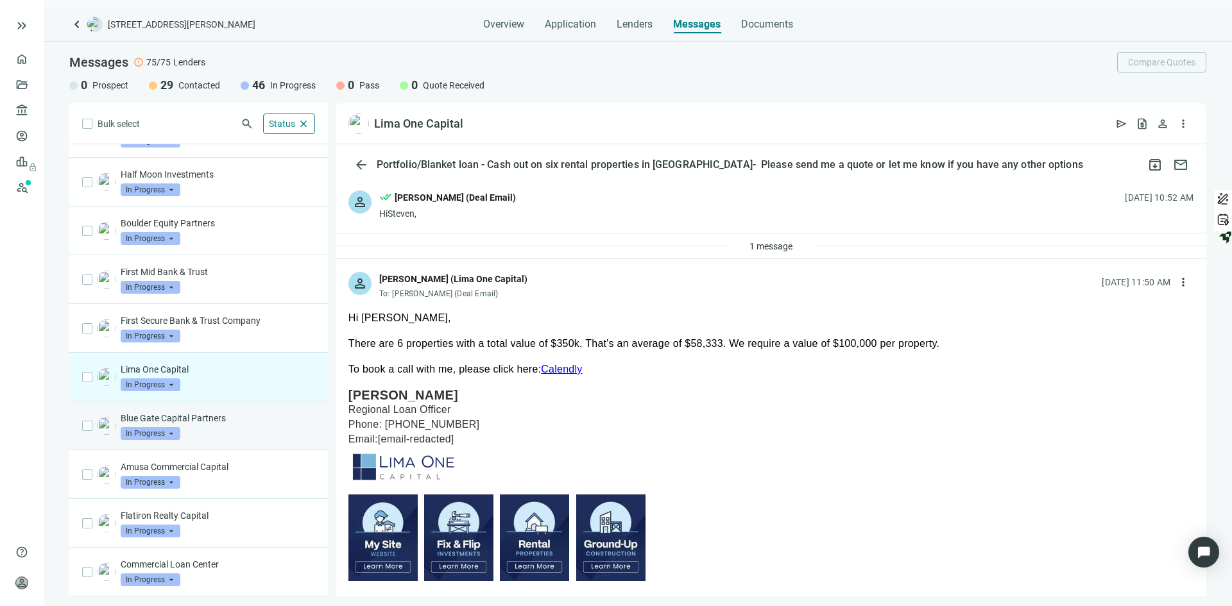
click at [241, 435] on div "Blue Gate Capital Partners In Progress arrow_drop_down" at bounding box center [218, 426] width 194 height 28
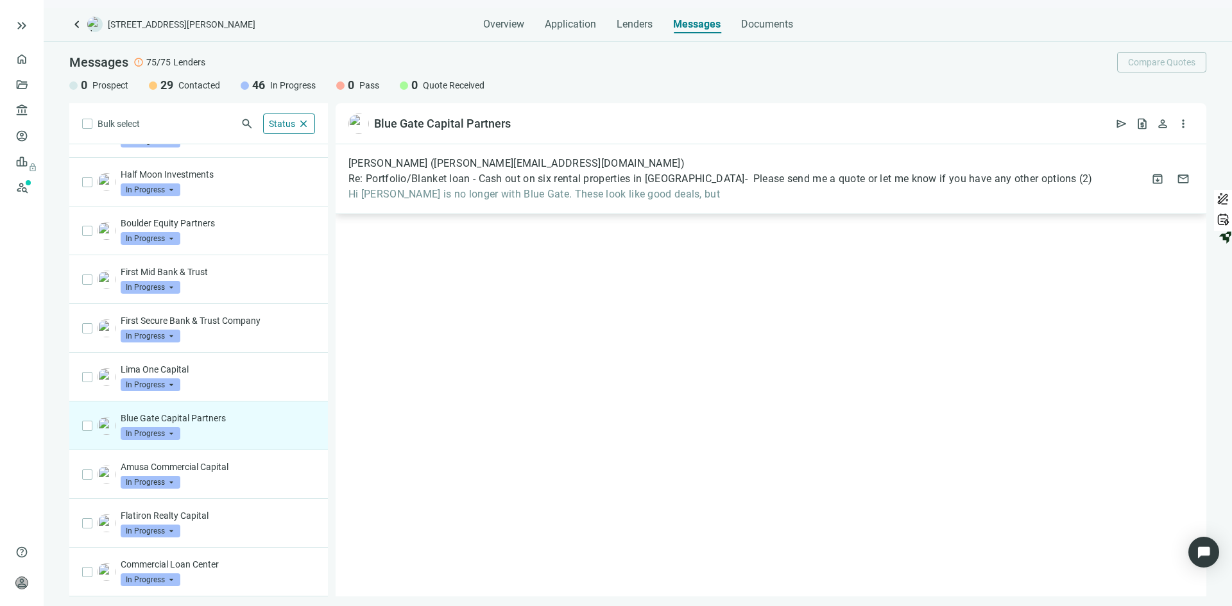
click at [631, 196] on span "Hi [PERSON_NAME] is no longer with Blue Gate. These look like good deals, but" at bounding box center [720, 194] width 744 height 13
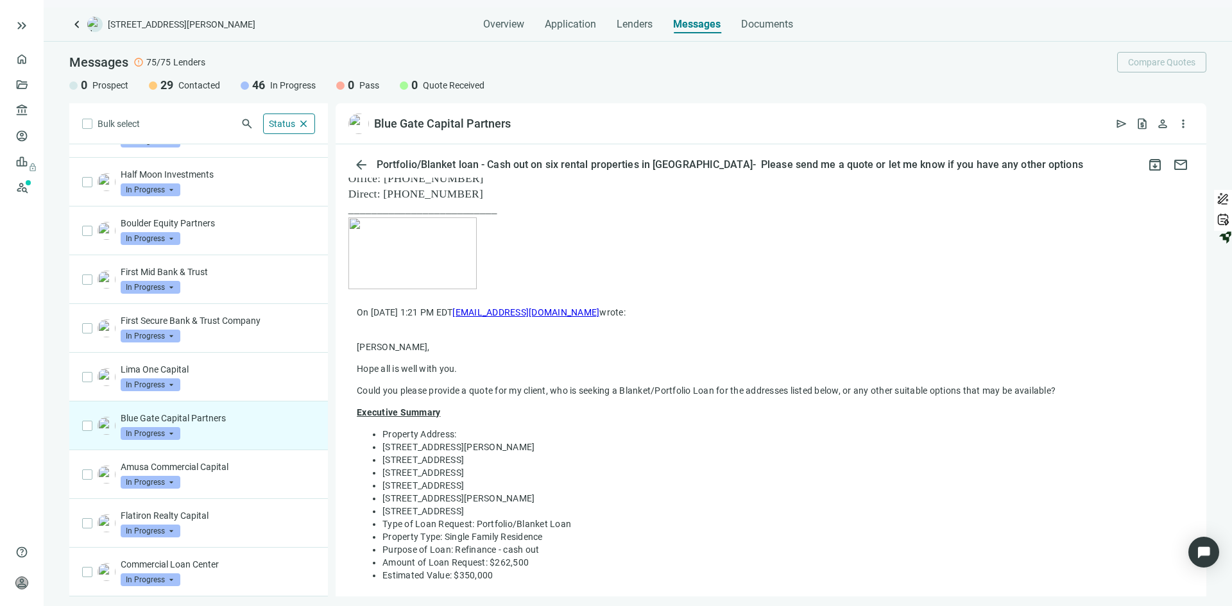
scroll to position [321, 0]
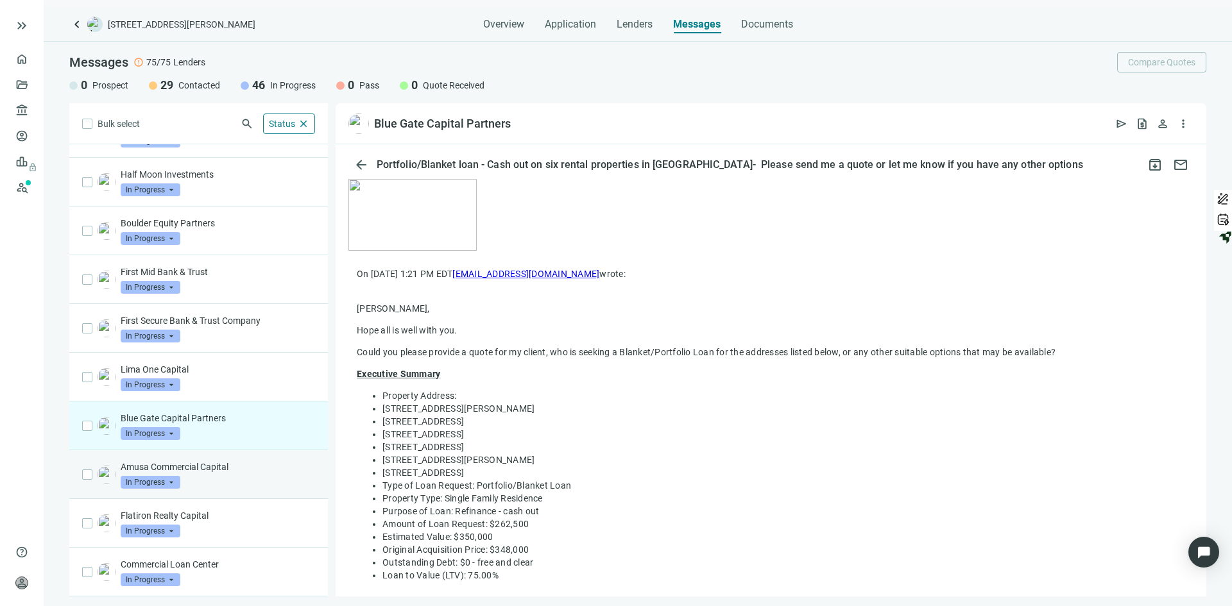
click at [249, 477] on div "Amusa Commercial Capital In Progress arrow_drop_down" at bounding box center [218, 475] width 194 height 28
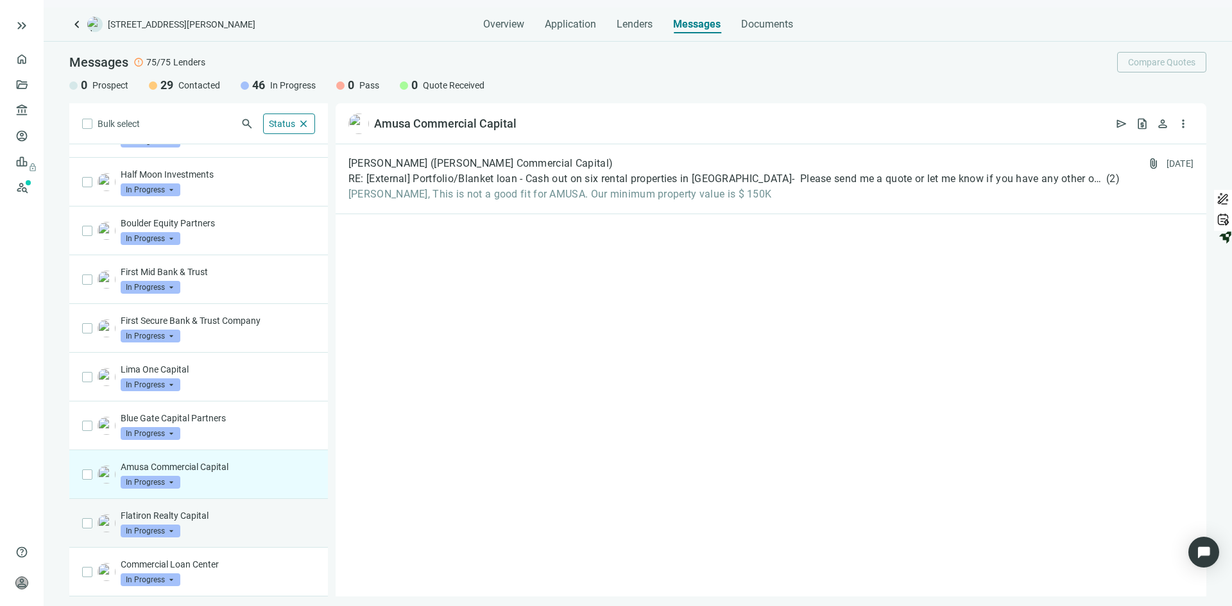
click at [207, 533] on div "Flatiron Realty Capital In Progress arrow_drop_down" at bounding box center [218, 523] width 194 height 28
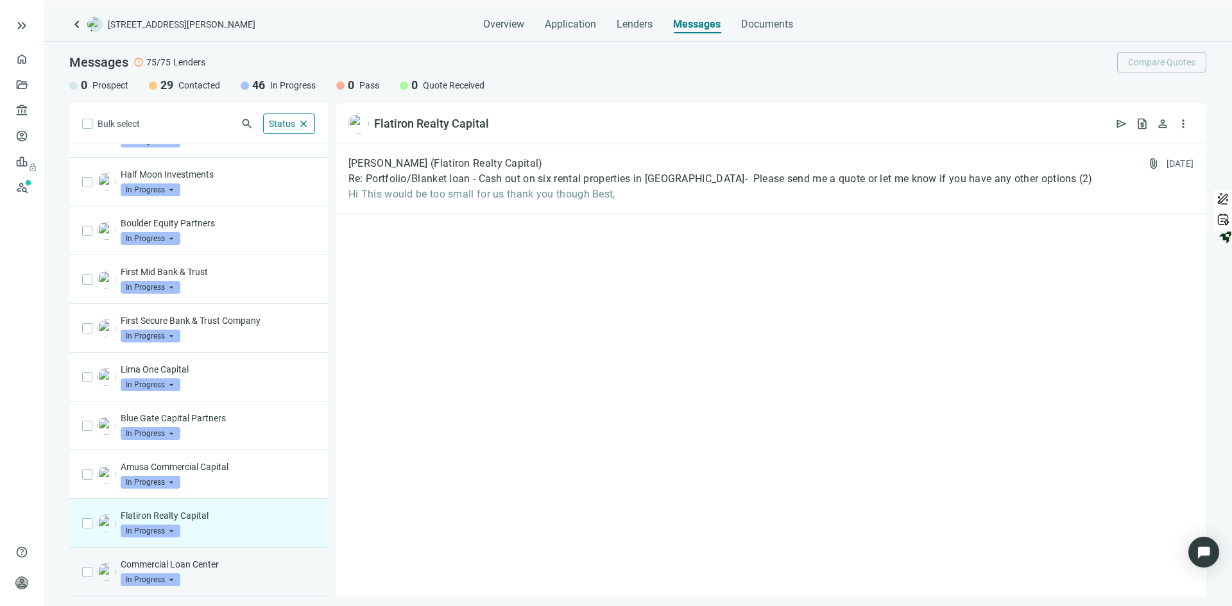
click at [226, 579] on div "Commercial Loan Center In Progress arrow_drop_down" at bounding box center [218, 572] width 194 height 28
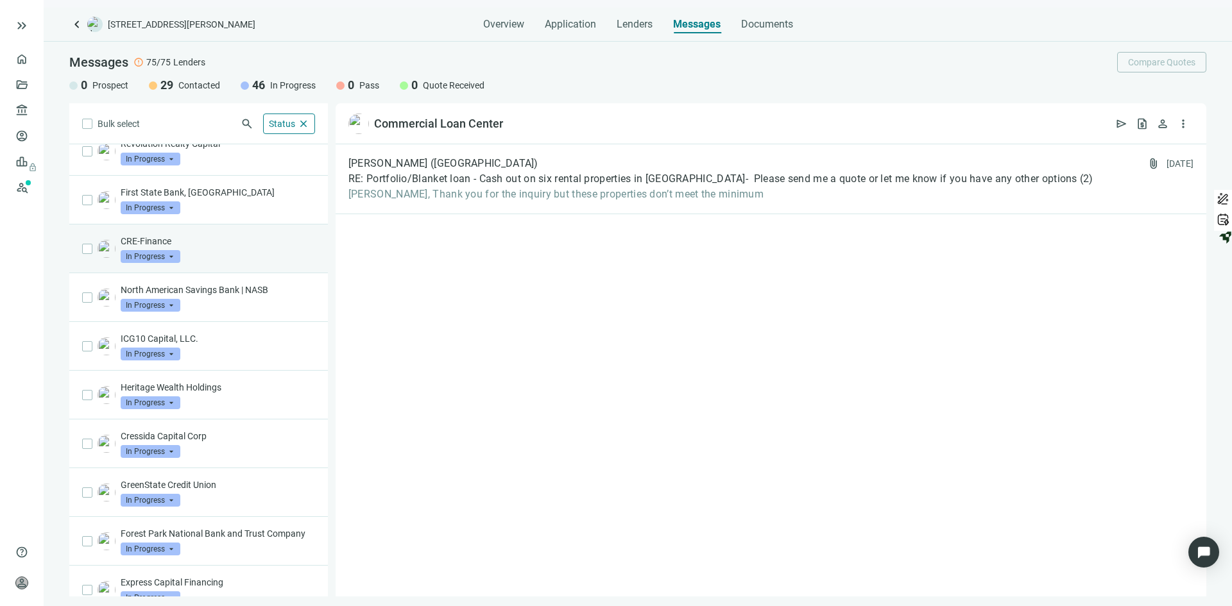
scroll to position [283, 0]
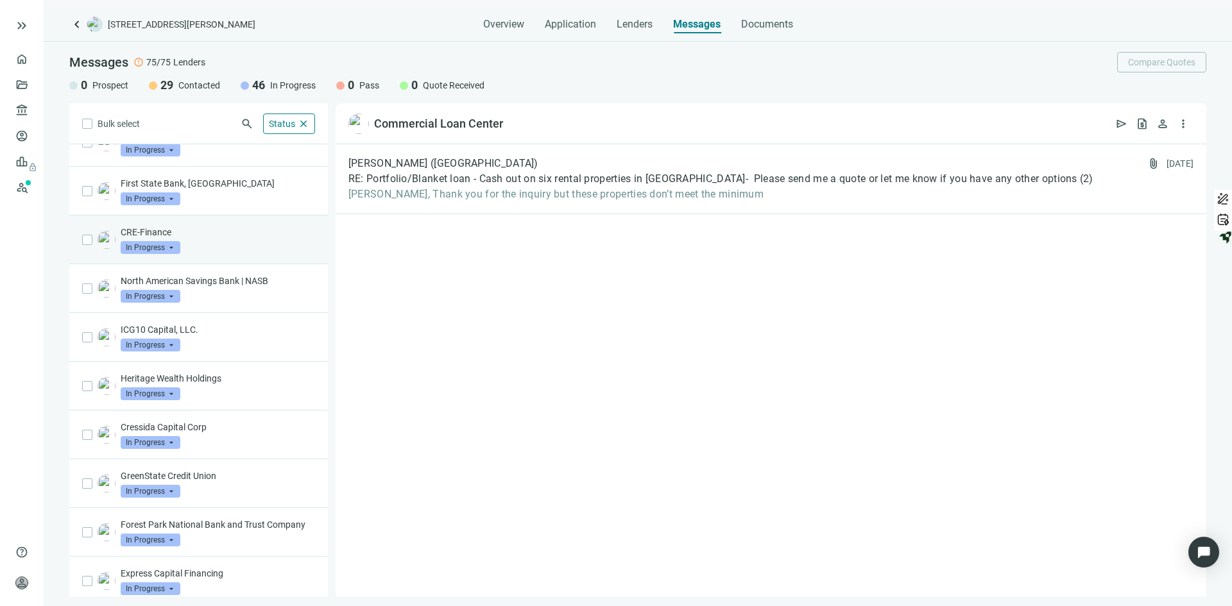
click at [225, 243] on div "CRE-Finance In Progress arrow_drop_down" at bounding box center [218, 240] width 194 height 28
click at [1178, 126] on span "more_vert" at bounding box center [1183, 123] width 13 height 13
click at [928, 180] on span "RE: Portfolio/Blanket loan - Cash out on six rental properties in [GEOGRAPHIC_D…" at bounding box center [712, 179] width 729 height 13
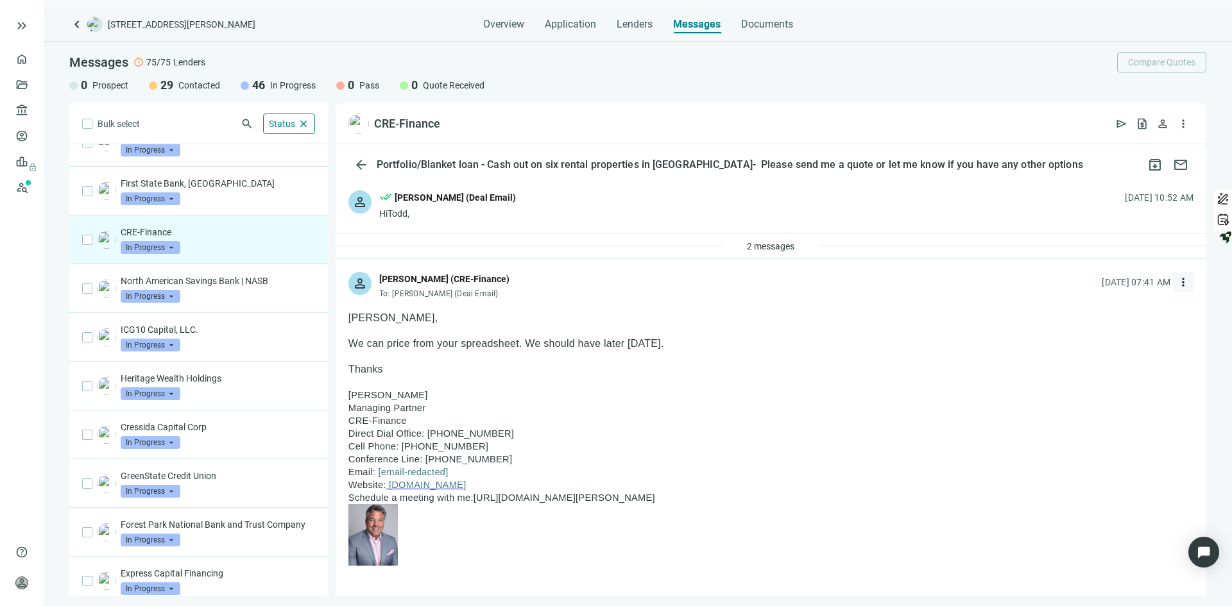
click at [1177, 279] on span "more_vert" at bounding box center [1183, 282] width 13 height 13
click at [1084, 315] on span "Reply" at bounding box center [1088, 312] width 22 height 10
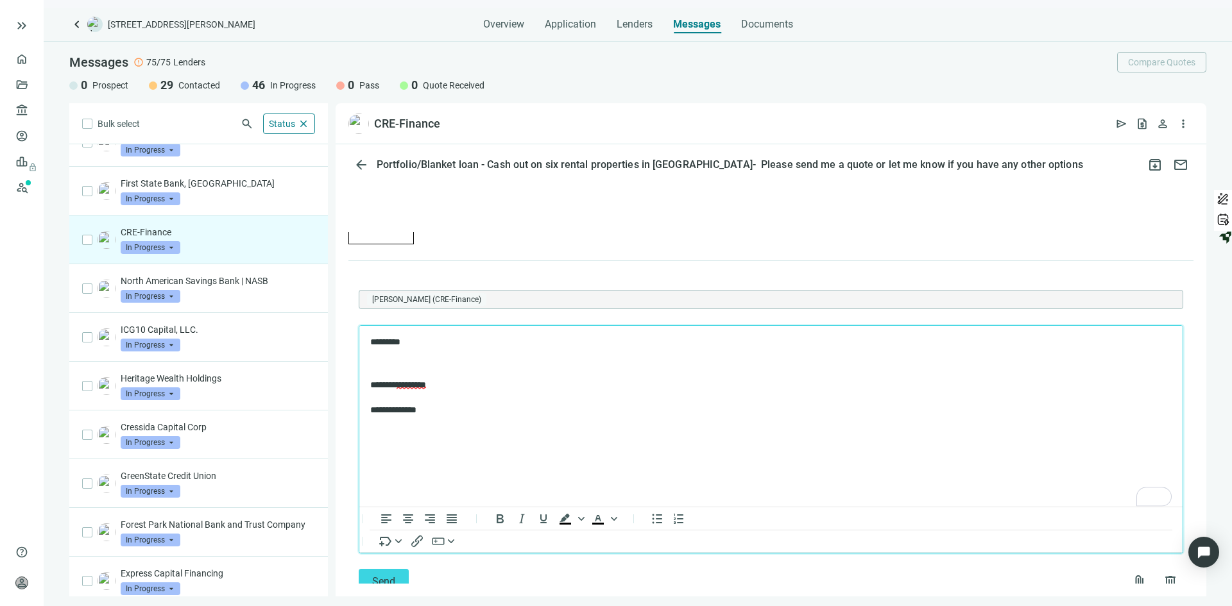
scroll to position [1698, 0]
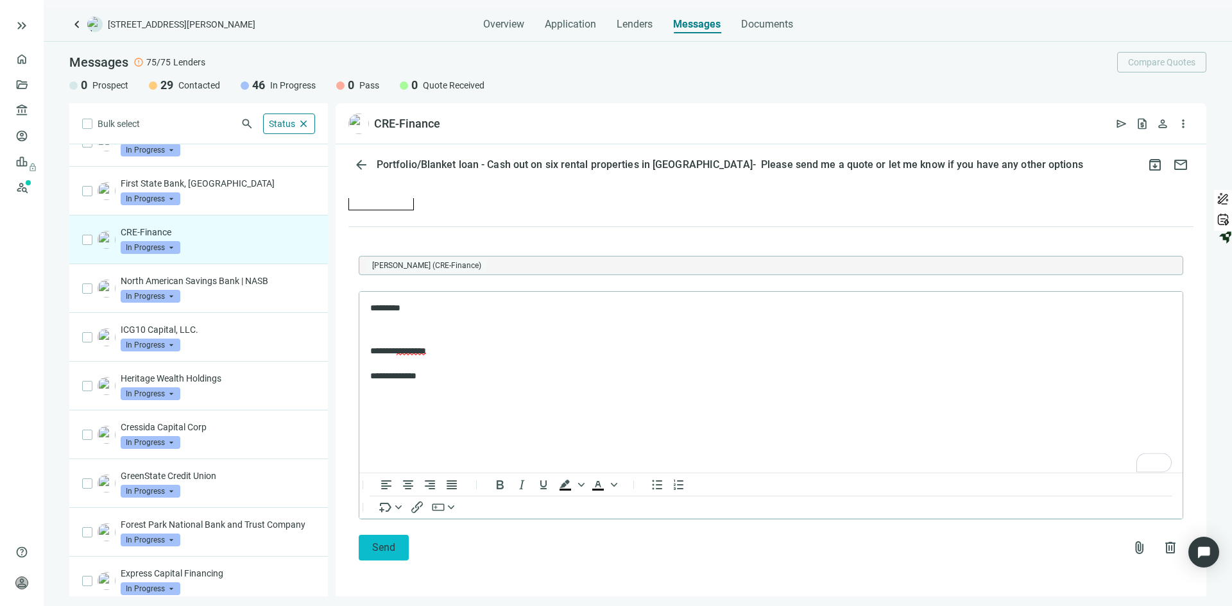
click at [383, 543] on span "Send" at bounding box center [383, 547] width 23 height 12
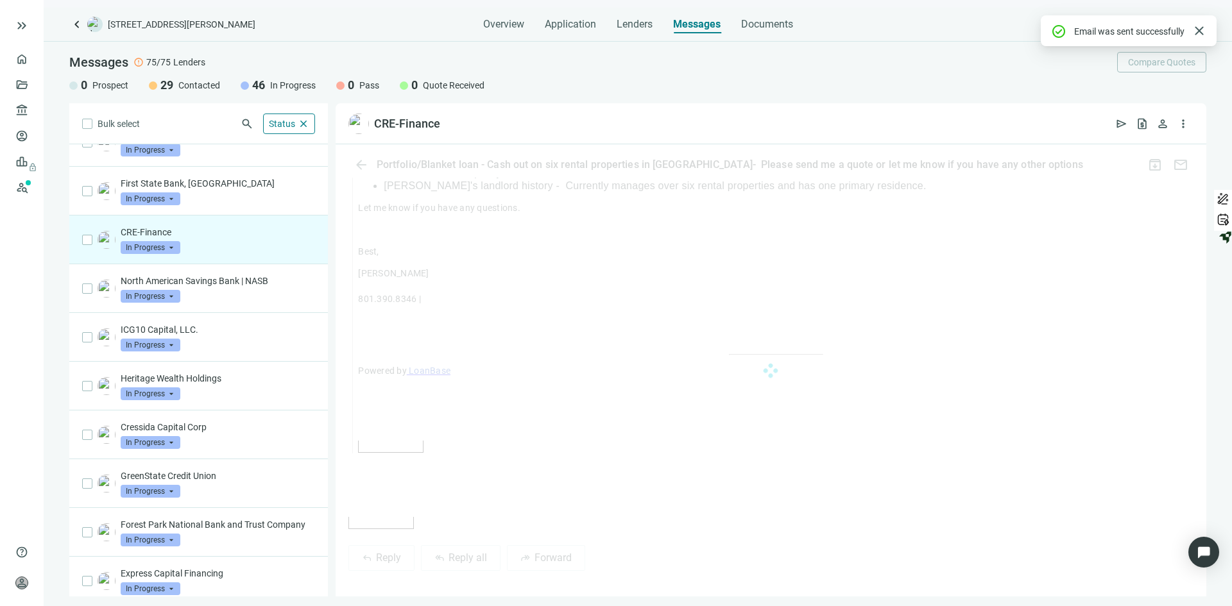
scroll to position [1627, 0]
